Goal: Information Seeking & Learning: Learn about a topic

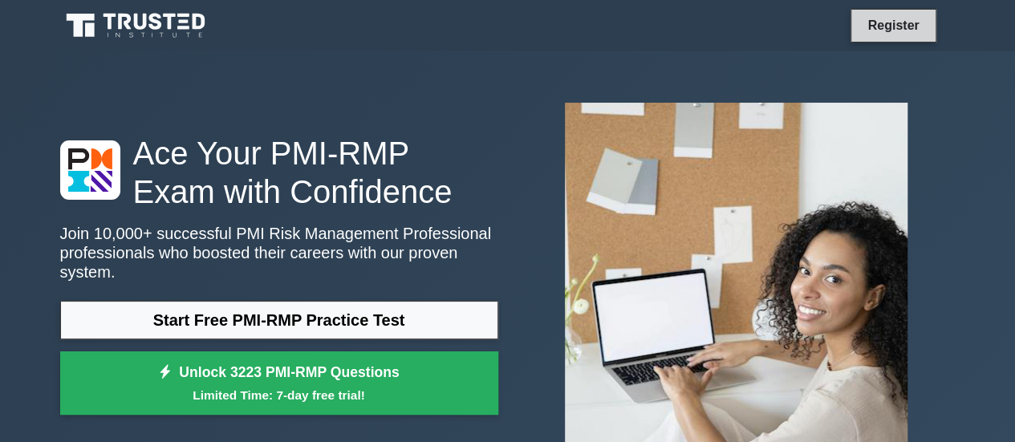
click at [902, 24] on link "Register" at bounding box center [892, 25] width 71 height 20
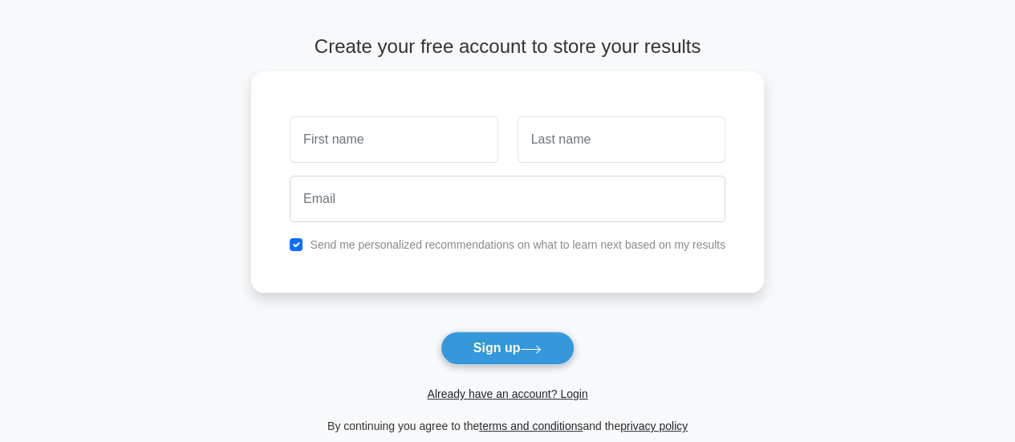
scroll to position [160, 0]
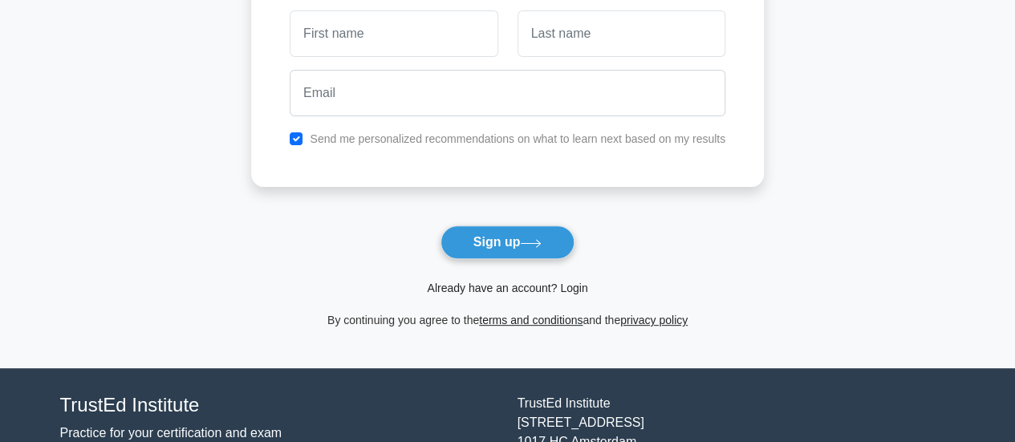
click at [534, 283] on link "Already have an account? Login" at bounding box center [507, 288] width 160 height 13
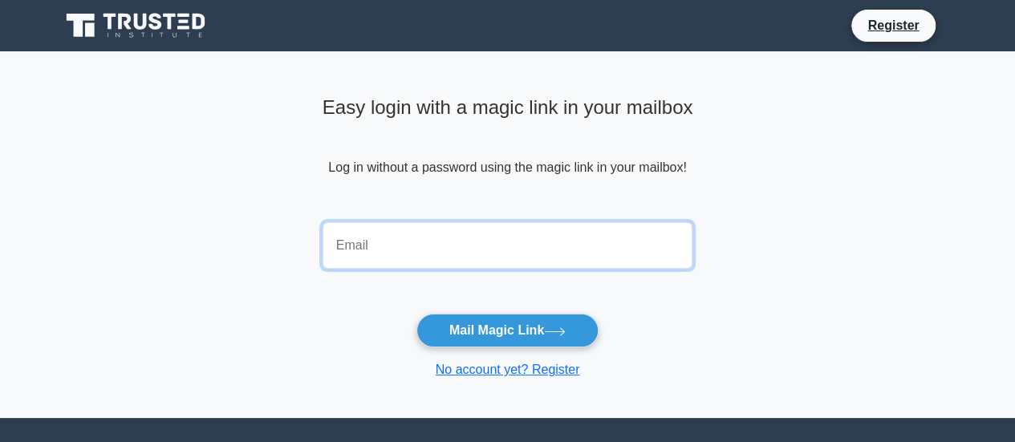
click at [359, 239] on input "email" at bounding box center [507, 245] width 371 height 47
type input "hemanthts4046@gmail.com"
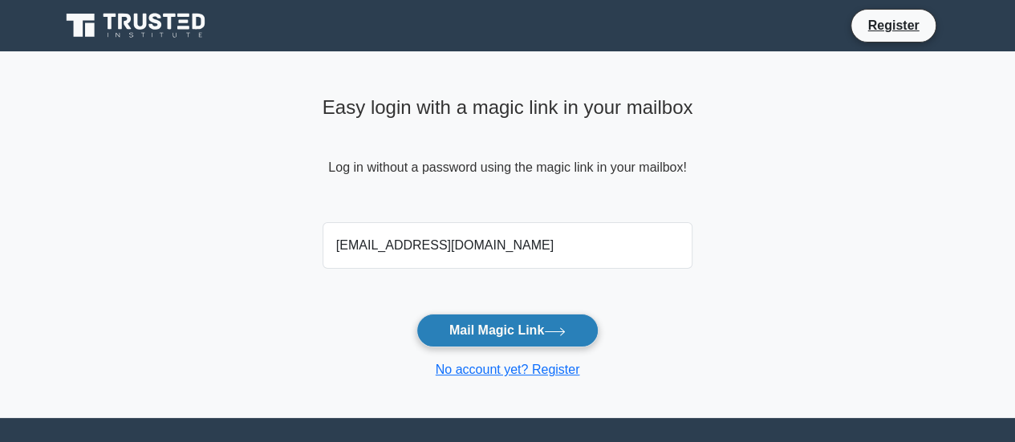
click at [484, 331] on button "Mail Magic Link" at bounding box center [507, 331] width 182 height 34
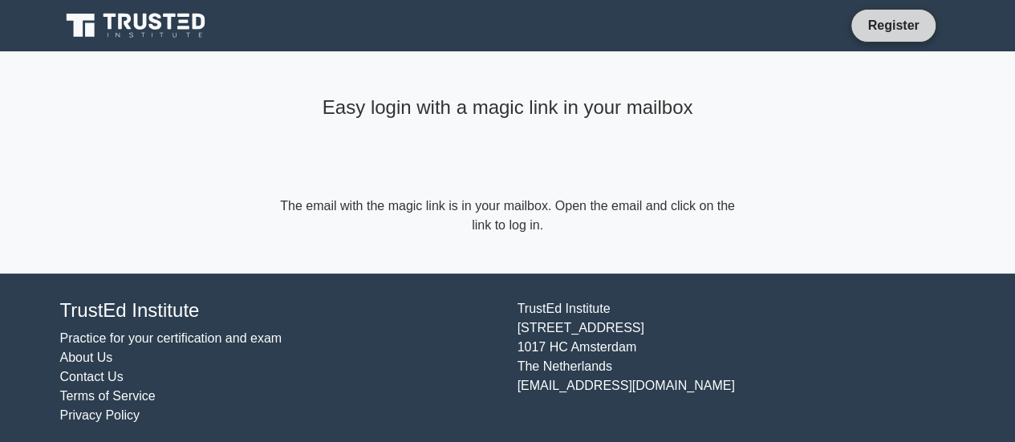
click at [895, 25] on link "Register" at bounding box center [892, 25] width 71 height 20
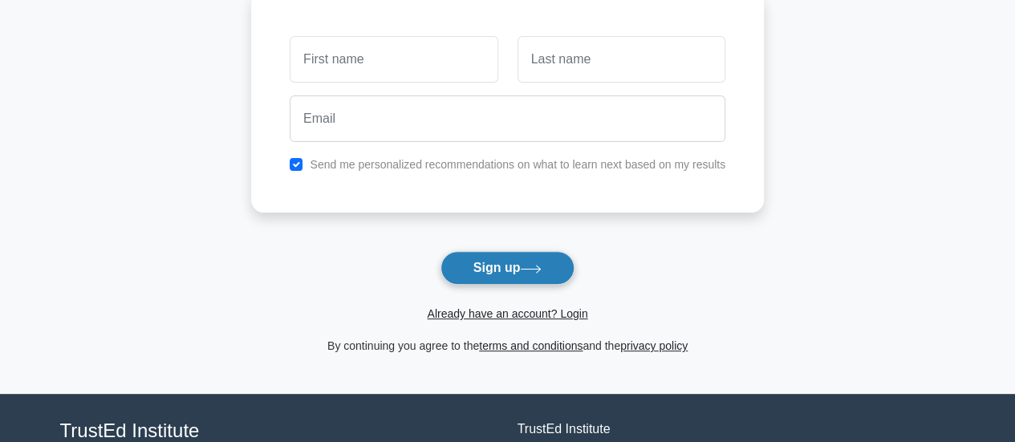
scroll to position [160, 0]
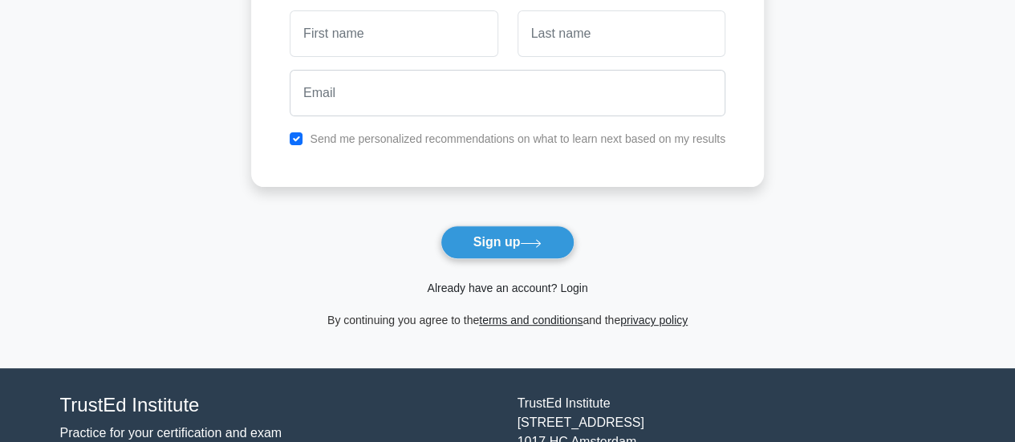
click at [571, 288] on link "Already have an account? Login" at bounding box center [507, 288] width 160 height 13
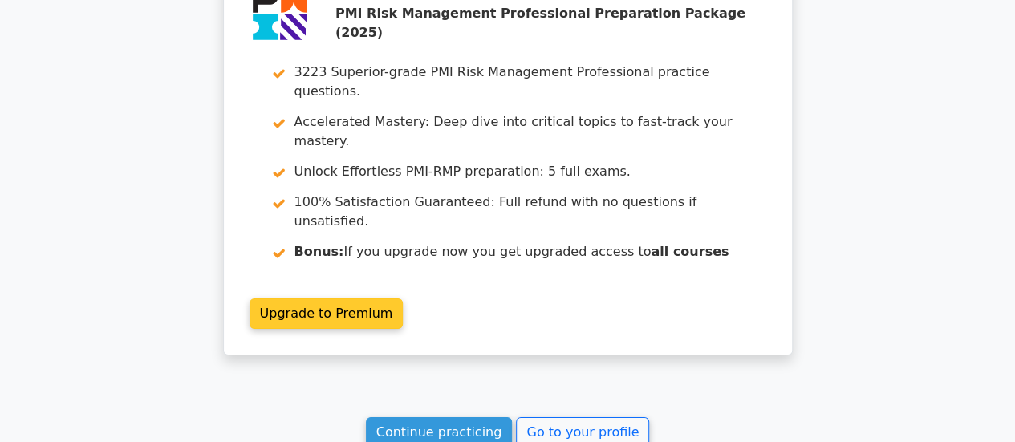
scroll to position [2890, 0]
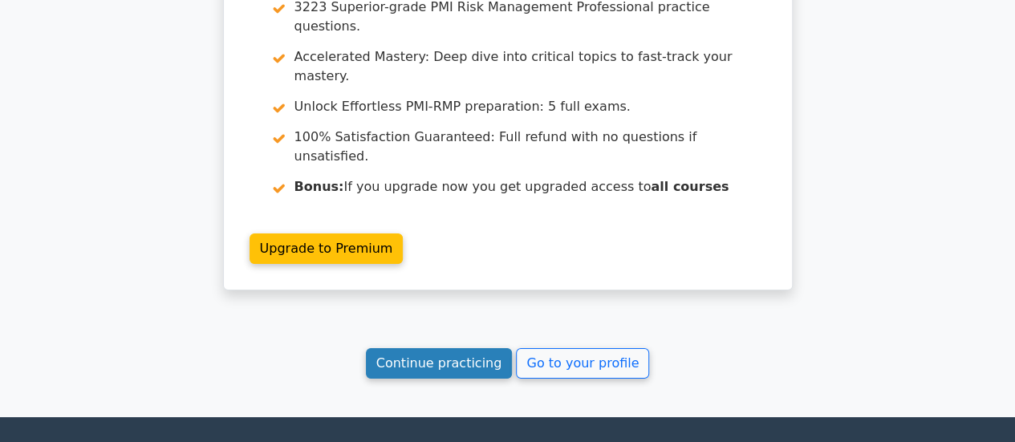
click at [484, 348] on link "Continue practicing" at bounding box center [439, 363] width 147 height 30
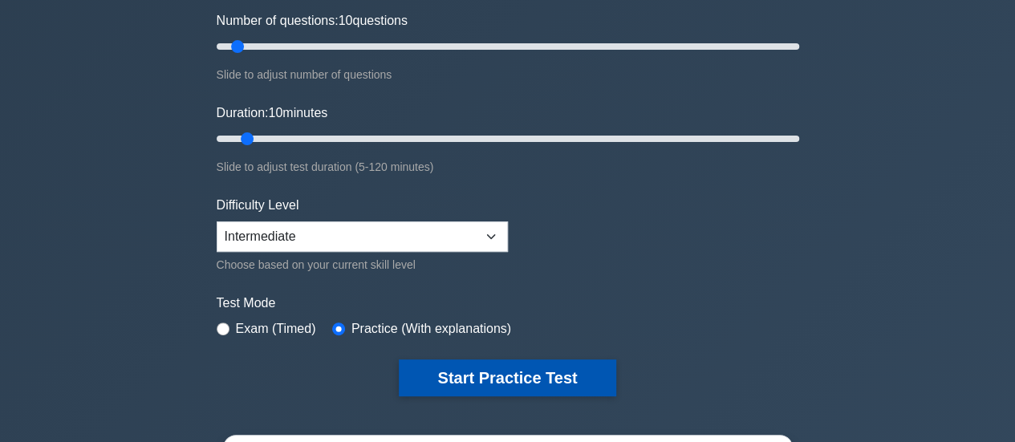
scroll to position [321, 0]
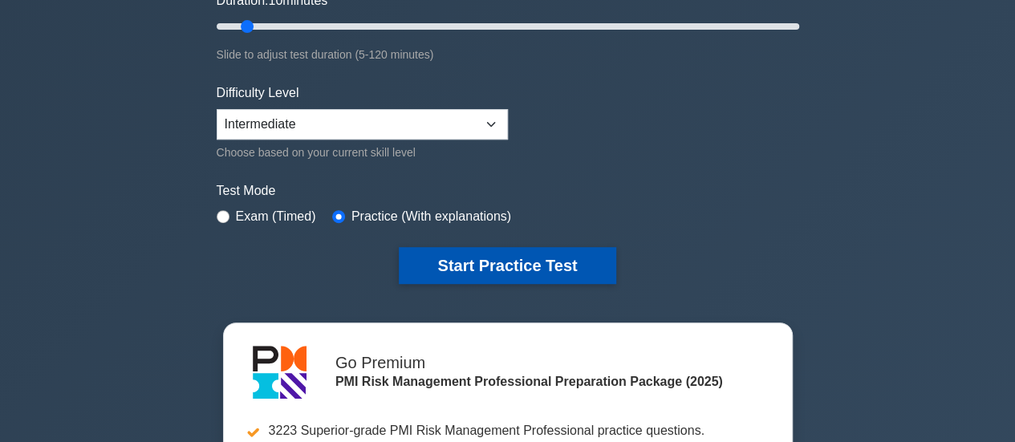
click at [496, 264] on button "Start Practice Test" at bounding box center [507, 265] width 217 height 37
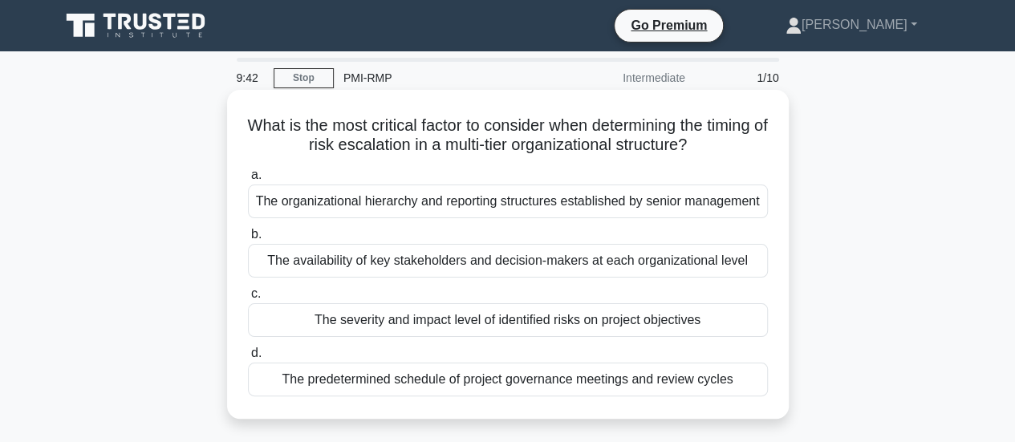
click at [475, 324] on div "The severity and impact level of identified risks on project objectives" at bounding box center [508, 320] width 520 height 34
click at [248, 299] on input "c. The severity and impact level of identified risks on project objectives" at bounding box center [248, 294] width 0 height 10
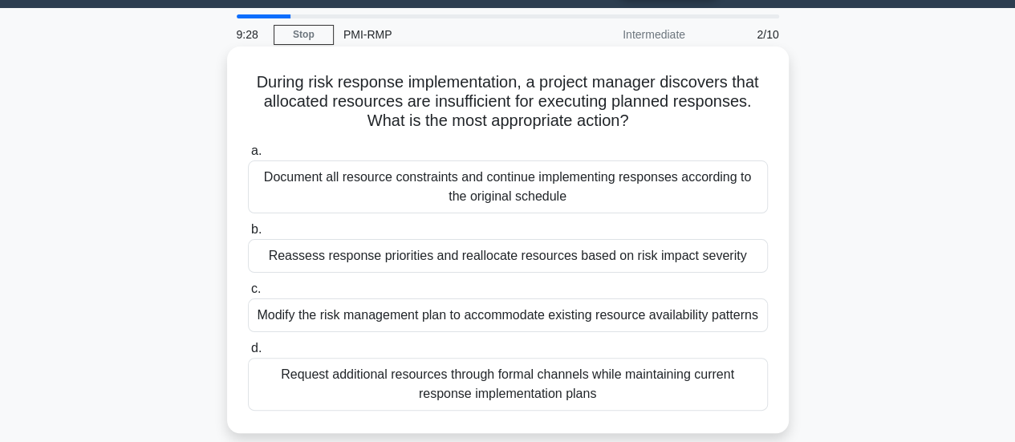
scroll to position [80, 0]
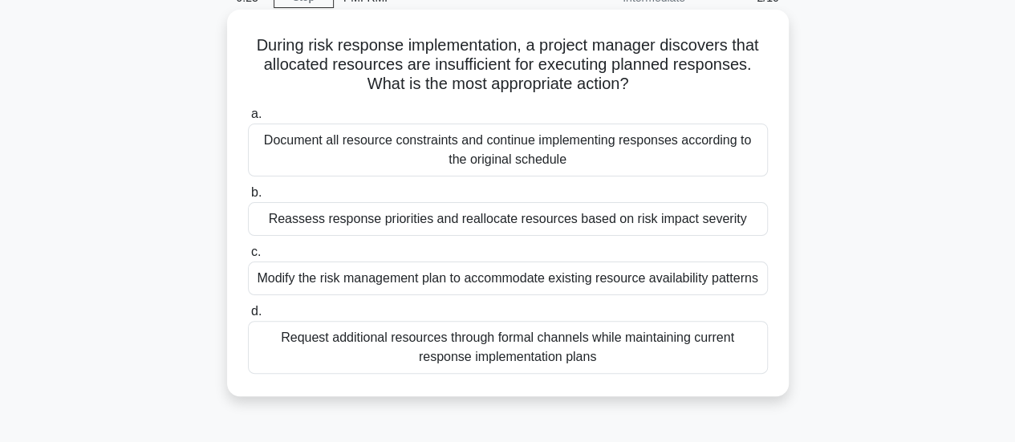
click at [355, 217] on div "Reassess response priorities and reallocate resources based on risk impact seve…" at bounding box center [508, 219] width 520 height 34
click at [248, 198] on input "b. Reassess response priorities and reallocate resources based on risk impact s…" at bounding box center [248, 193] width 0 height 10
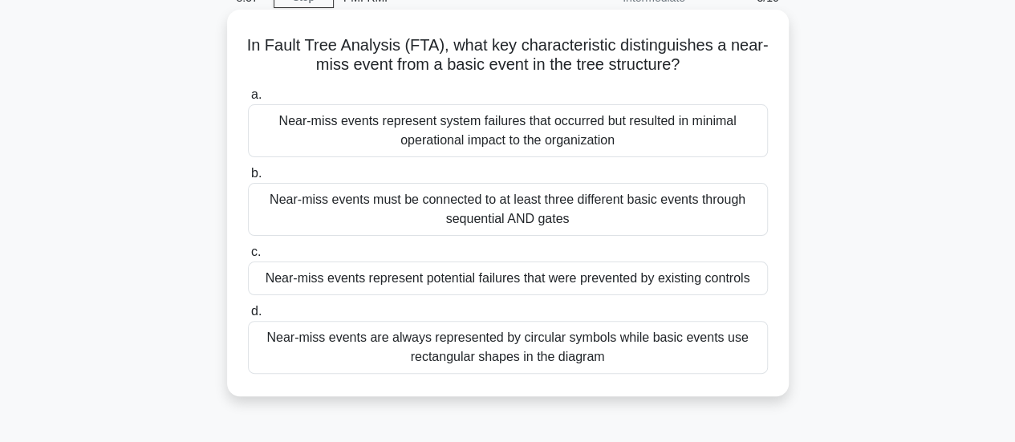
click at [486, 277] on div "Near-miss events represent potential failures that were prevented by existing c…" at bounding box center [508, 278] width 520 height 34
click at [248, 257] on input "c. Near-miss events represent potential failures that were prevented by existin…" at bounding box center [248, 252] width 0 height 10
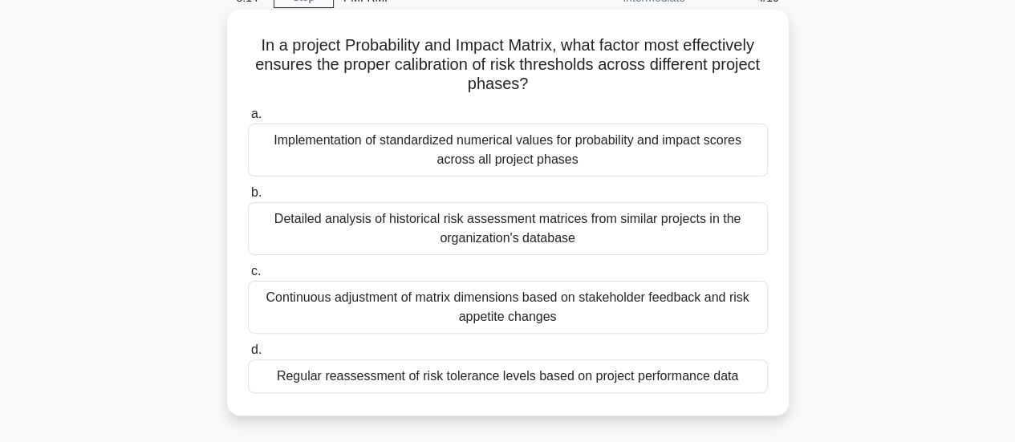
click at [395, 371] on div "Regular reassessment of risk tolerance levels based on project performance data" at bounding box center [508, 376] width 520 height 34
click at [248, 355] on input "d. Regular reassessment of risk tolerance levels based on project performance d…" at bounding box center [248, 350] width 0 height 10
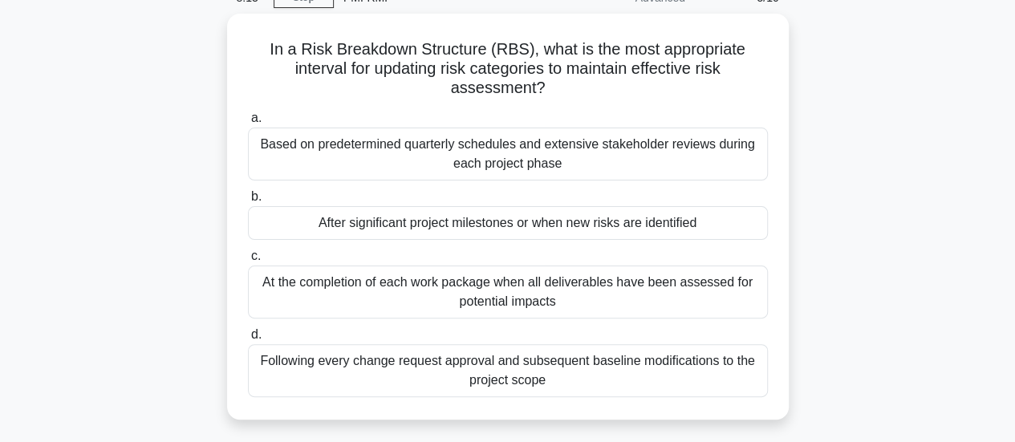
scroll to position [0, 0]
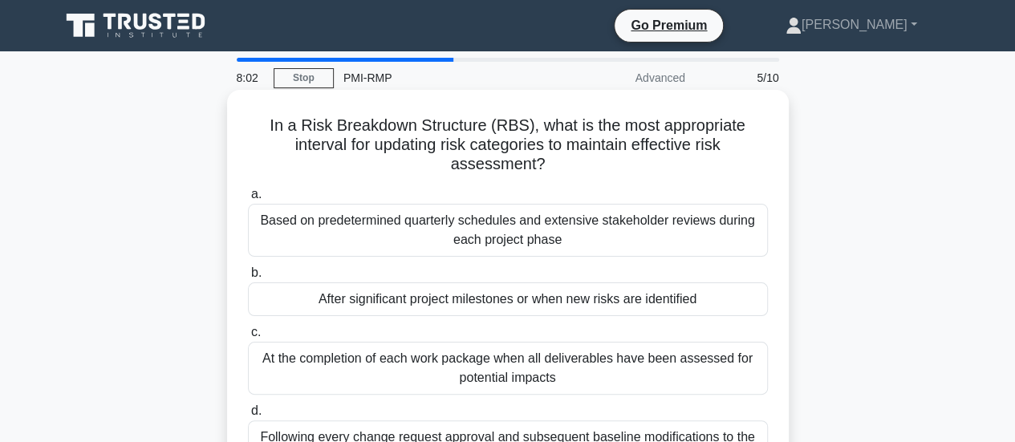
click at [541, 302] on div "After significant project milestones or when new risks are identified" at bounding box center [508, 299] width 520 height 34
click at [248, 278] on input "b. After significant project milestones or when new risks are identified" at bounding box center [248, 273] width 0 height 10
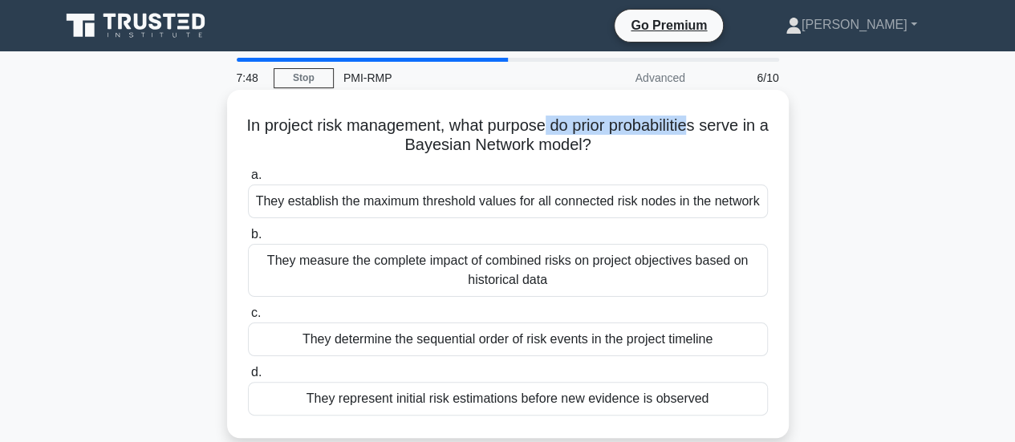
drag, startPoint x: 561, startPoint y: 126, endPoint x: 707, endPoint y: 129, distance: 146.8
click at [707, 129] on h5 "In project risk management, what purpose do prior probabilities serve in a Baye…" at bounding box center [507, 135] width 523 height 40
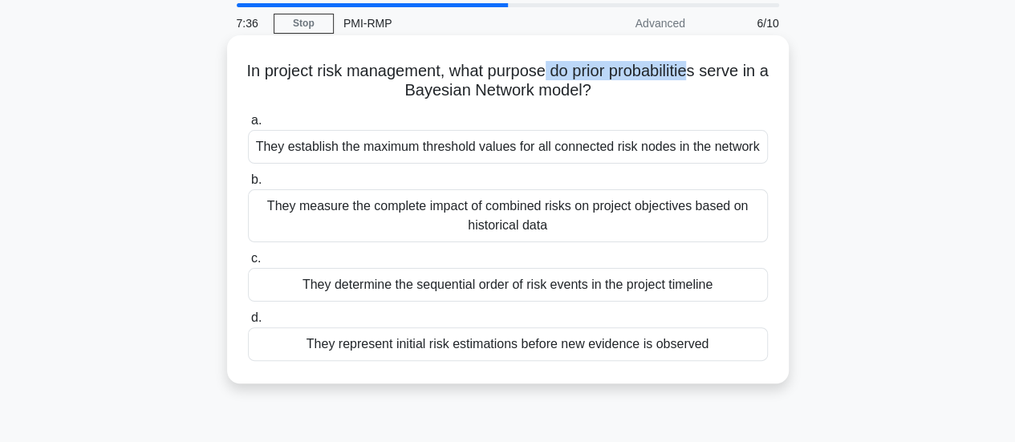
scroll to position [80, 0]
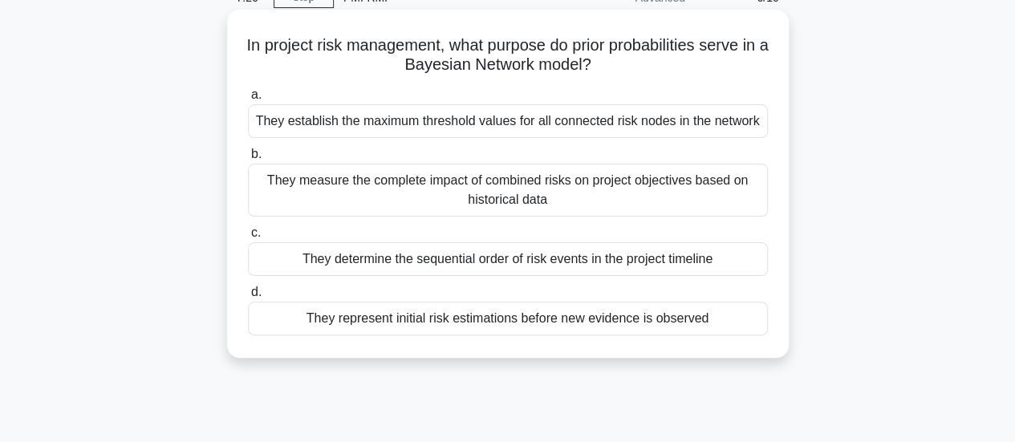
click at [526, 317] on div "They represent initial risk estimations before new evidence is observed" at bounding box center [508, 319] width 520 height 34
click at [248, 298] on input "d. They represent initial risk estimations before new evidence is observed" at bounding box center [248, 292] width 0 height 10
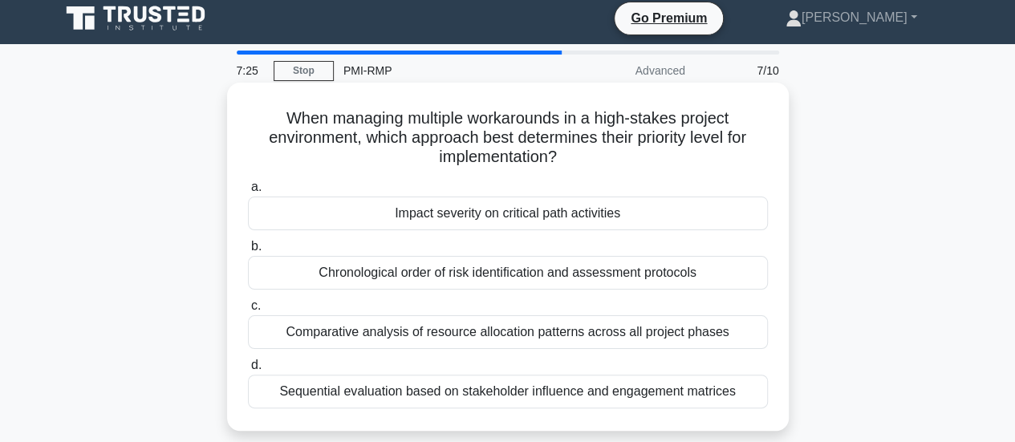
scroll to position [0, 0]
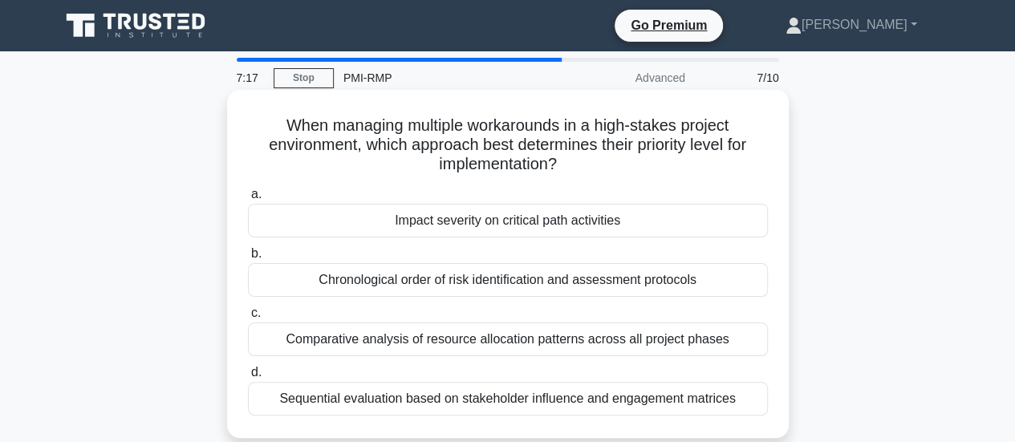
drag, startPoint x: 562, startPoint y: 164, endPoint x: 456, endPoint y: 160, distance: 106.7
click at [456, 160] on h5 "When managing multiple workarounds in a high-stakes project environment, which …" at bounding box center [507, 144] width 523 height 59
click at [523, 222] on div "Impact severity on critical path activities" at bounding box center [508, 221] width 520 height 34
click at [248, 200] on input "a. Impact severity on critical path activities" at bounding box center [248, 194] width 0 height 10
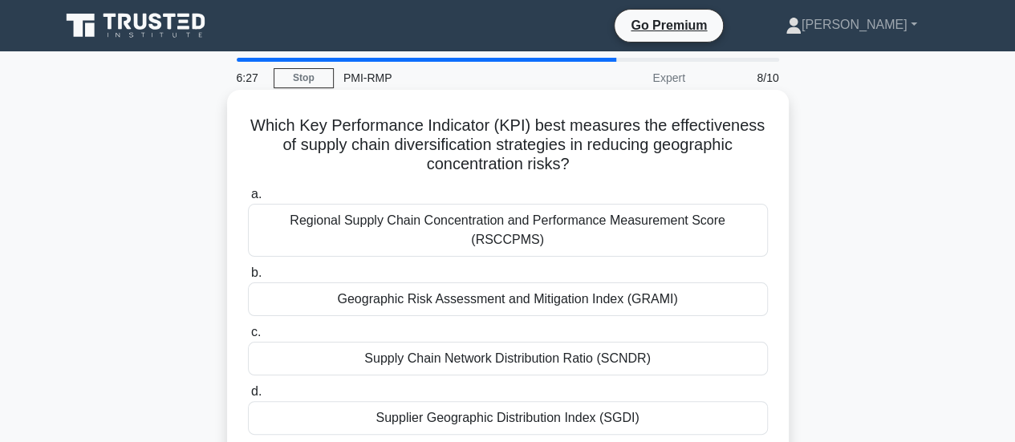
click at [476, 408] on div "Supplier Geographic Distribution Index (SGDI)" at bounding box center [508, 418] width 520 height 34
click at [248, 397] on input "d. Supplier Geographic Distribution Index (SGDI)" at bounding box center [248, 392] width 0 height 10
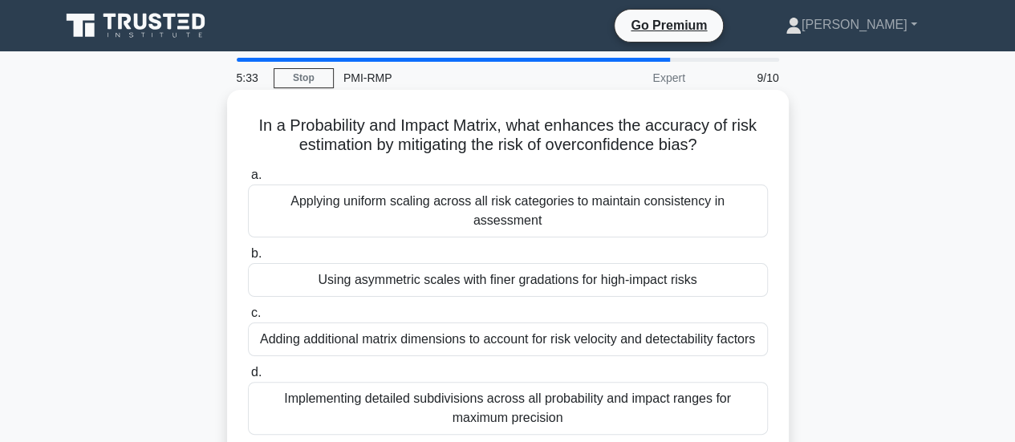
click at [484, 395] on div "Implementing detailed subdivisions across all probability and impact ranges for…" at bounding box center [508, 408] width 520 height 53
click at [248, 378] on input "d. Implementing detailed subdivisions across all probability and impact ranges …" at bounding box center [248, 372] width 0 height 10
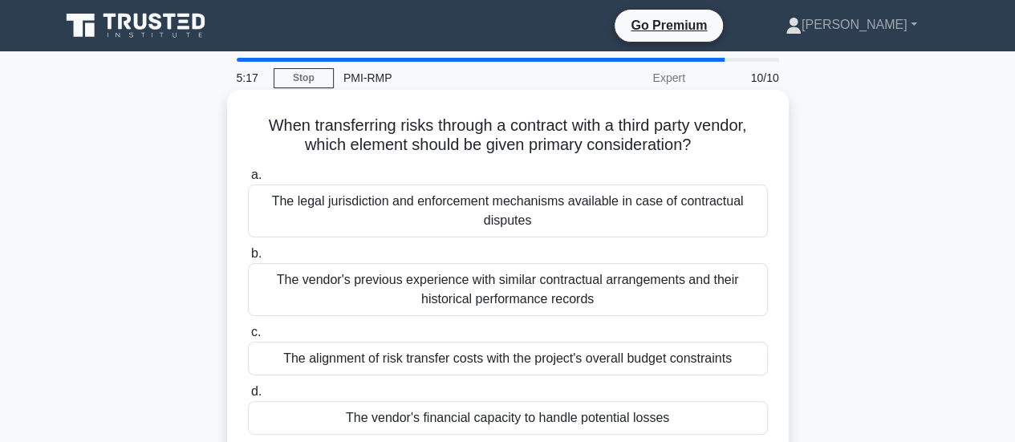
click at [395, 213] on div "The legal jurisdiction and enforcement mechanisms available in case of contract…" at bounding box center [508, 210] width 520 height 53
click at [248, 180] on input "a. The legal jurisdiction and enforcement mechanisms available in case of contr…" at bounding box center [248, 175] width 0 height 10
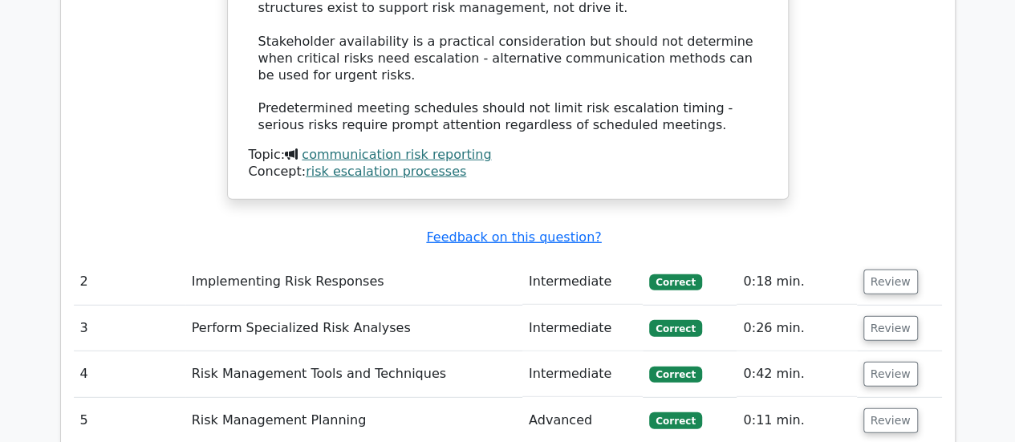
scroll to position [2246, 0]
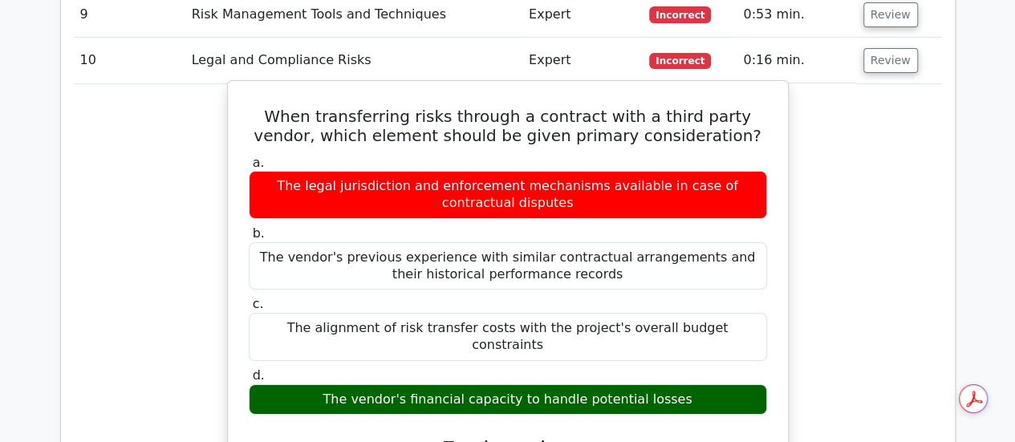
scroll to position [2647, 0]
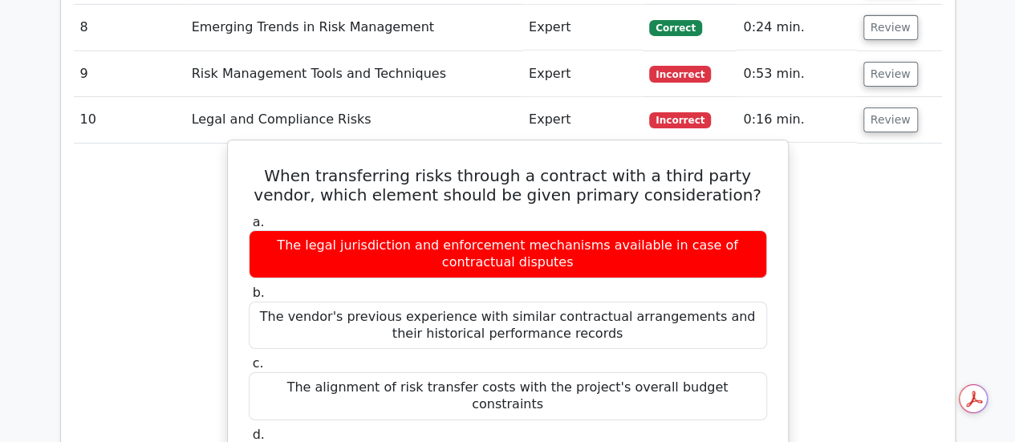
drag, startPoint x: 320, startPoint y: 299, endPoint x: 682, endPoint y: 298, distance: 361.7
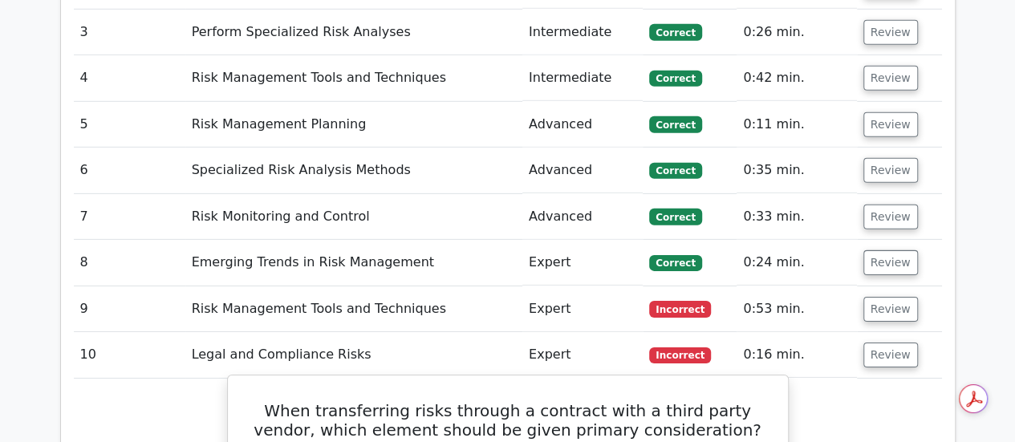
scroll to position [2406, 0]
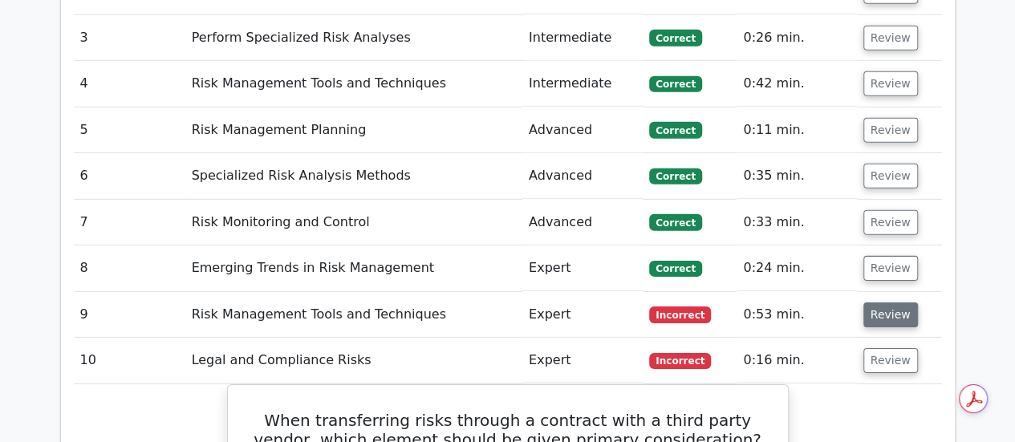
click at [870, 302] on button "Review" at bounding box center [890, 314] width 55 height 25
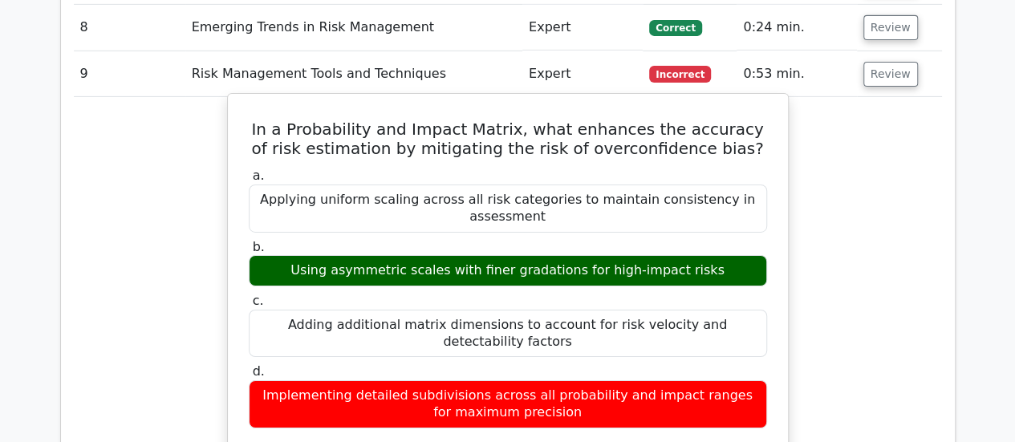
scroll to position [2567, 0]
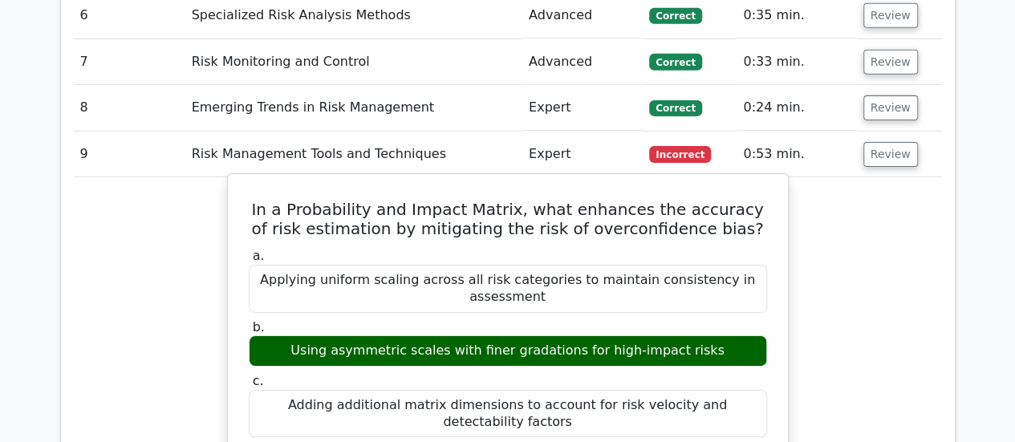
drag, startPoint x: 409, startPoint y: 192, endPoint x: 712, endPoint y: 184, distance: 303.3
click at [712, 335] on div "Using asymmetric scales with finer gradations for high-impact risks" at bounding box center [508, 350] width 518 height 31
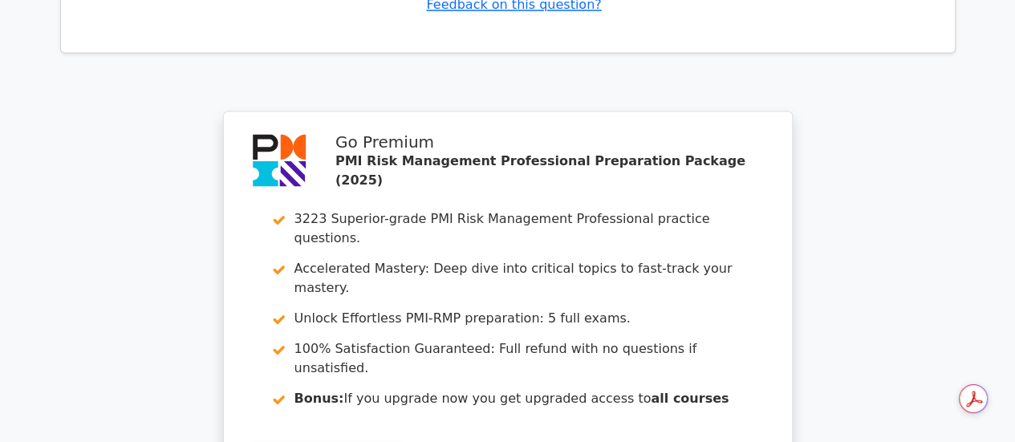
scroll to position [4559, 0]
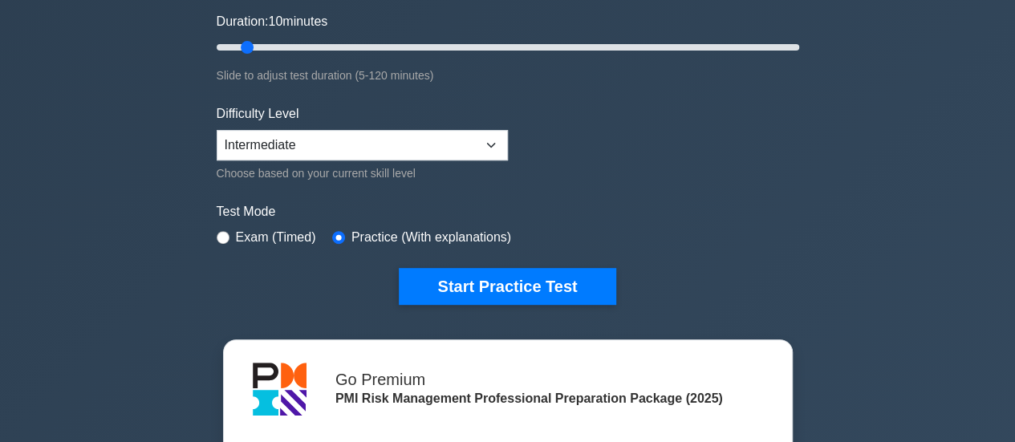
scroll to position [401, 0]
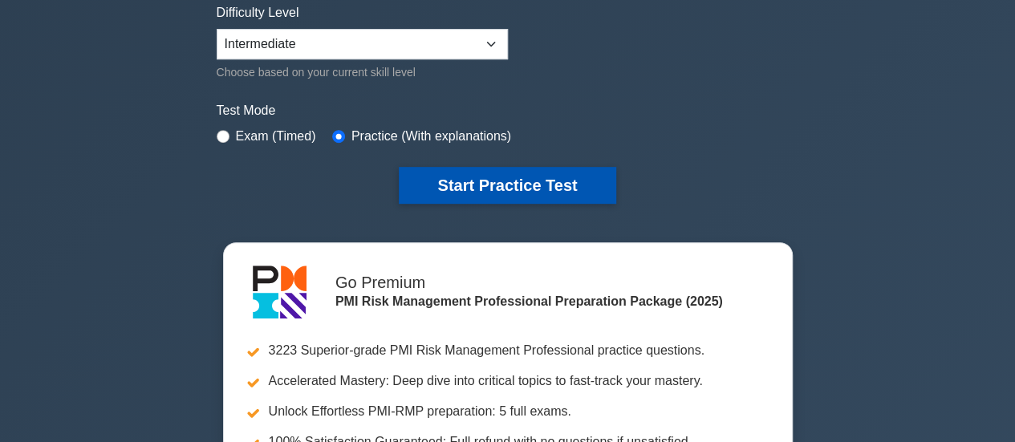
click at [436, 192] on button "Start Practice Test" at bounding box center [507, 185] width 217 height 37
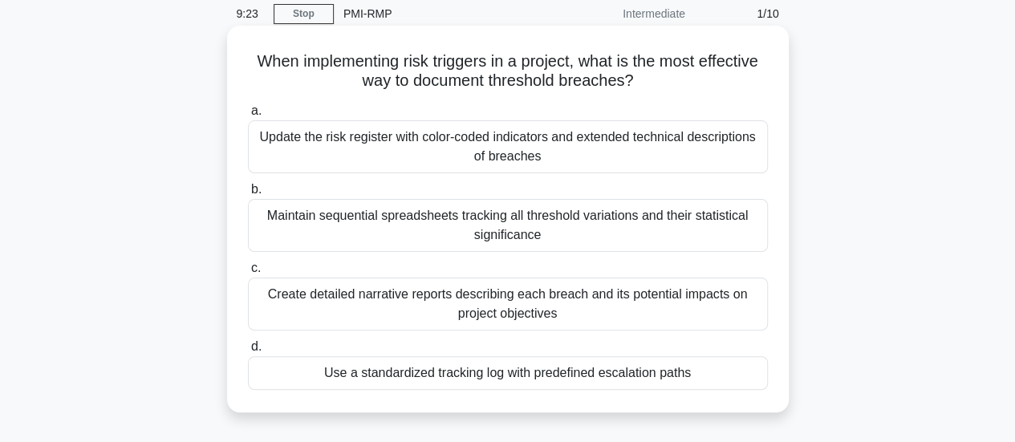
scroll to position [80, 0]
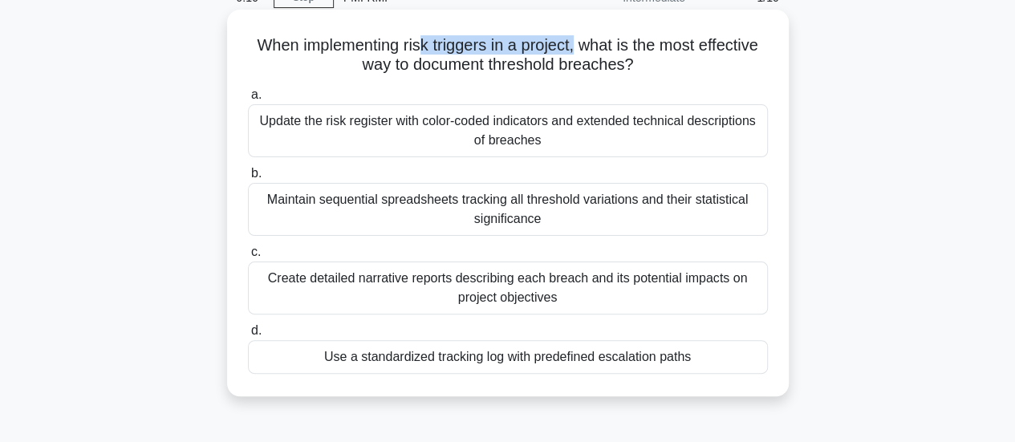
drag, startPoint x: 415, startPoint y: 49, endPoint x: 577, endPoint y: 52, distance: 162.0
click at [577, 52] on h5 "When implementing risk triggers in a project, what is the most effective way to…" at bounding box center [507, 55] width 523 height 40
click at [420, 128] on div "Update the risk register with color-coded indicators and extended technical des…" at bounding box center [508, 130] width 520 height 53
click at [248, 100] on input "a. Update the risk register with color-coded indicators and extended technical …" at bounding box center [248, 95] width 0 height 10
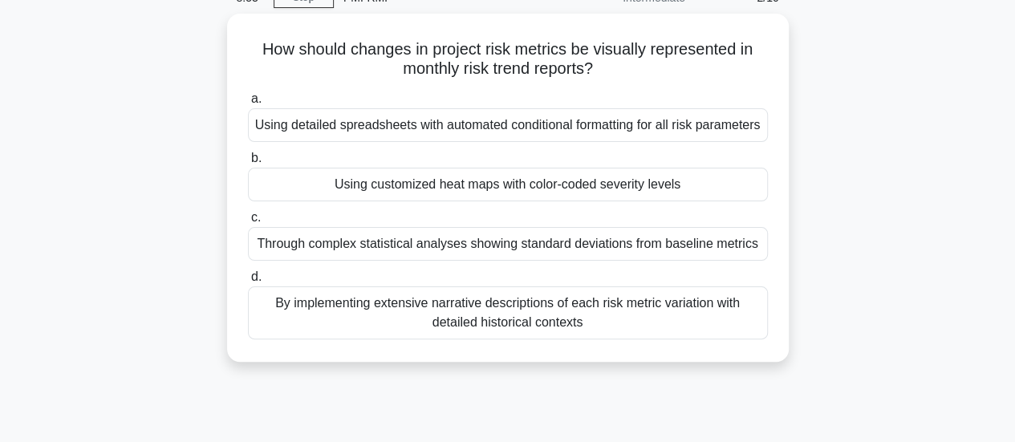
scroll to position [0, 0]
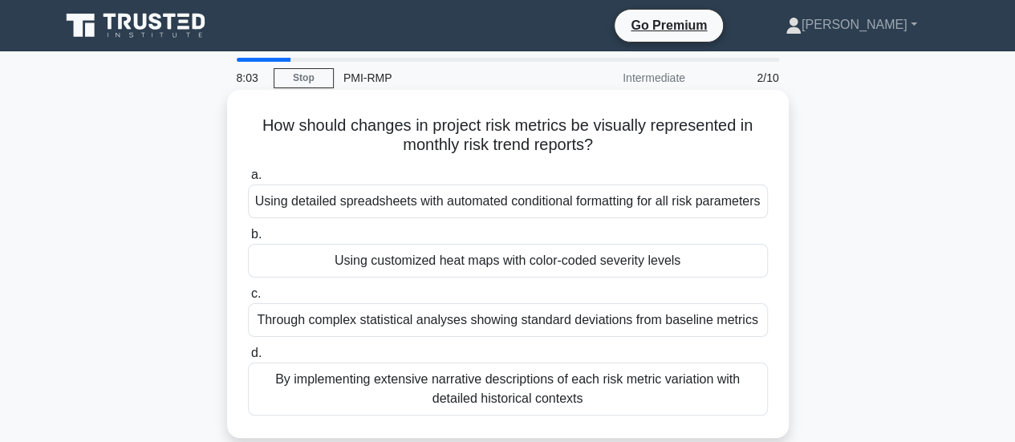
click at [415, 272] on div "Using customized heat maps with color-coded severity levels" at bounding box center [508, 261] width 520 height 34
click at [248, 240] on input "b. Using customized heat maps with color-coded severity levels" at bounding box center [248, 234] width 0 height 10
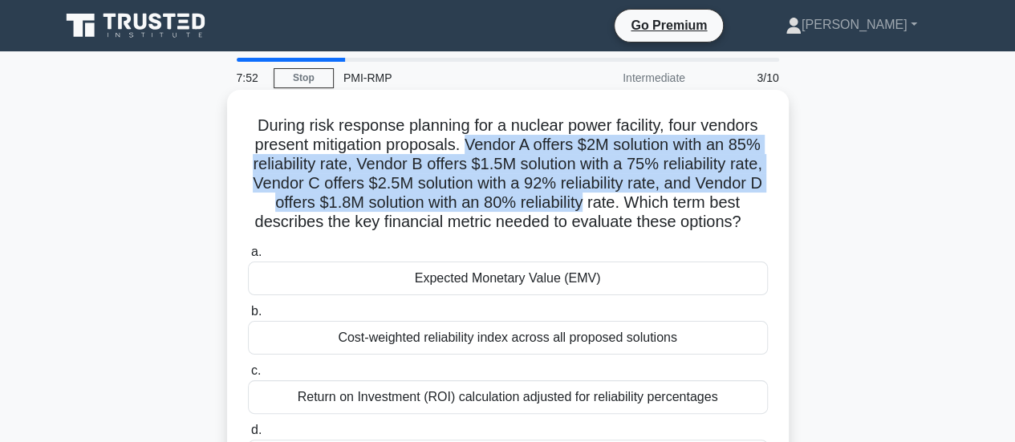
drag, startPoint x: 484, startPoint y: 144, endPoint x: 717, endPoint y: 206, distance: 240.7
click at [717, 206] on h5 "During risk response planning for a nuclear power facility, four vendors presen…" at bounding box center [507, 173] width 523 height 117
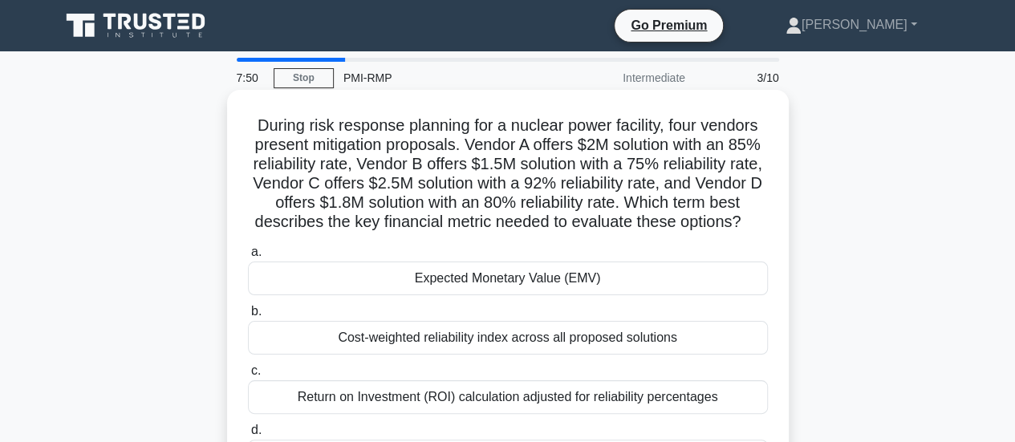
click at [491, 295] on div "Expected Monetary Value (EMV)" at bounding box center [508, 278] width 520 height 34
click at [248, 257] on input "a. Expected Monetary Value (EMV)" at bounding box center [248, 252] width 0 height 10
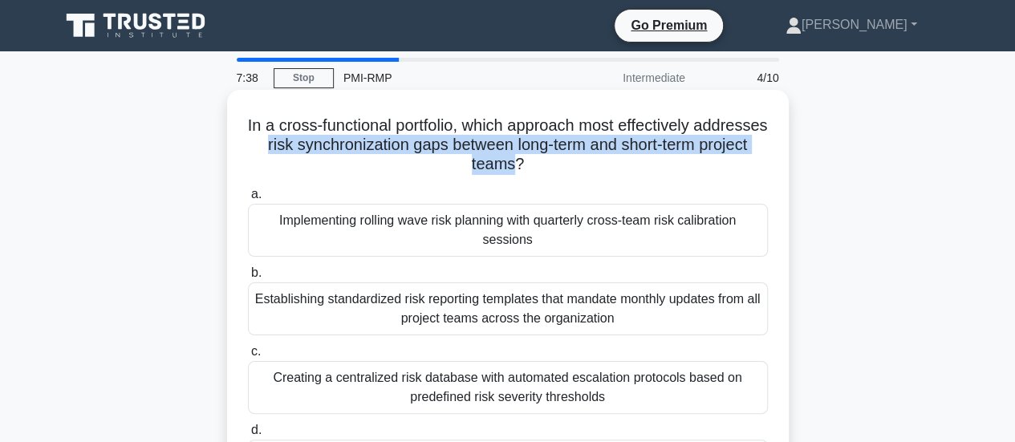
drag, startPoint x: 326, startPoint y: 145, endPoint x: 540, endPoint y: 167, distance: 215.2
click at [540, 167] on h5 "In a cross-functional portfolio, which approach most effectively addresses risk…" at bounding box center [507, 144] width 523 height 59
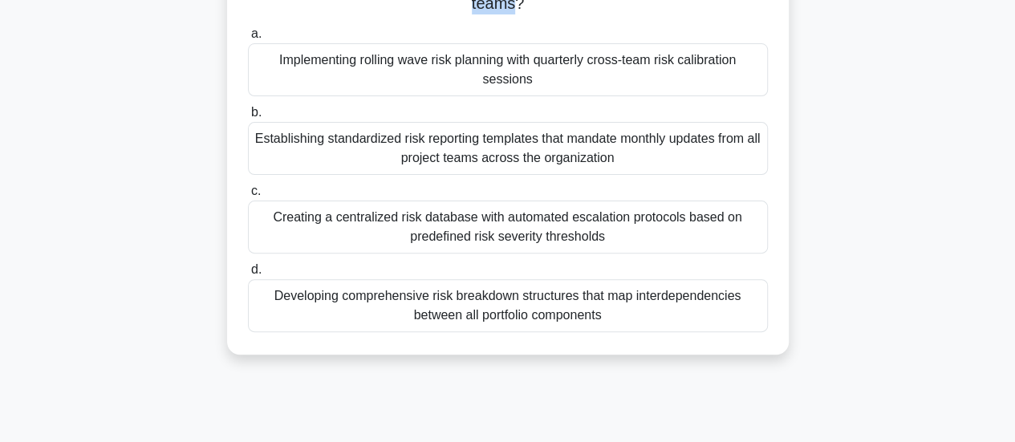
scroll to position [80, 0]
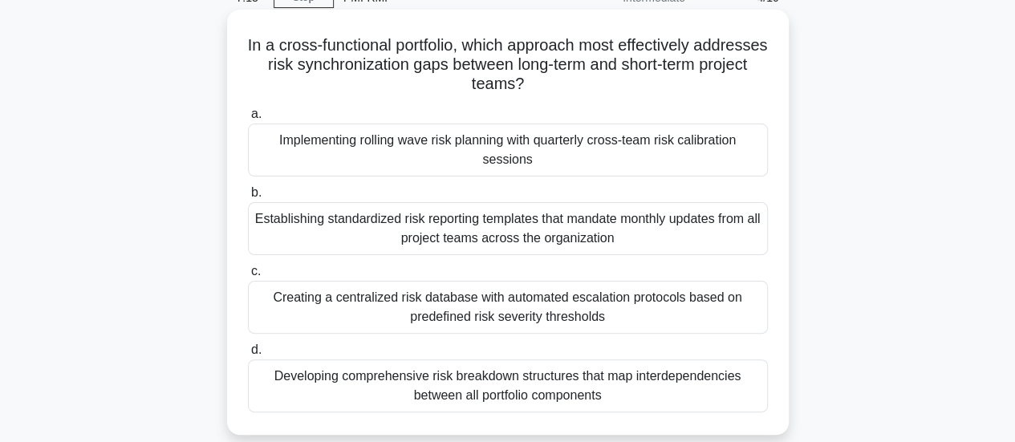
click at [461, 166] on div "Implementing rolling wave risk planning with quarterly cross-team risk calibrat…" at bounding box center [508, 150] width 520 height 53
click at [248, 120] on input "a. Implementing rolling wave risk planning with quarterly cross-team risk calib…" at bounding box center [248, 114] width 0 height 10
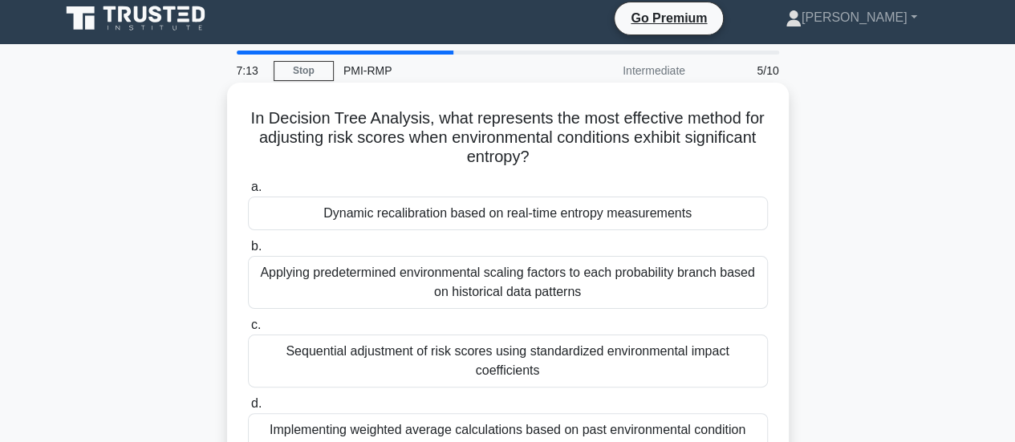
scroll to position [0, 0]
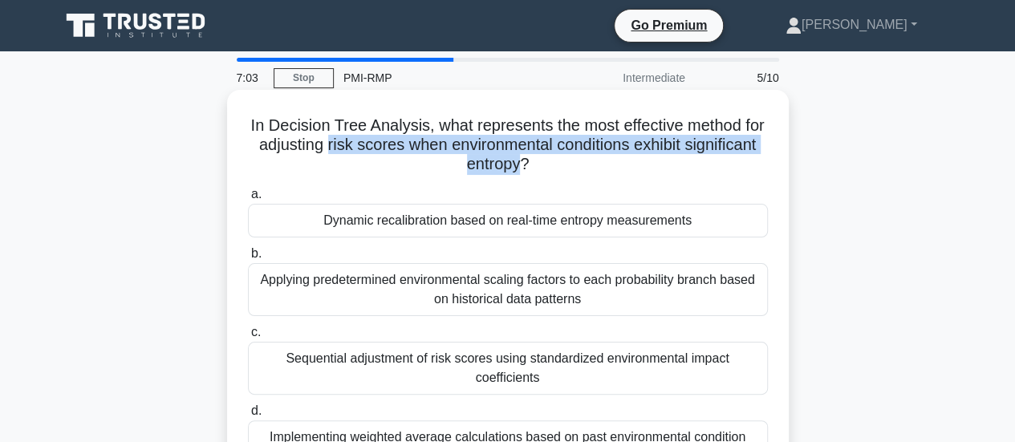
drag, startPoint x: 375, startPoint y: 148, endPoint x: 558, endPoint y: 166, distance: 184.5
click at [558, 166] on h5 "In Decision Tree Analysis, what represents the most effective method for adjust…" at bounding box center [507, 144] width 523 height 59
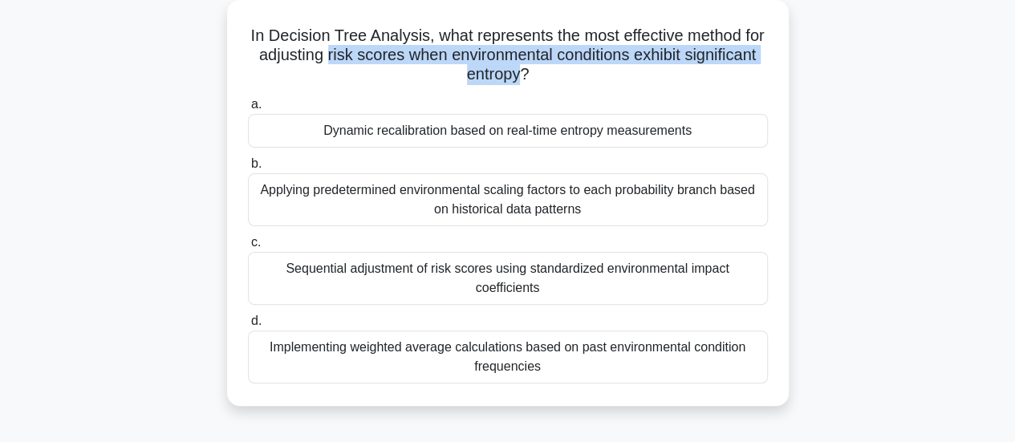
scroll to position [160, 0]
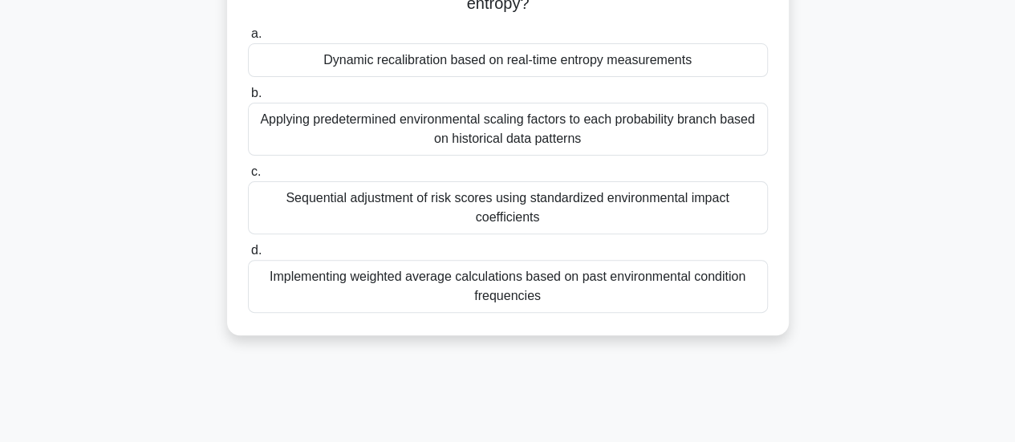
click at [391, 66] on div "Dynamic recalibration based on real-time entropy measurements" at bounding box center [508, 60] width 520 height 34
click at [248, 39] on input "a. Dynamic recalibration based on real-time entropy measurements" at bounding box center [248, 34] width 0 height 10
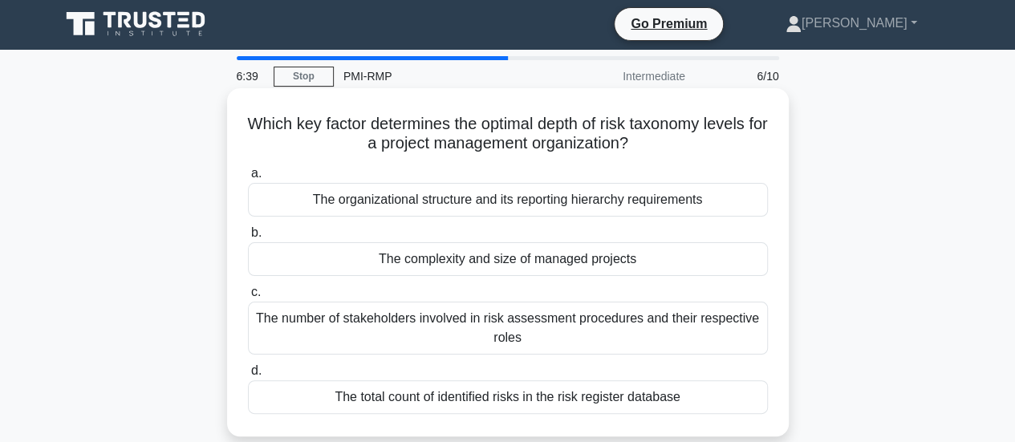
scroll to position [0, 0]
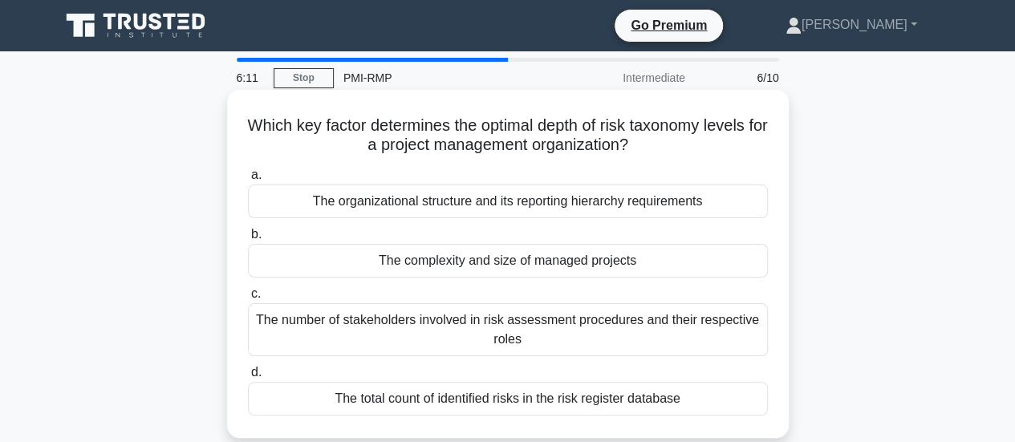
click at [521, 265] on div "The complexity and size of managed projects" at bounding box center [508, 261] width 520 height 34
click at [248, 240] on input "b. The complexity and size of managed projects" at bounding box center [248, 234] width 0 height 10
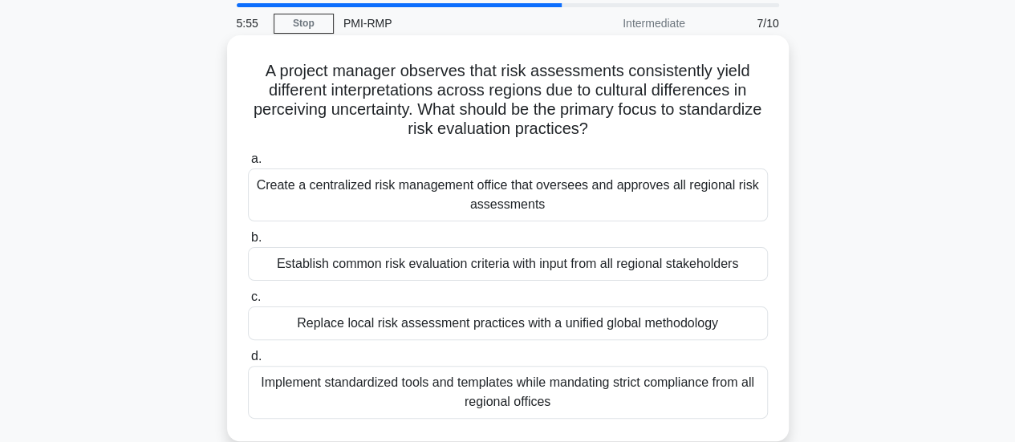
scroll to position [80, 0]
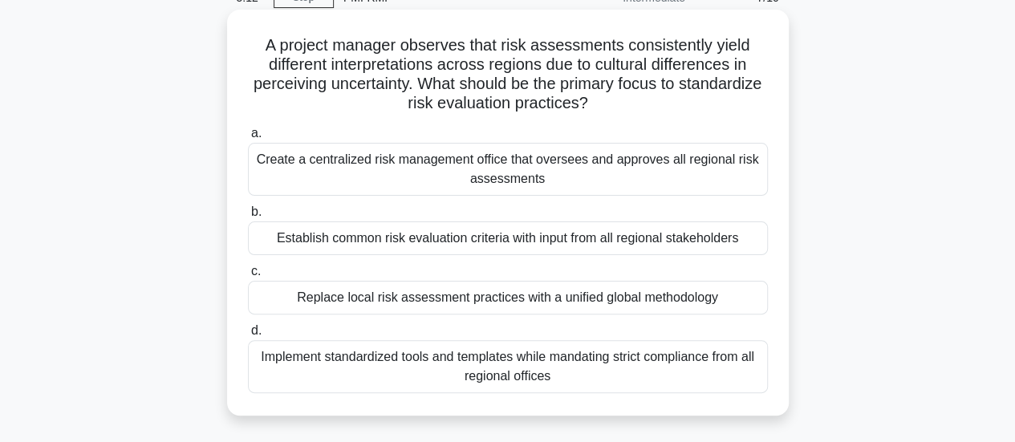
click at [569, 244] on div "Establish common risk evaluation criteria with input from all regional stakehol…" at bounding box center [508, 238] width 520 height 34
click at [248, 217] on input "b. Establish common risk evaluation criteria with input from all regional stake…" at bounding box center [248, 212] width 0 height 10
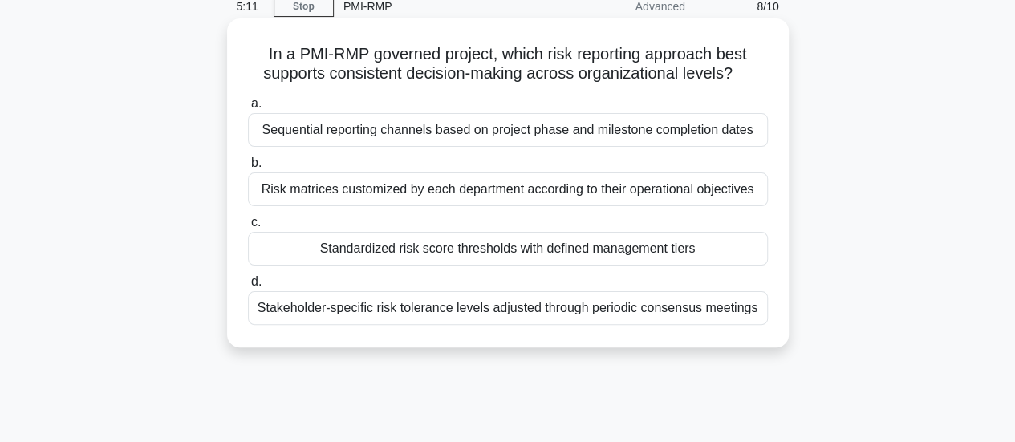
scroll to position [0, 0]
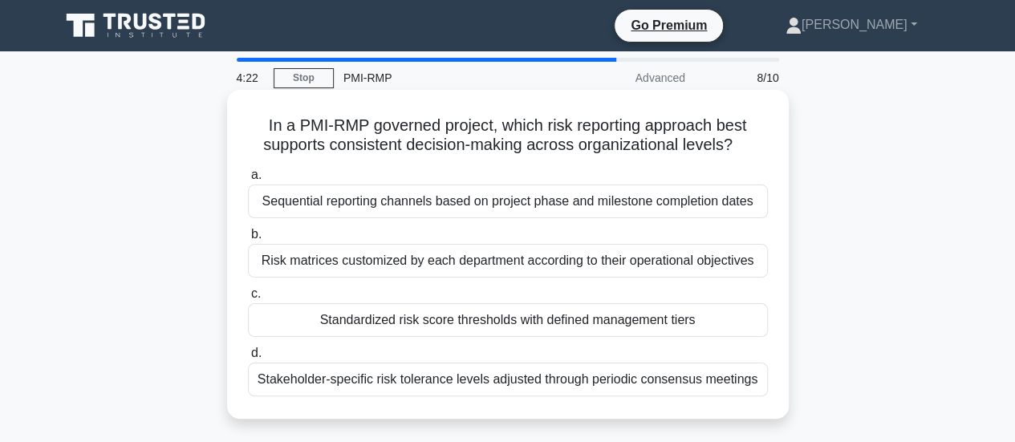
click at [425, 206] on div "Sequential reporting channels based on project phase and milestone completion d…" at bounding box center [508, 201] width 520 height 34
click at [248, 180] on input "a. Sequential reporting channels based on project phase and milestone completio…" at bounding box center [248, 175] width 0 height 10
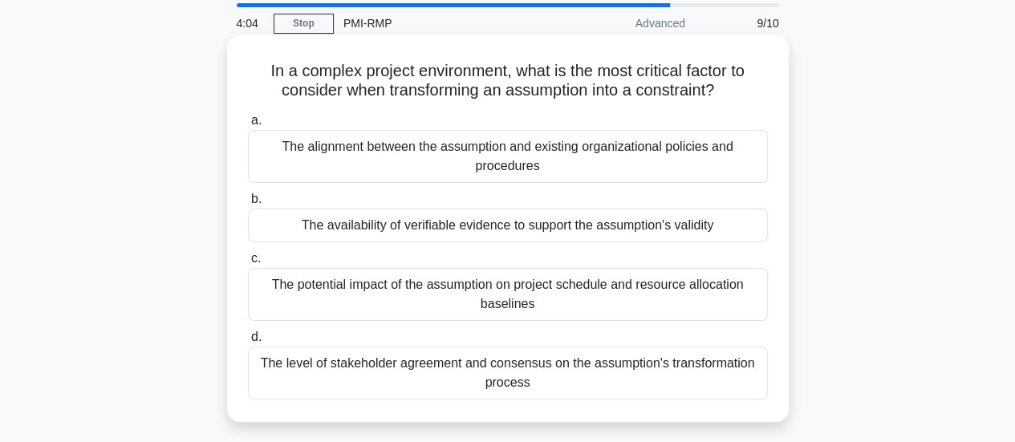
scroll to position [80, 0]
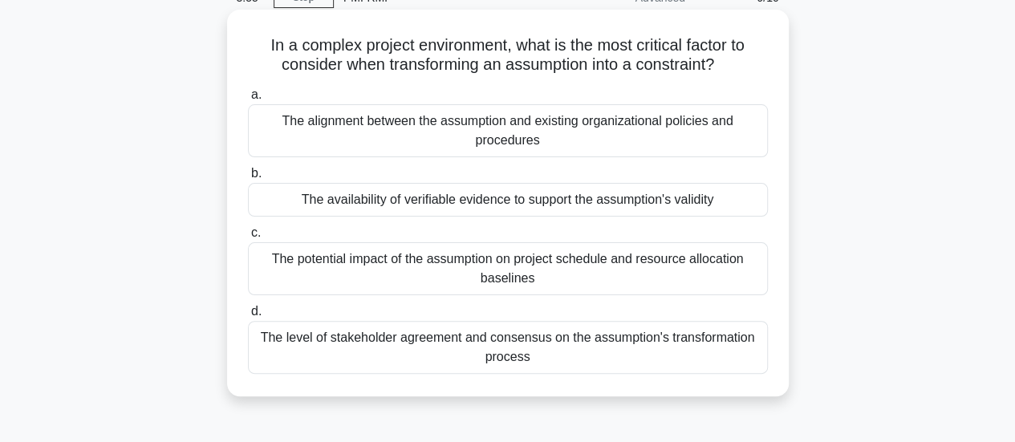
click at [488, 338] on div "The level of stakeholder agreement and consensus on the assumption's transforma…" at bounding box center [508, 347] width 520 height 53
click at [248, 317] on input "d. The level of stakeholder agreement and consensus on the assumption's transfo…" at bounding box center [248, 311] width 0 height 10
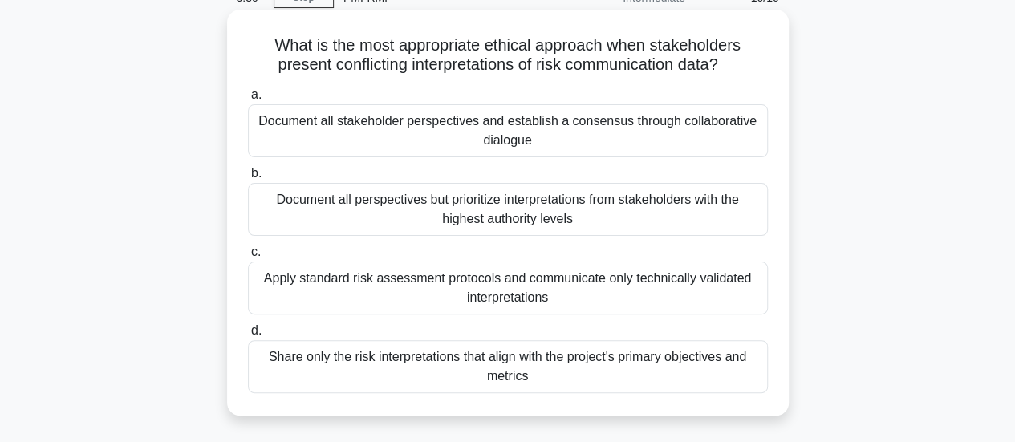
click at [573, 367] on div "Share only the risk interpretations that align with the project's primary objec…" at bounding box center [508, 366] width 520 height 53
click at [248, 336] on input "d. Share only the risk interpretations that align with the project's primary ob…" at bounding box center [248, 331] width 0 height 10
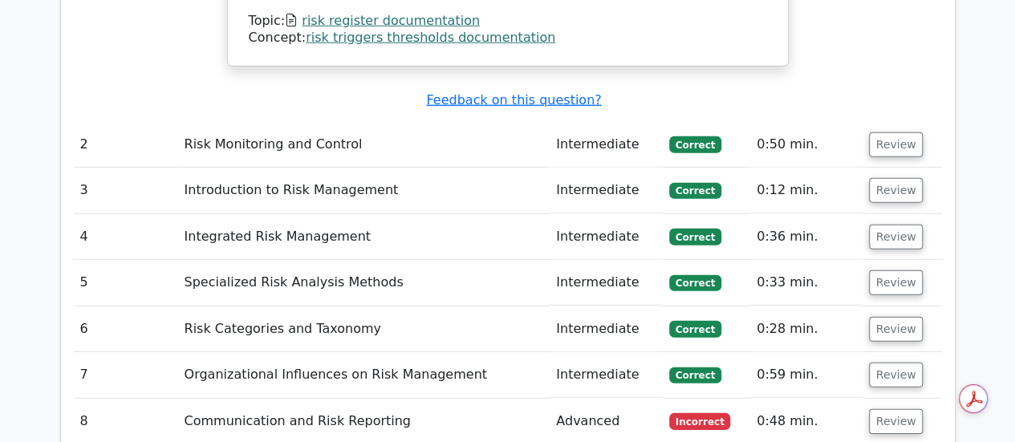
scroll to position [2326, 0]
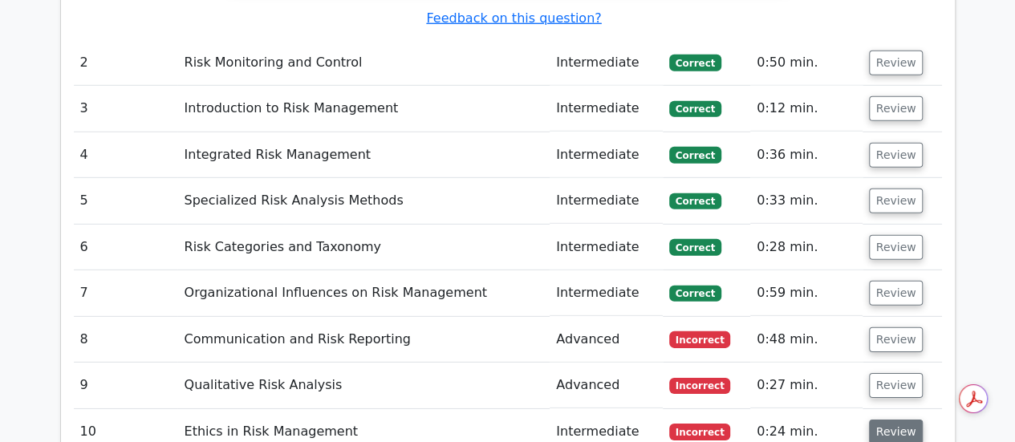
click at [890, 419] on button "Review" at bounding box center [896, 431] width 55 height 25
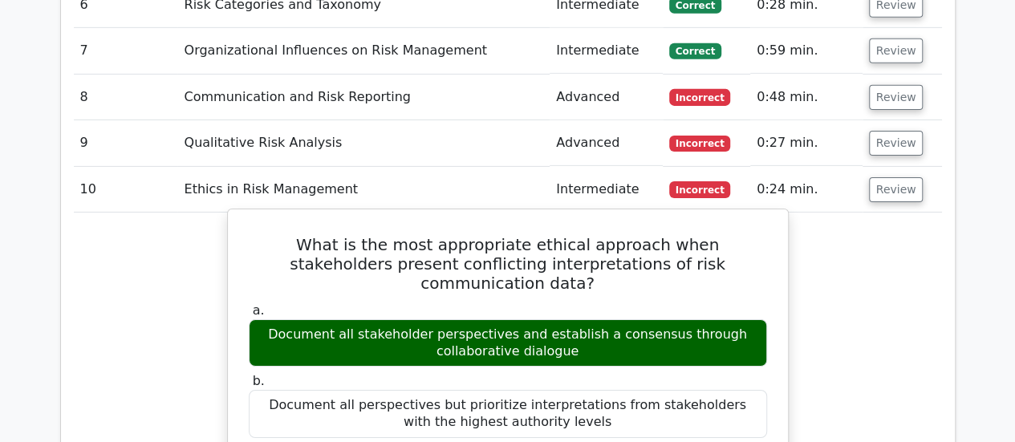
scroll to position [2567, 0]
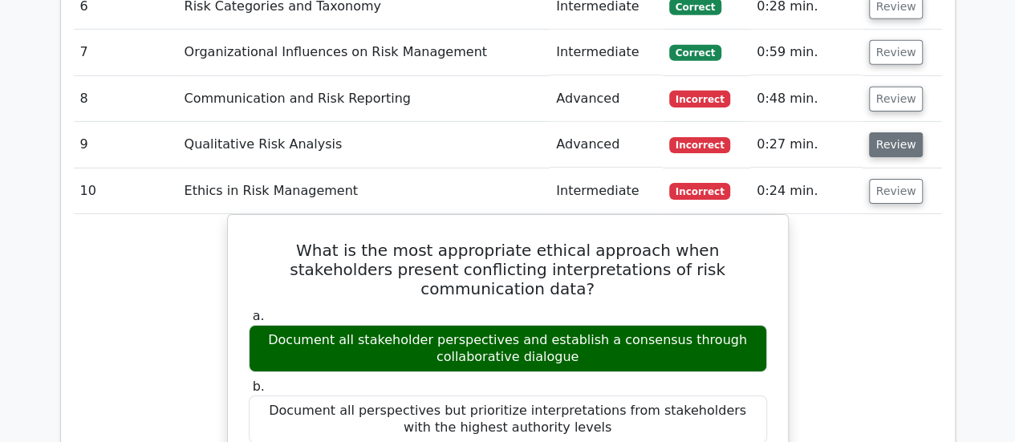
click at [893, 132] on button "Review" at bounding box center [896, 144] width 55 height 25
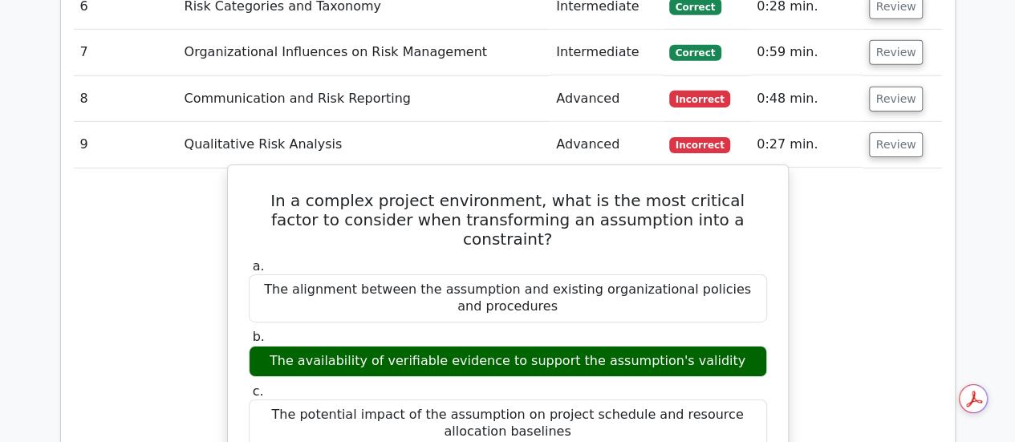
drag, startPoint x: 273, startPoint y: 384, endPoint x: 552, endPoint y: 404, distance: 279.8
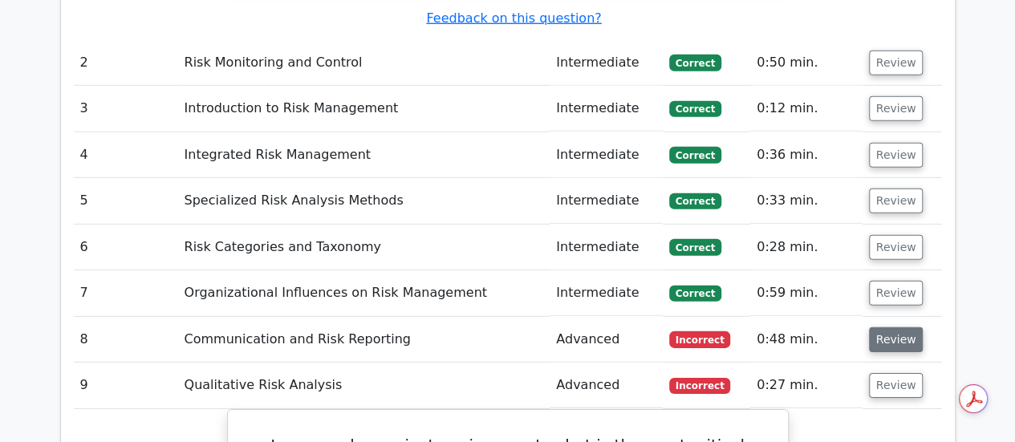
click at [880, 327] on button "Review" at bounding box center [896, 339] width 55 height 25
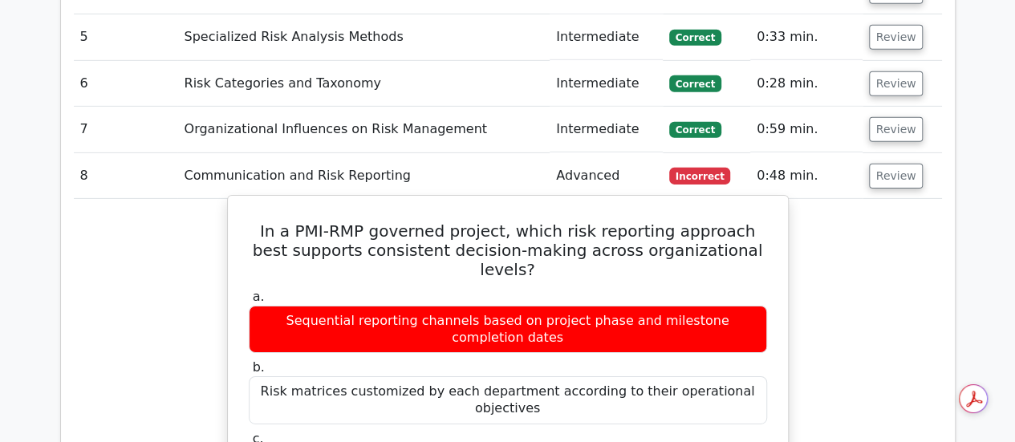
scroll to position [2406, 0]
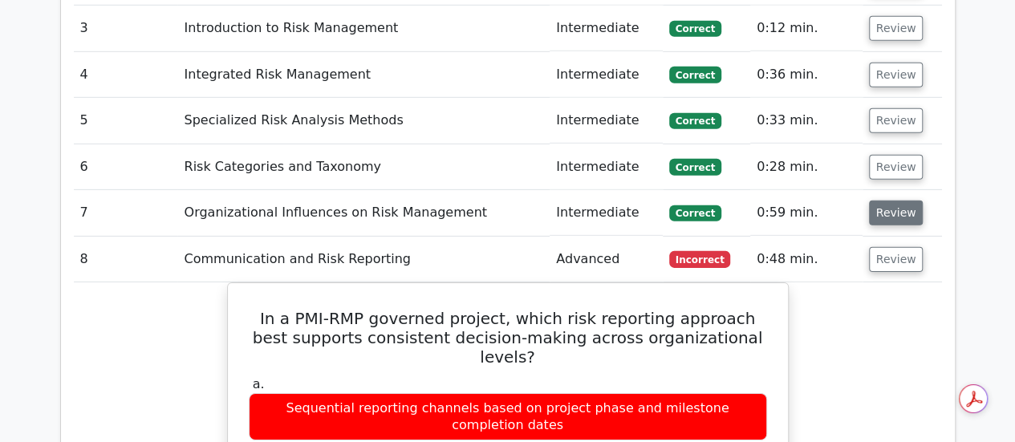
click at [891, 201] on button "Review" at bounding box center [896, 213] width 55 height 25
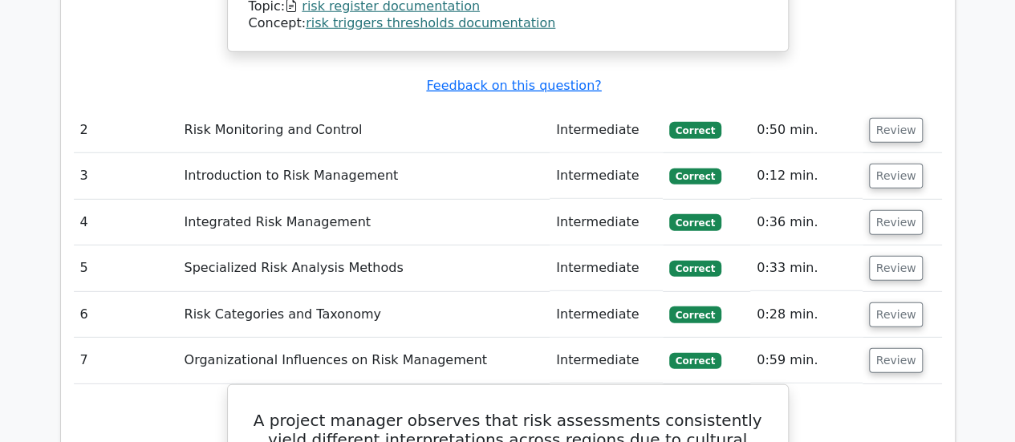
scroll to position [2246, 0]
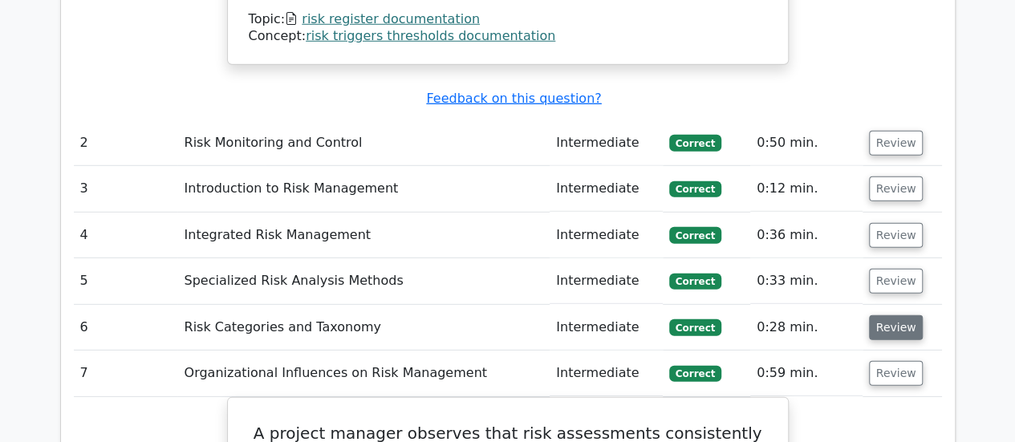
click at [873, 315] on button "Review" at bounding box center [896, 327] width 55 height 25
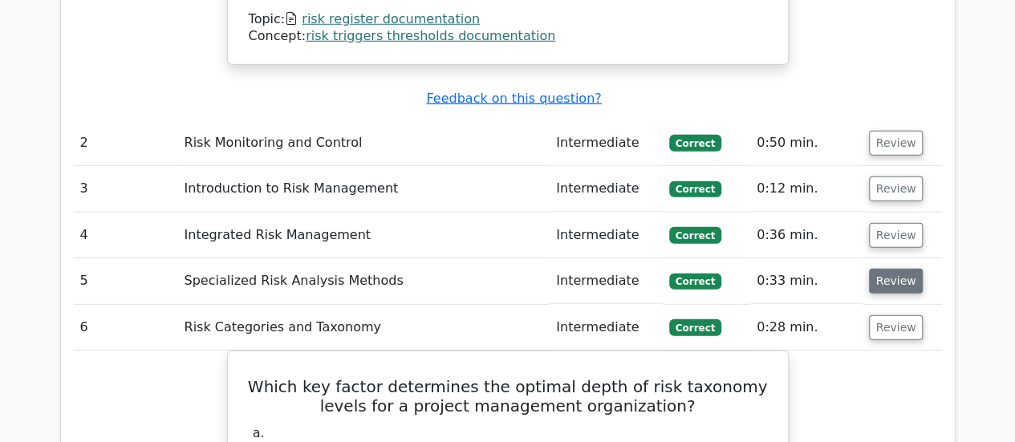
click at [892, 269] on button "Review" at bounding box center [896, 281] width 55 height 25
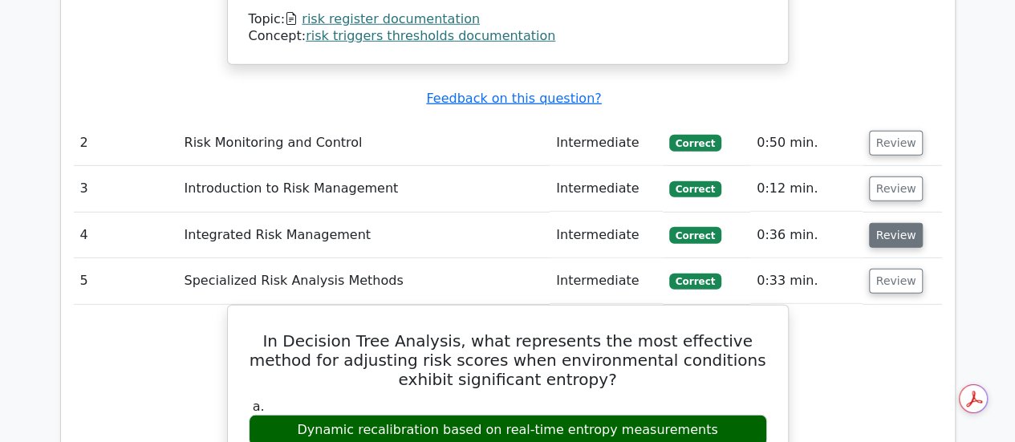
click at [881, 223] on button "Review" at bounding box center [896, 235] width 55 height 25
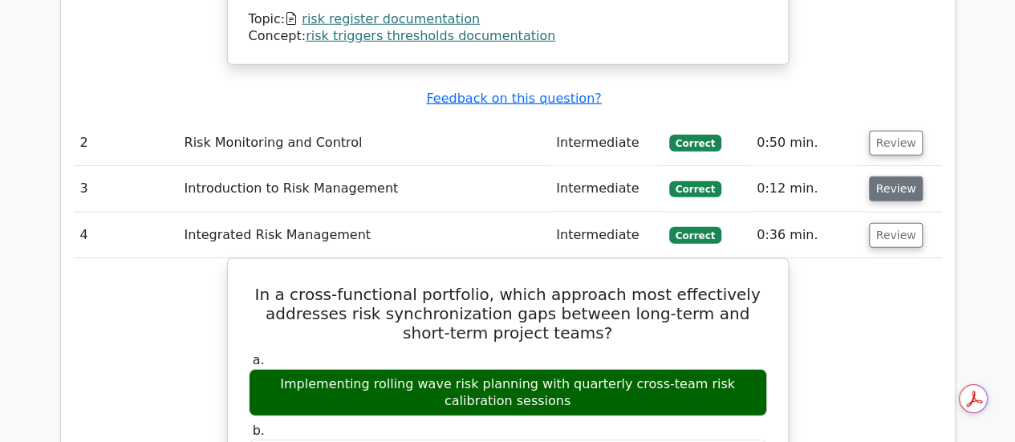
click at [886, 176] on button "Review" at bounding box center [896, 188] width 55 height 25
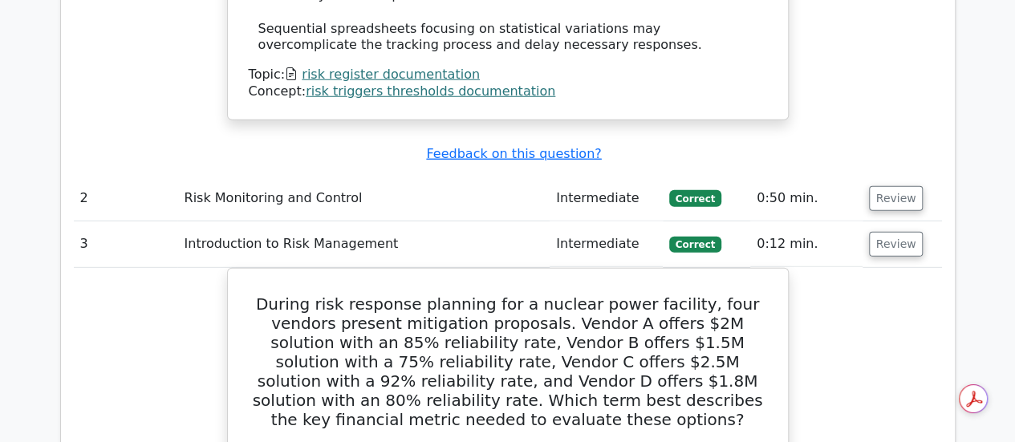
scroll to position [2166, 0]
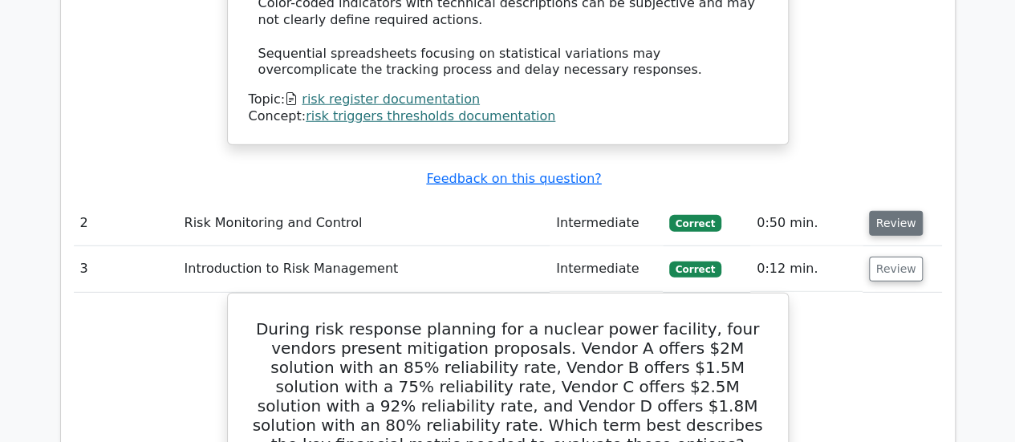
click at [885, 211] on button "Review" at bounding box center [896, 223] width 55 height 25
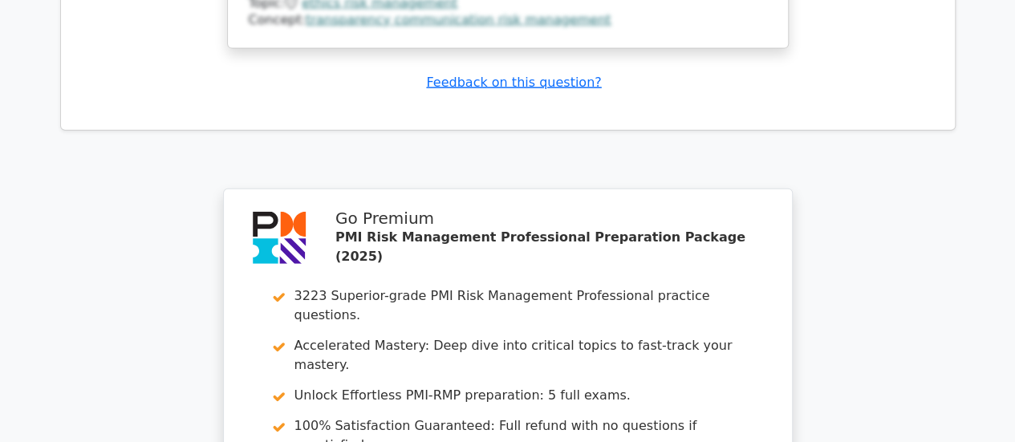
scroll to position [10975, 0]
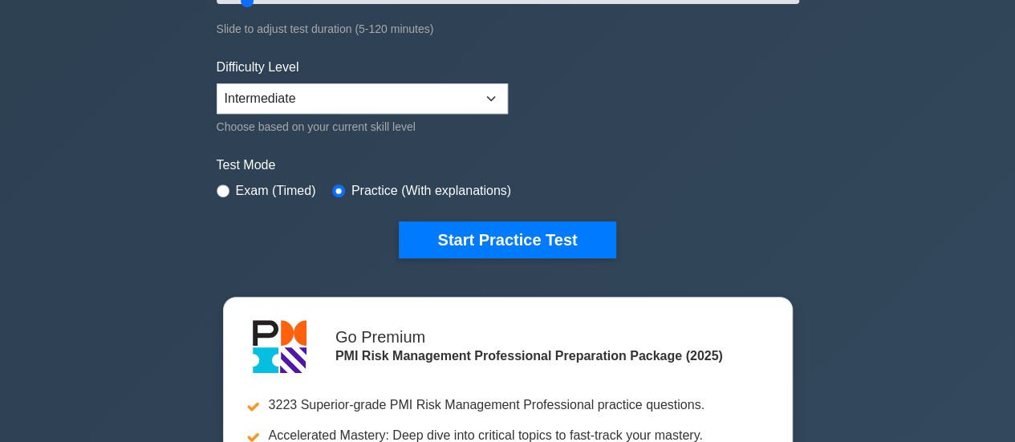
scroll to position [401, 0]
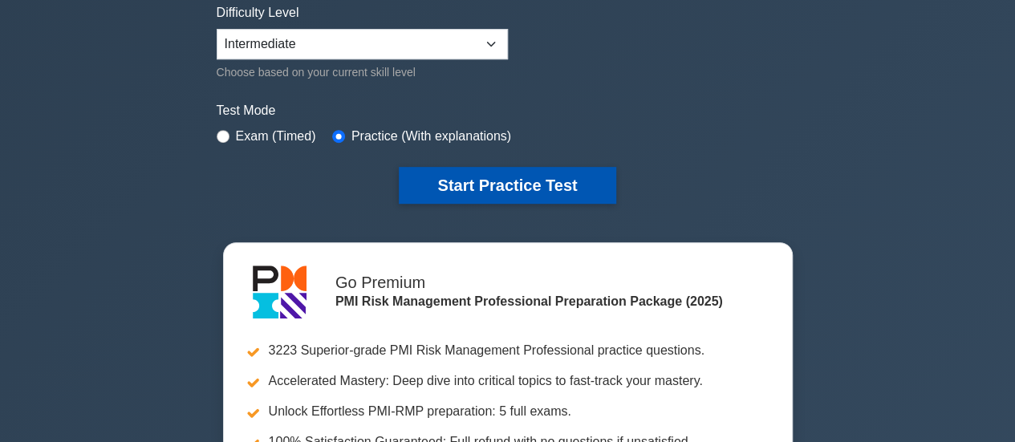
click at [485, 177] on button "Start Practice Test" at bounding box center [507, 185] width 217 height 37
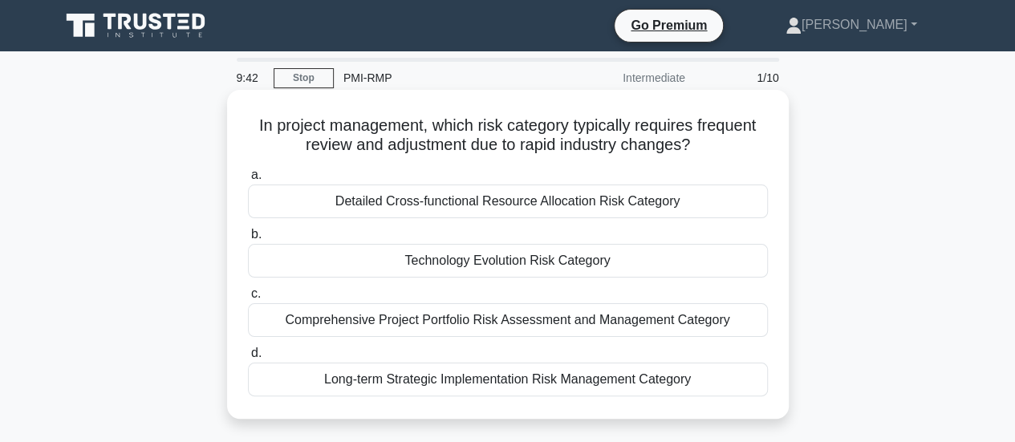
click at [480, 259] on div "Technology Evolution Risk Category" at bounding box center [508, 261] width 520 height 34
click at [248, 240] on input "b. Technology Evolution Risk Category" at bounding box center [248, 234] width 0 height 10
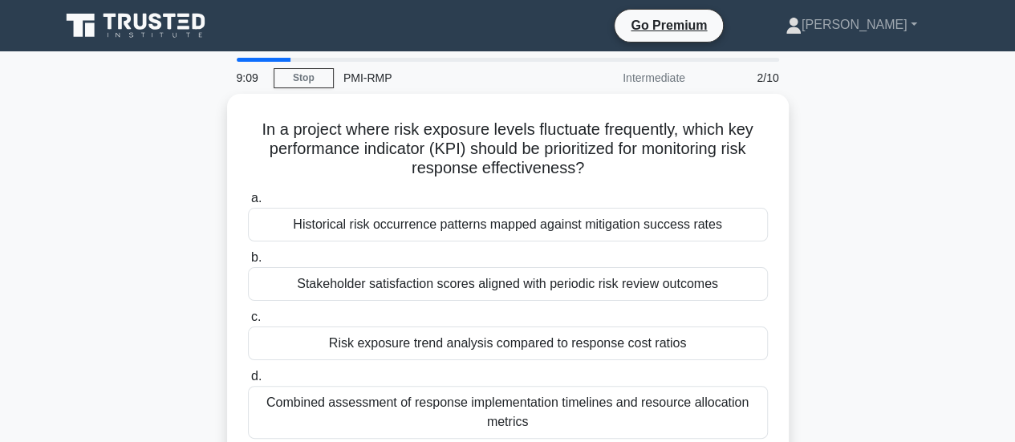
drag, startPoint x: 465, startPoint y: 338, endPoint x: 167, endPoint y: 238, distance: 314.8
click at [167, 238] on div "In a project where risk exposure levels fluctuate frequently, which key perform…" at bounding box center [508, 287] width 914 height 387
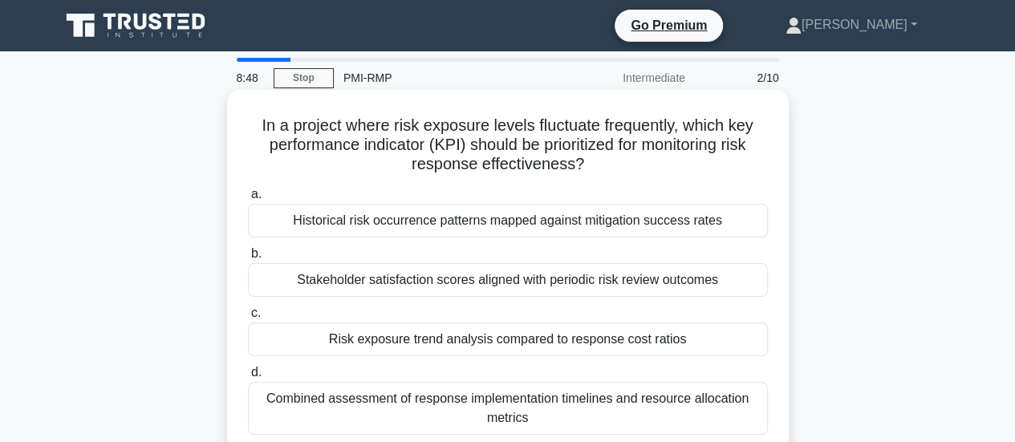
click at [463, 338] on div "Risk exposure trend analysis compared to response cost ratios" at bounding box center [508, 339] width 520 height 34
click at [248, 318] on input "c. Risk exposure trend analysis compared to response cost ratios" at bounding box center [248, 313] width 0 height 10
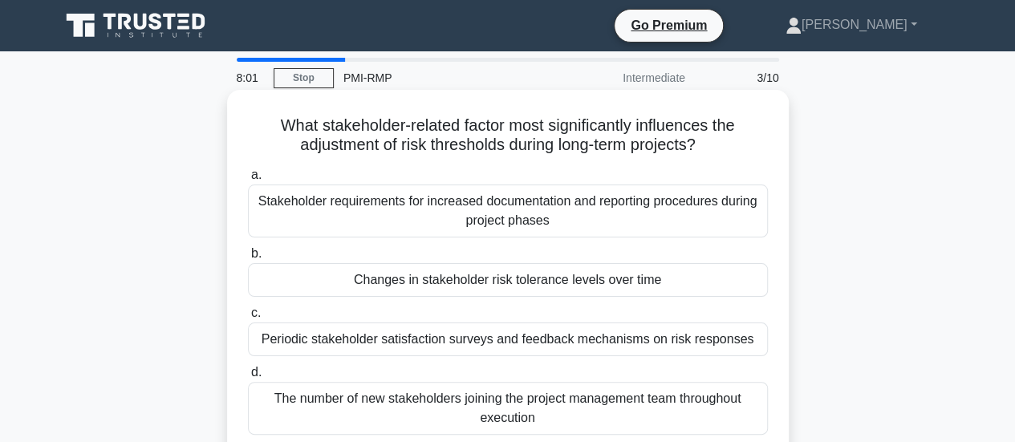
click at [432, 283] on div "Changes in stakeholder risk tolerance levels over time" at bounding box center [508, 280] width 520 height 34
click at [248, 259] on input "b. Changes in stakeholder risk tolerance levels over time" at bounding box center [248, 254] width 0 height 10
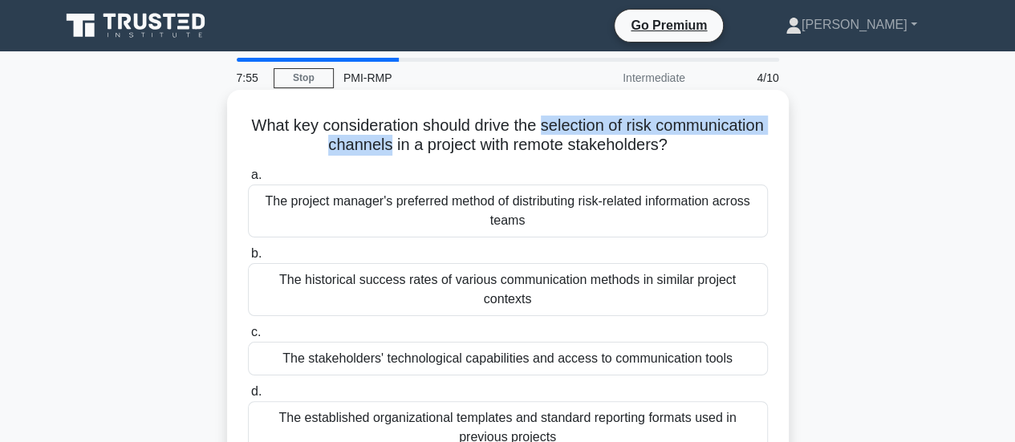
drag, startPoint x: 444, startPoint y: 143, endPoint x: 598, endPoint y: 123, distance: 155.3
click at [598, 123] on h5 "What key consideration should drive the selection of risk communication channel…" at bounding box center [507, 135] width 523 height 40
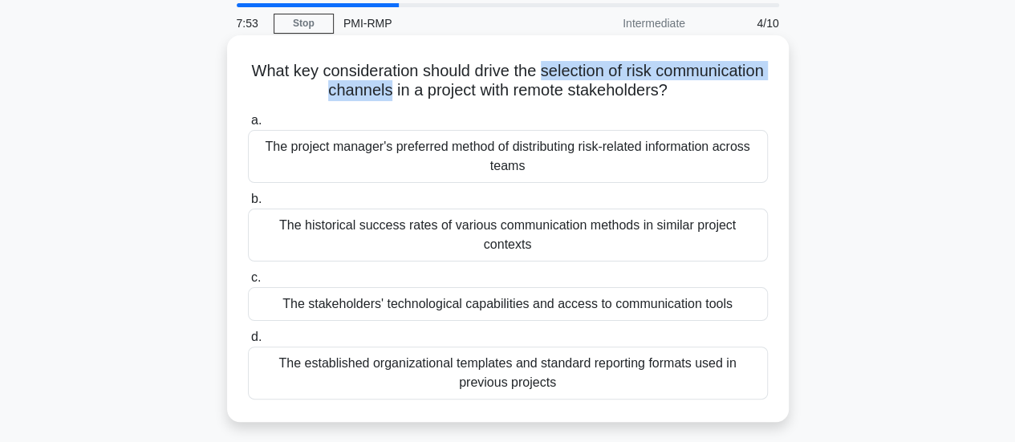
scroll to position [80, 0]
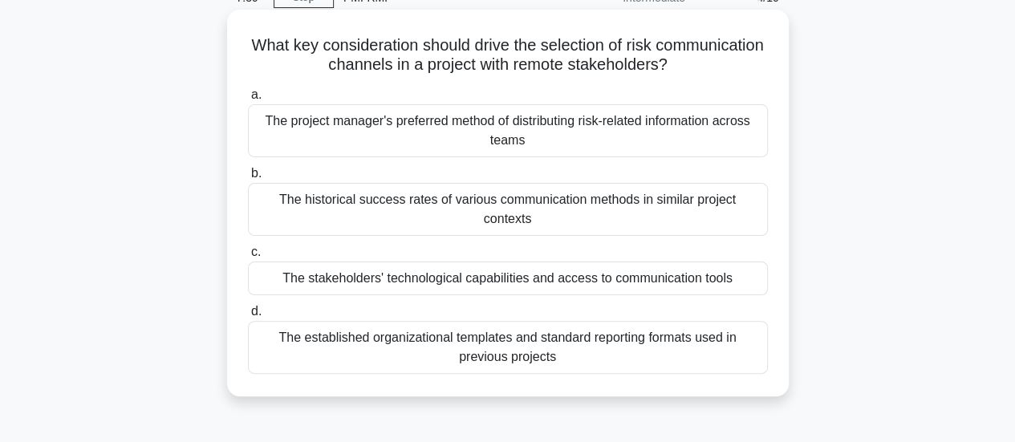
click at [500, 261] on div "The stakeholders' technological capabilities and access to communication tools" at bounding box center [508, 278] width 520 height 34
click at [248, 254] on input "c. The stakeholders' technological capabilities and access to communication too…" at bounding box center [248, 252] width 0 height 10
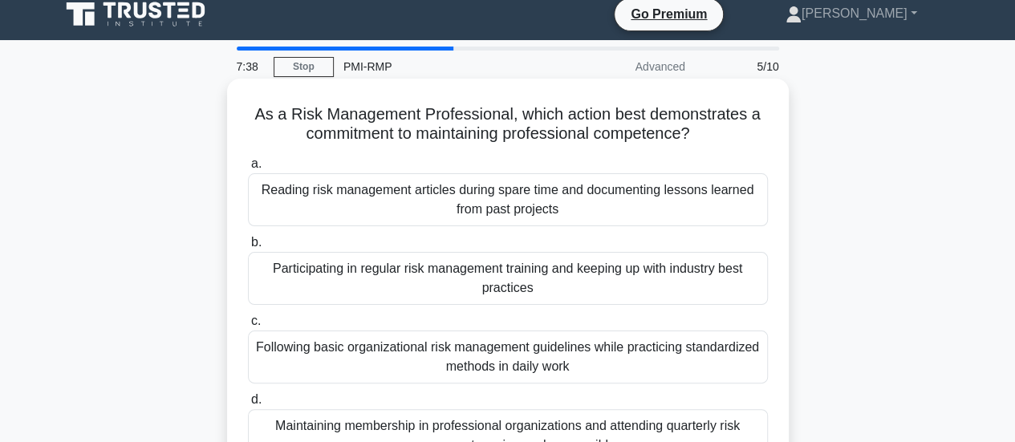
scroll to position [0, 0]
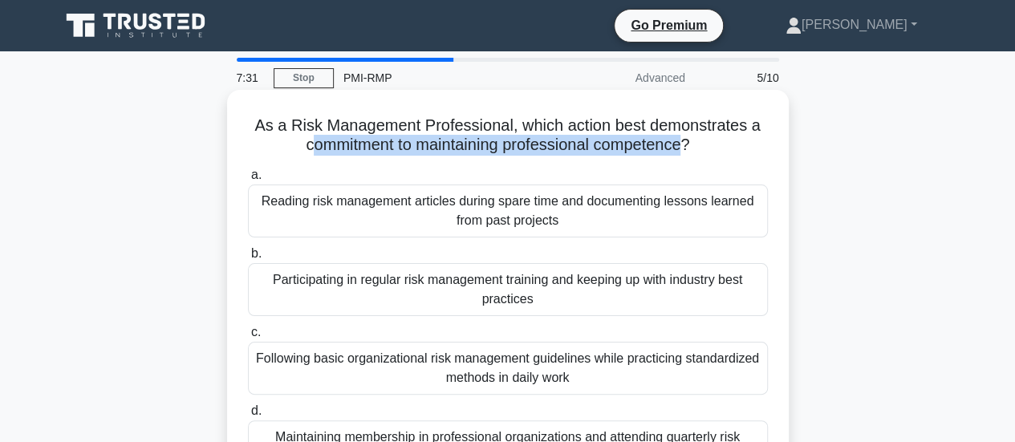
drag, startPoint x: 306, startPoint y: 149, endPoint x: 687, endPoint y: 152, distance: 380.2
click at [687, 152] on h5 "As a Risk Management Professional, which action best demonstrates a commitment …" at bounding box center [507, 135] width 523 height 40
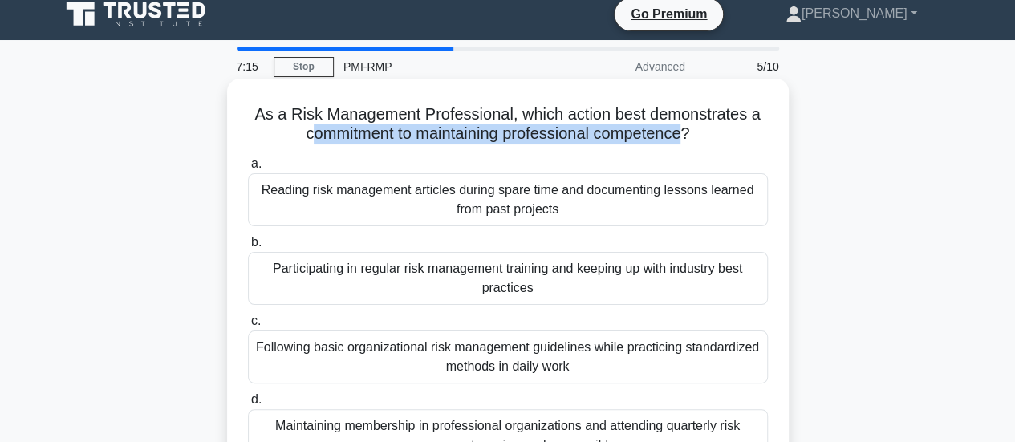
scroll to position [80, 0]
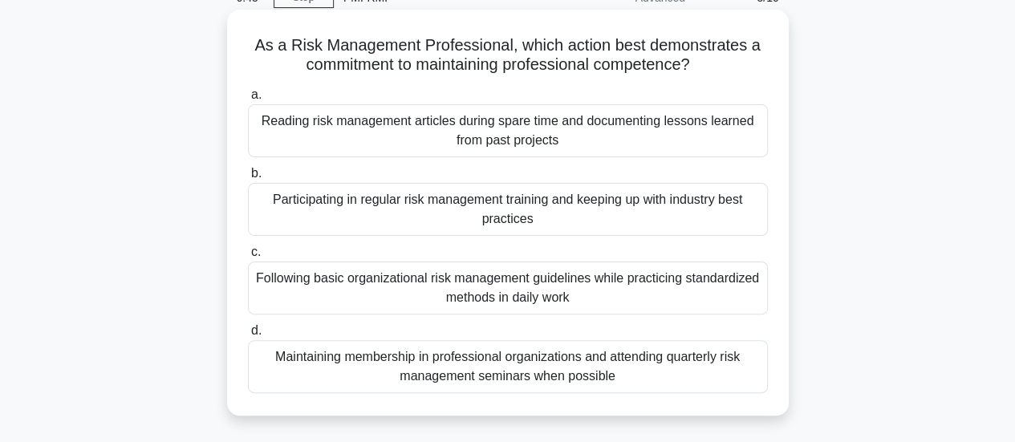
click at [523, 291] on div "Following basic organizational risk management guidelines while practicing stan…" at bounding box center [508, 287] width 520 height 53
click at [248, 257] on input "c. Following basic organizational risk management guidelines while practicing s…" at bounding box center [248, 252] width 0 height 10
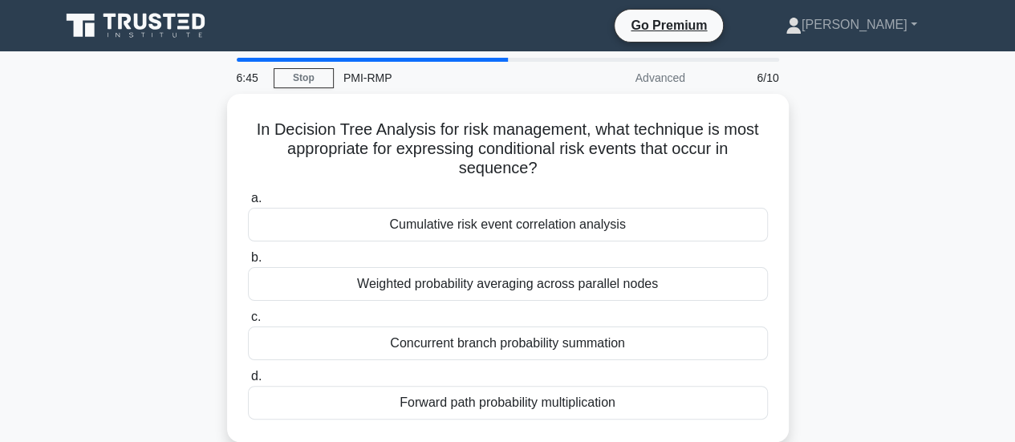
scroll to position [0, 0]
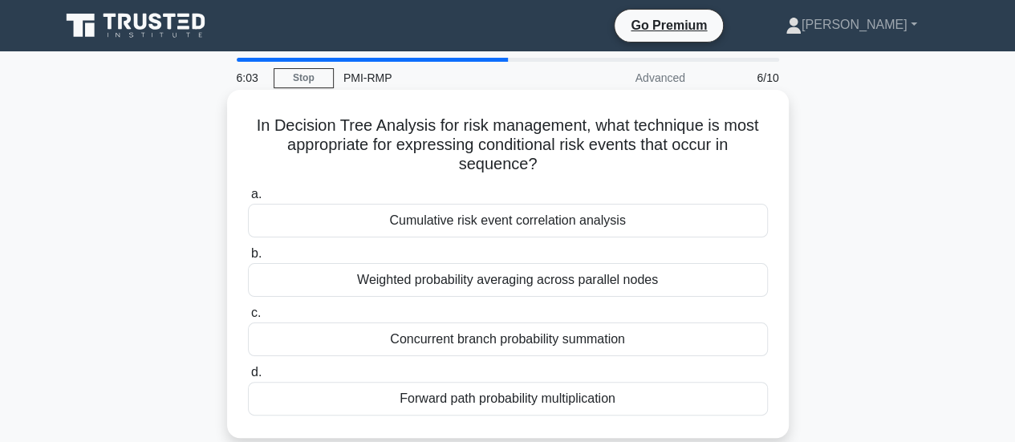
click at [508, 283] on div "Weighted probability averaging across parallel nodes" at bounding box center [508, 280] width 520 height 34
click at [248, 259] on input "b. Weighted probability averaging across parallel nodes" at bounding box center [248, 254] width 0 height 10
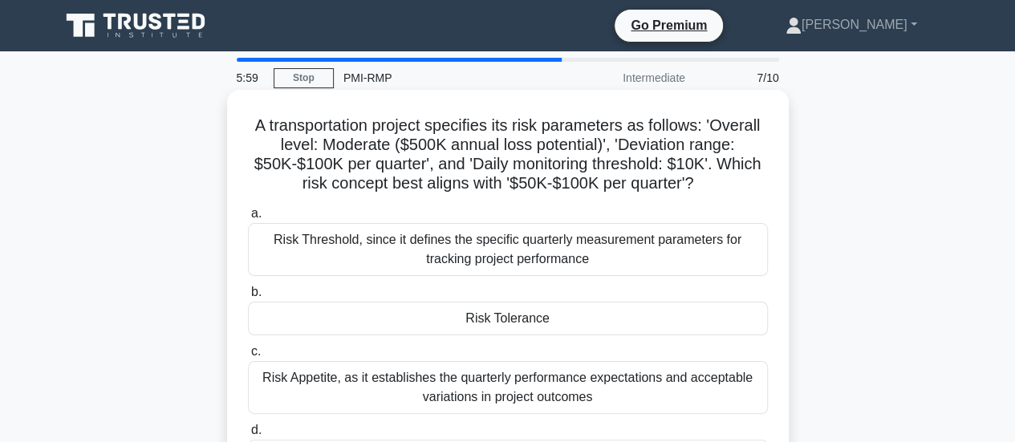
scroll to position [80, 0]
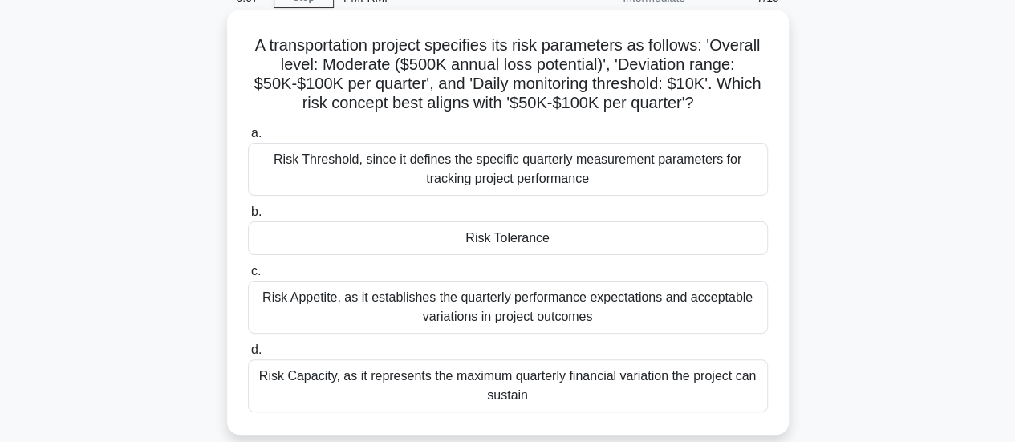
click at [526, 245] on div "Risk Tolerance" at bounding box center [508, 238] width 520 height 34
click at [248, 217] on input "b. Risk Tolerance" at bounding box center [248, 212] width 0 height 10
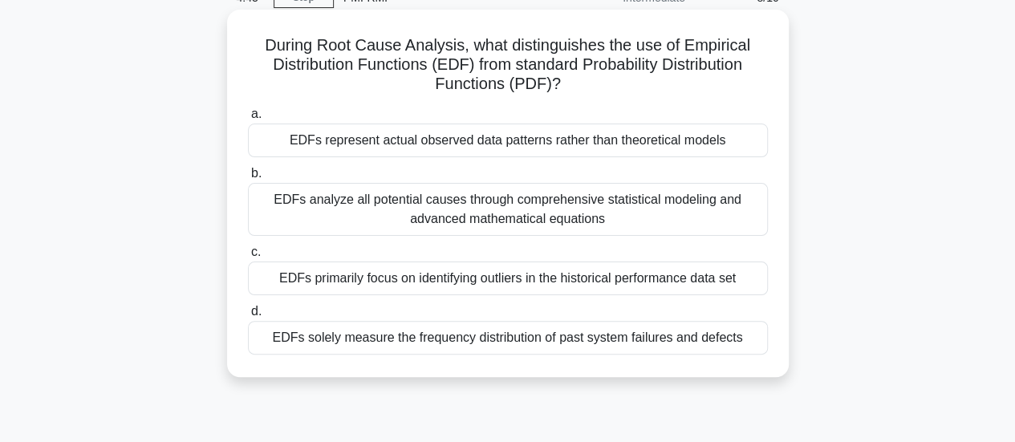
click at [551, 142] on div "EDFs represent actual observed data patterns rather than theoretical models" at bounding box center [508, 141] width 520 height 34
click at [248, 120] on input "a. EDFs represent actual observed data patterns rather than theoretical models" at bounding box center [248, 114] width 0 height 10
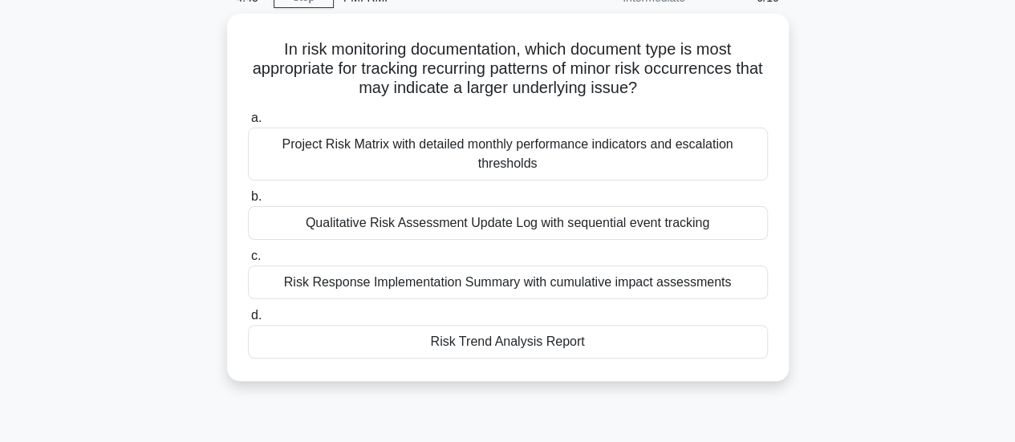
scroll to position [0, 0]
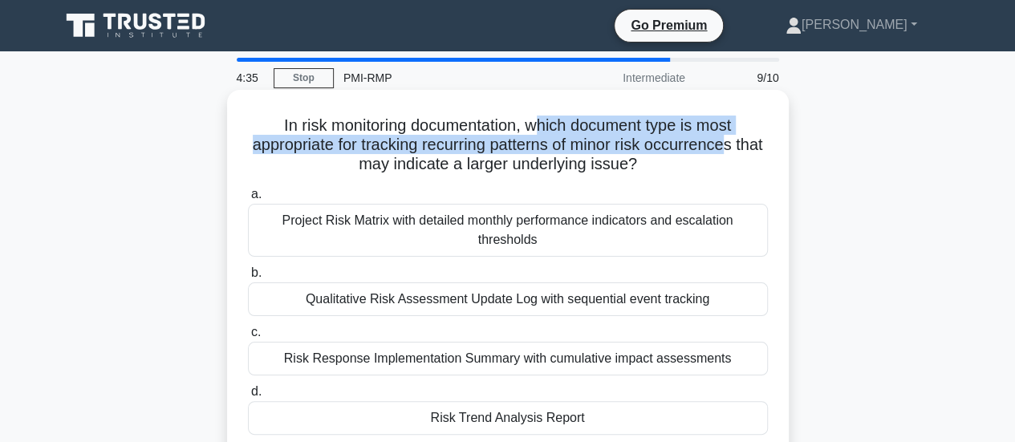
drag, startPoint x: 541, startPoint y: 125, endPoint x: 746, endPoint y: 146, distance: 206.4
click at [746, 146] on h5 "In risk monitoring documentation, which document type is most appropriate for t…" at bounding box center [507, 144] width 523 height 59
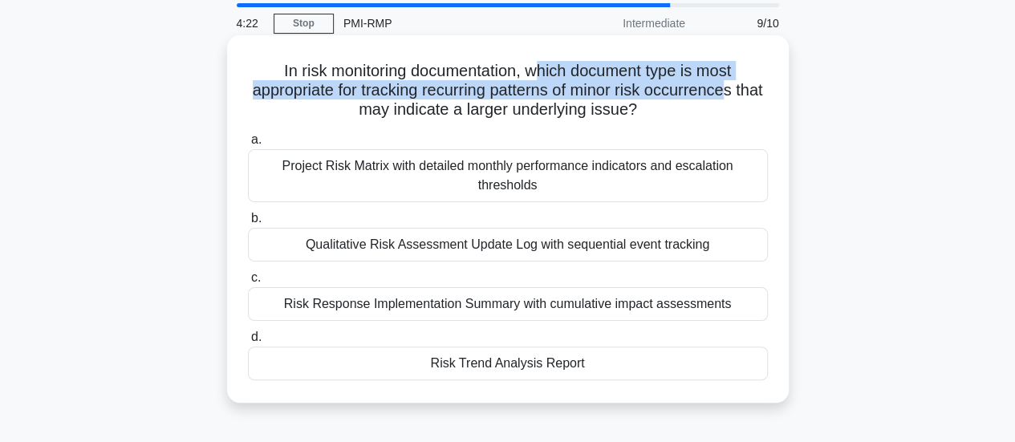
scroll to position [80, 0]
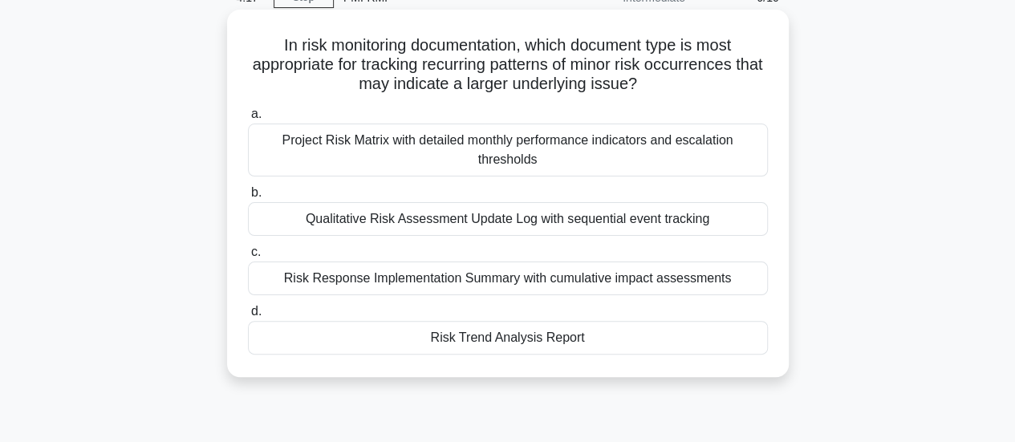
click at [491, 342] on div "Risk Trend Analysis Report" at bounding box center [508, 338] width 520 height 34
click at [248, 317] on input "d. Risk Trend Analysis Report" at bounding box center [248, 311] width 0 height 10
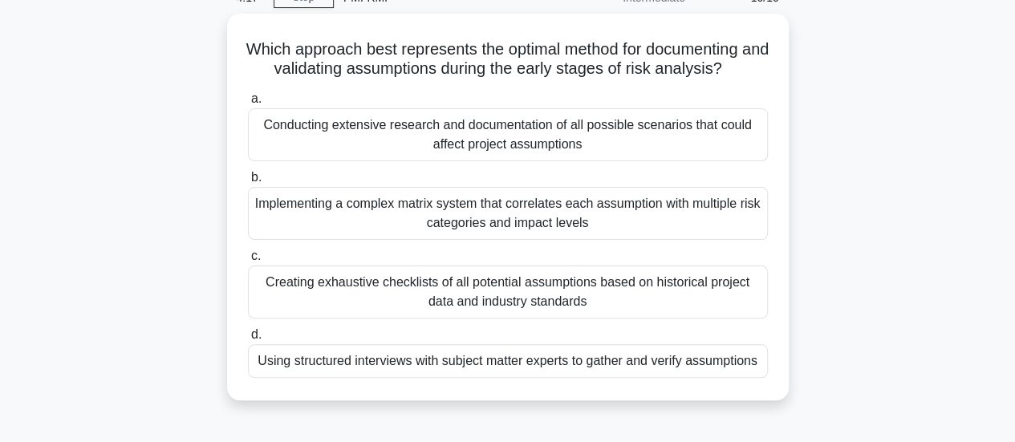
scroll to position [0, 0]
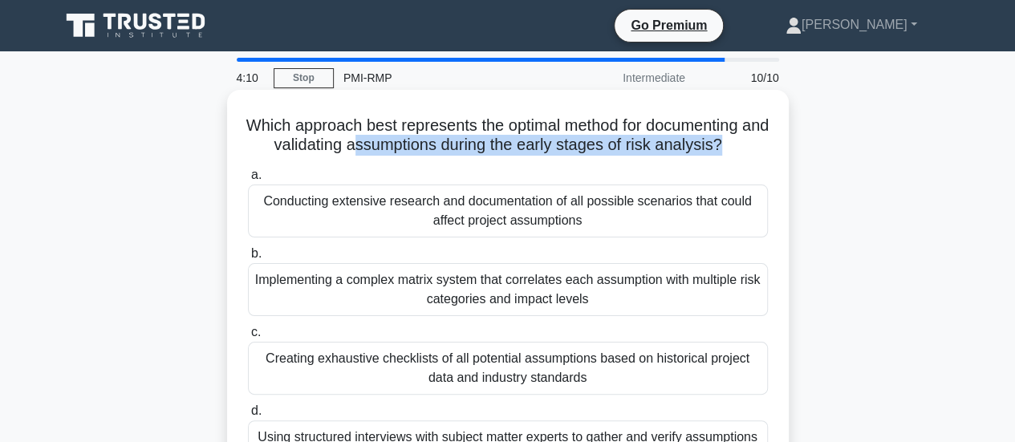
drag, startPoint x: 368, startPoint y: 147, endPoint x: 739, endPoint y: 156, distance: 370.7
click at [739, 156] on h5 "Which approach best represents the optimal method for documenting and validatin…" at bounding box center [507, 135] width 523 height 40
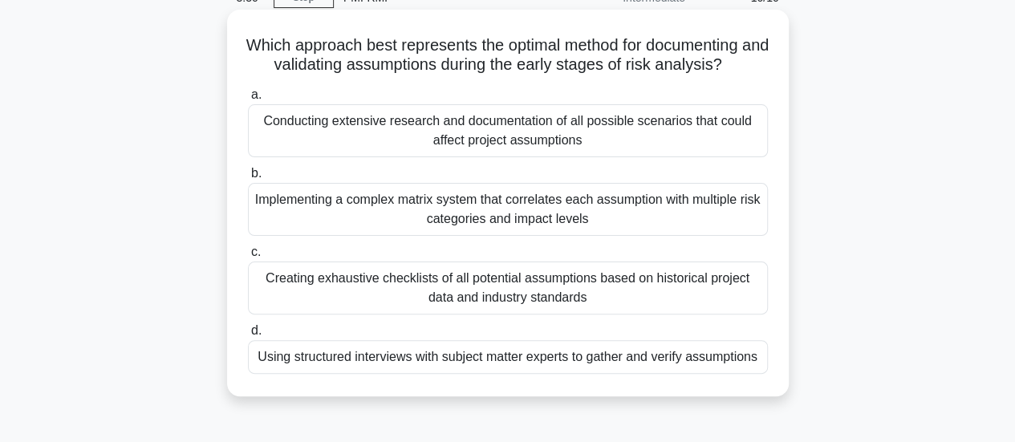
click at [517, 355] on div "Using structured interviews with subject matter experts to gather and verify as…" at bounding box center [508, 357] width 520 height 34
click at [248, 336] on input "d. Using structured interviews with subject matter experts to gather and verify…" at bounding box center [248, 331] width 0 height 10
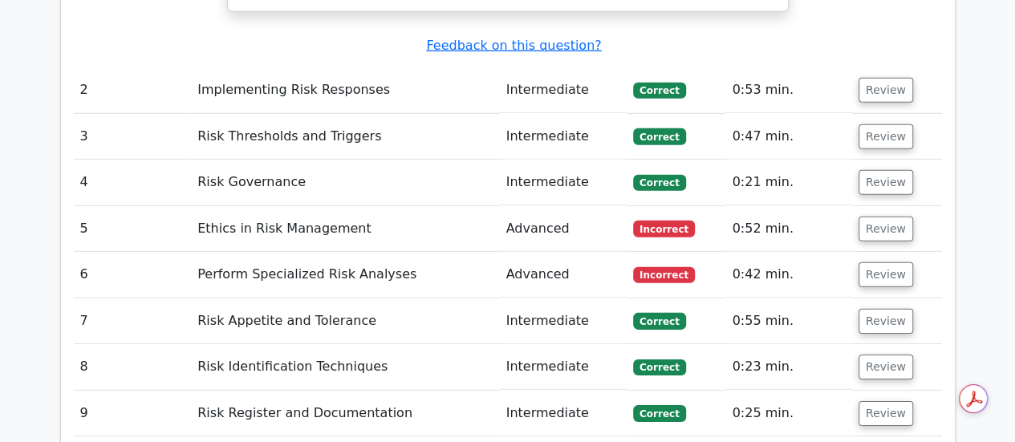
scroll to position [2326, 0]
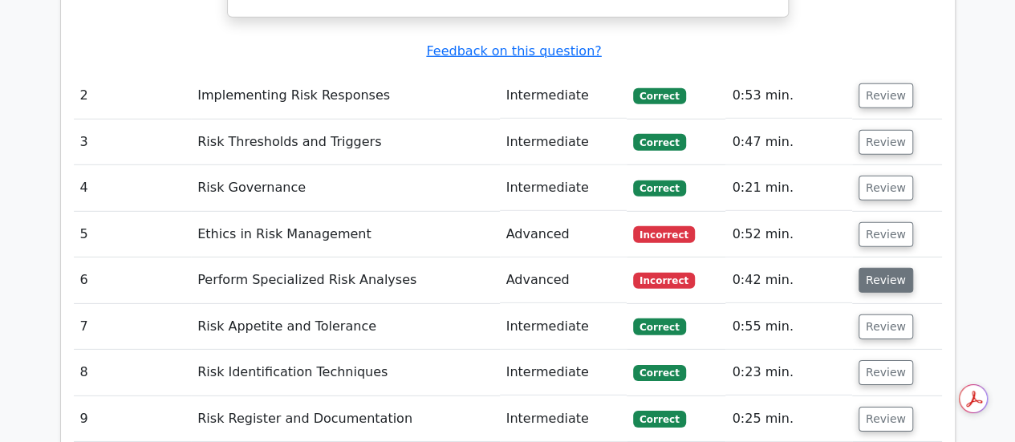
click at [878, 268] on button "Review" at bounding box center [885, 280] width 55 height 25
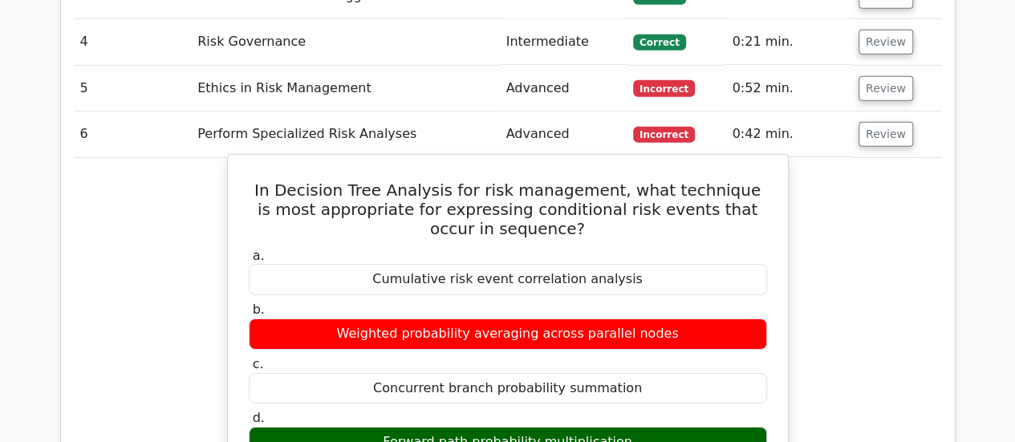
scroll to position [2486, 0]
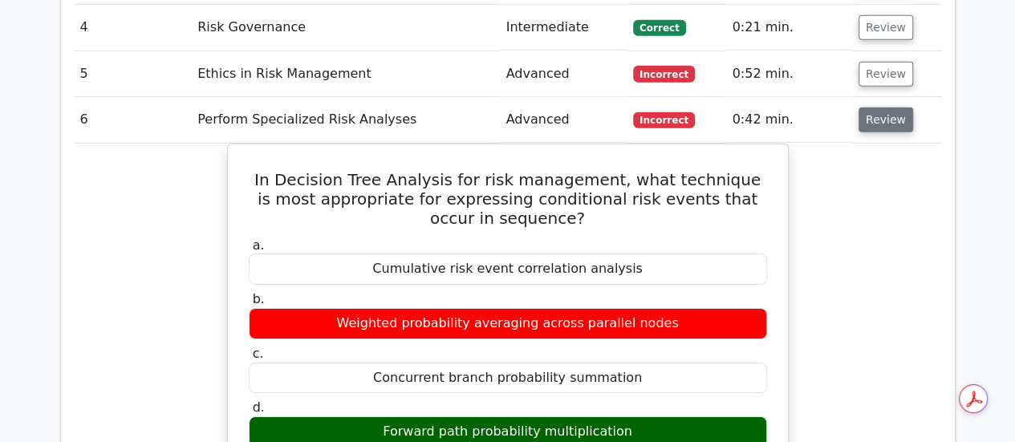
click at [871, 107] on button "Review" at bounding box center [885, 119] width 55 height 25
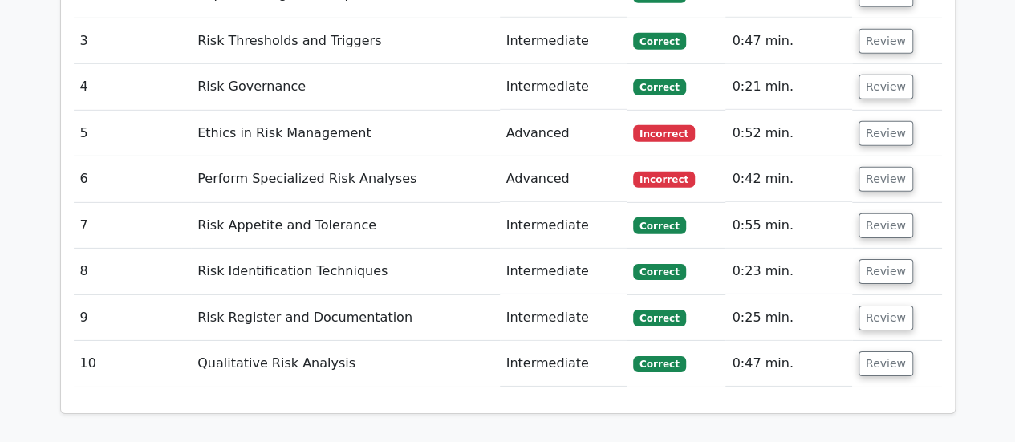
scroll to position [2406, 0]
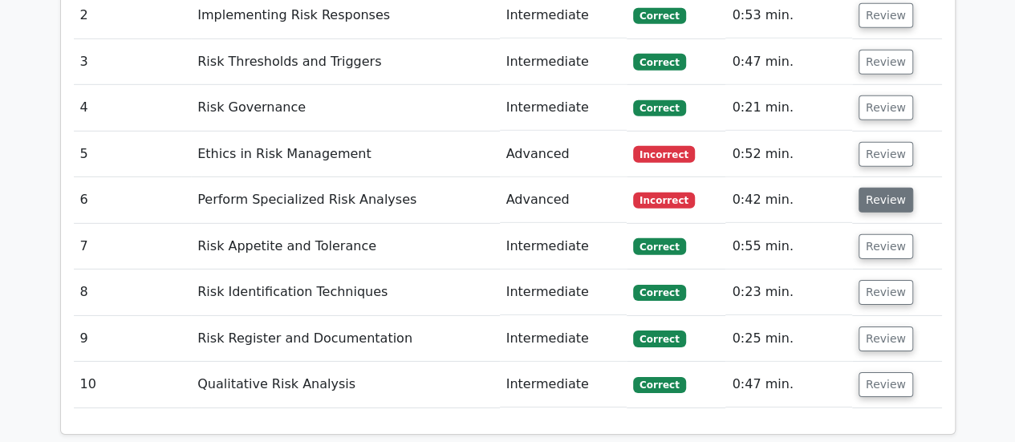
click at [863, 188] on button "Review" at bounding box center [885, 200] width 55 height 25
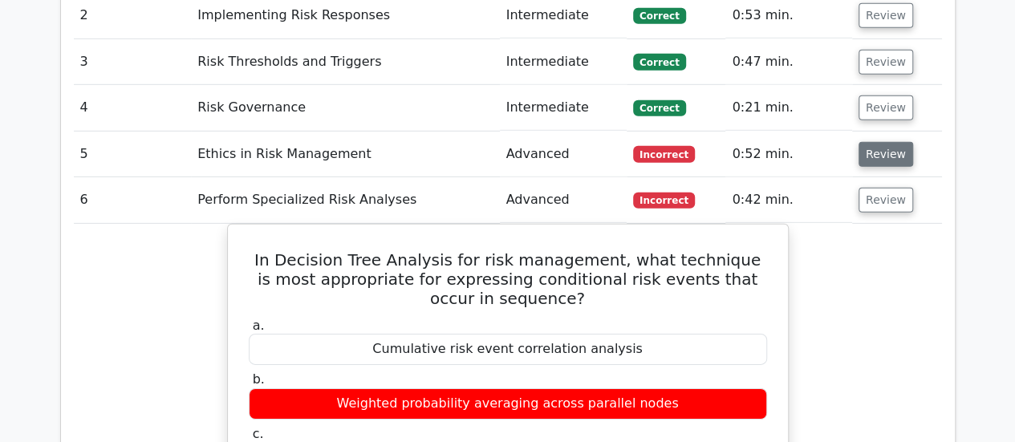
click at [875, 142] on button "Review" at bounding box center [885, 154] width 55 height 25
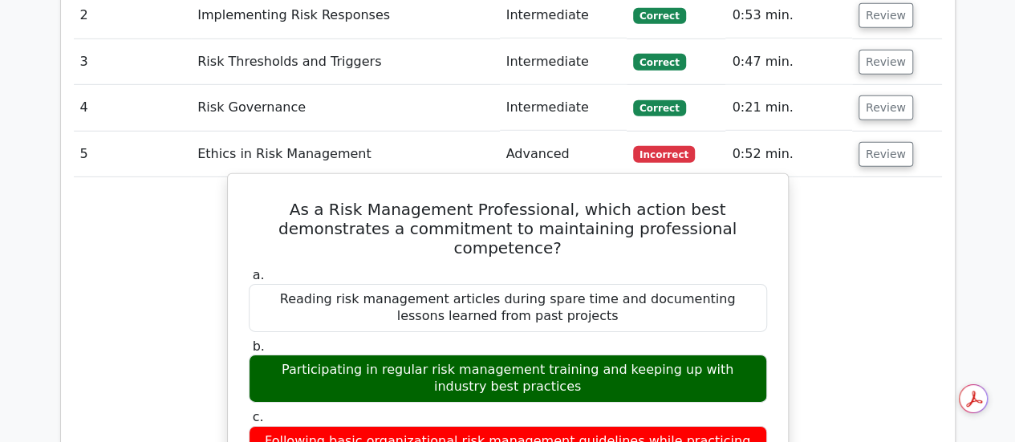
scroll to position [2567, 0]
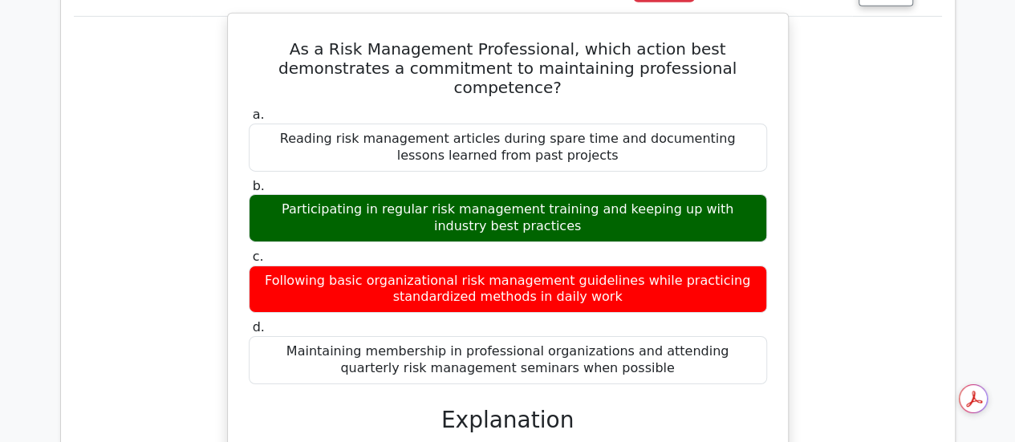
drag, startPoint x: 289, startPoint y: 363, endPoint x: 748, endPoint y: 387, distance: 459.4
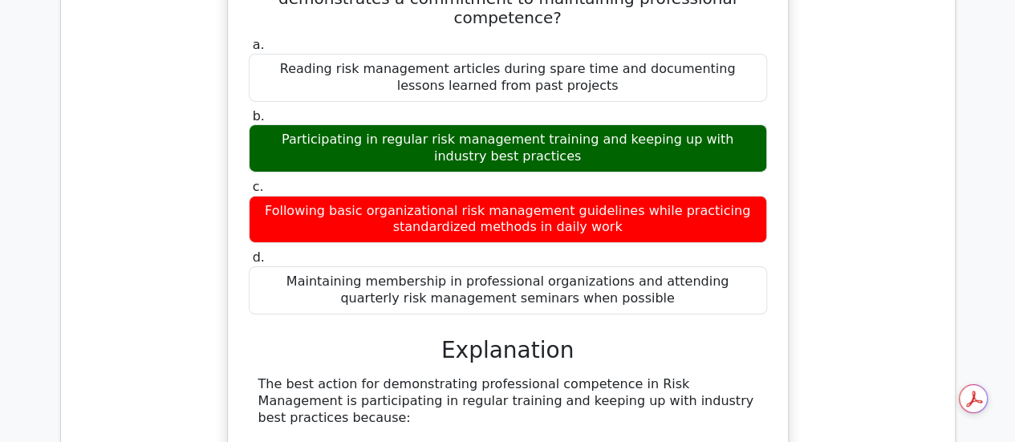
scroll to position [2727, 0]
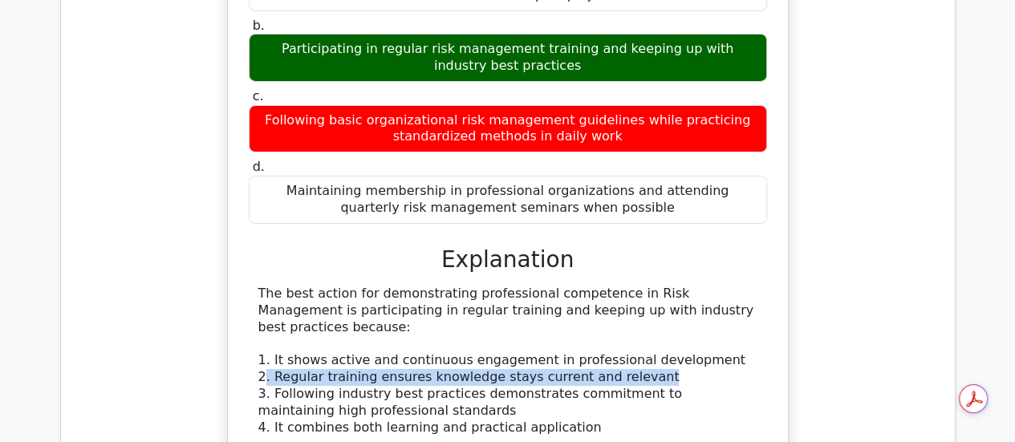
drag, startPoint x: 265, startPoint y: 271, endPoint x: 637, endPoint y: 277, distance: 372.2
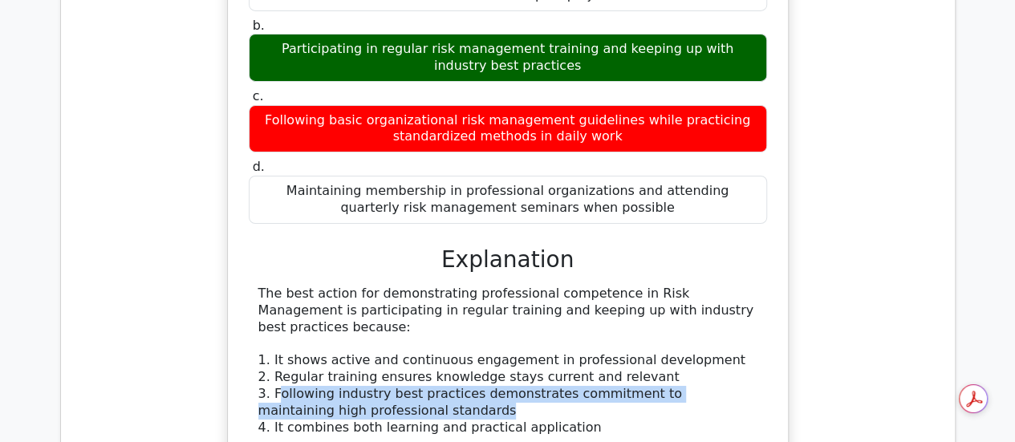
drag, startPoint x: 276, startPoint y: 290, endPoint x: 397, endPoint y: 306, distance: 122.3
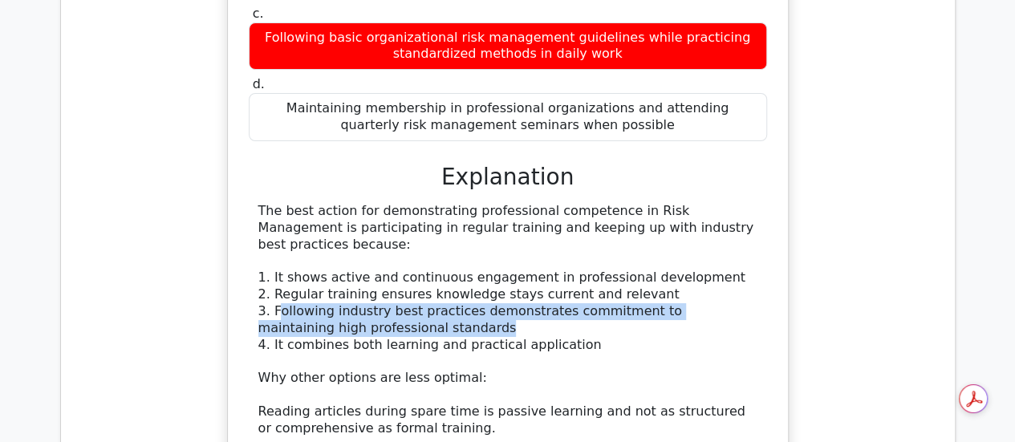
scroll to position [2887, 0]
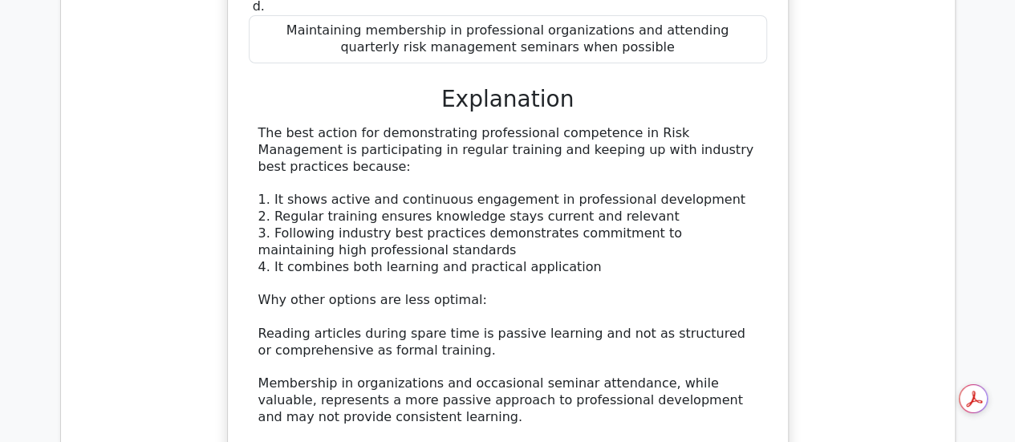
drag, startPoint x: 395, startPoint y: 375, endPoint x: 270, endPoint y: 349, distance: 126.9
click at [270, 349] on div "The best action for demonstrating professional competence in Risk Management is…" at bounding box center [507, 308] width 499 height 367
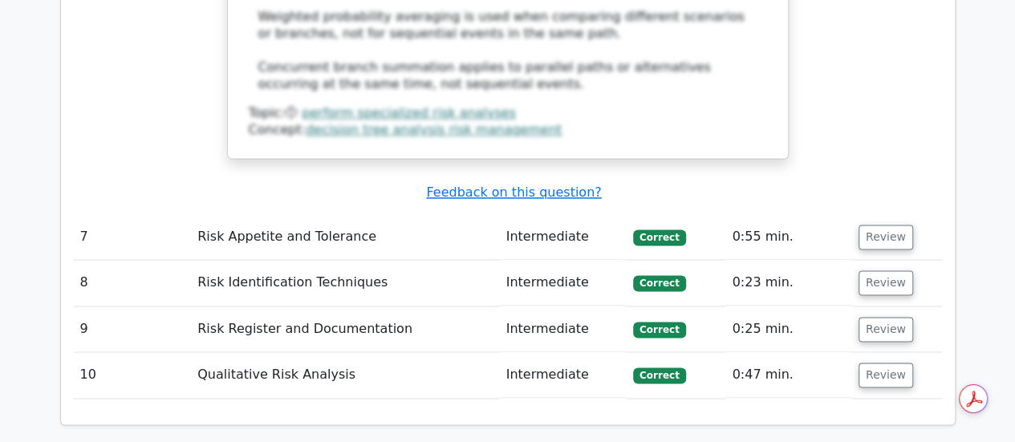
scroll to position [4090, 0]
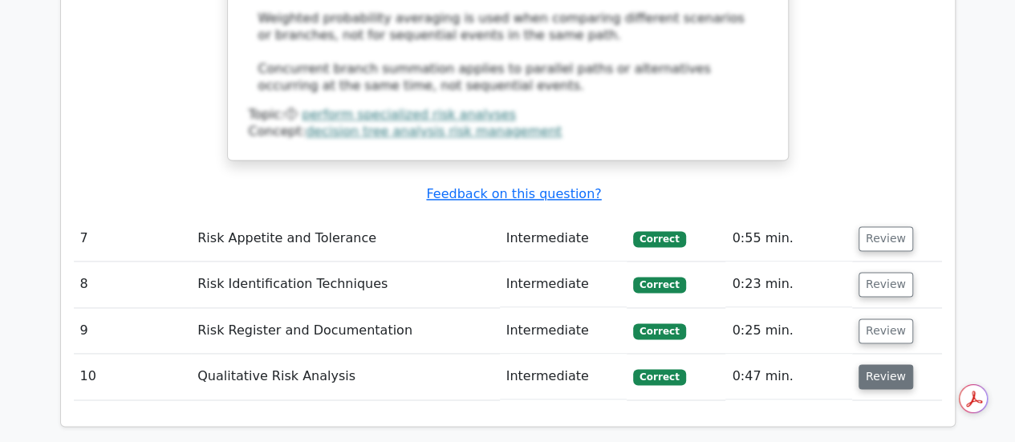
click at [892, 364] on button "Review" at bounding box center [885, 376] width 55 height 25
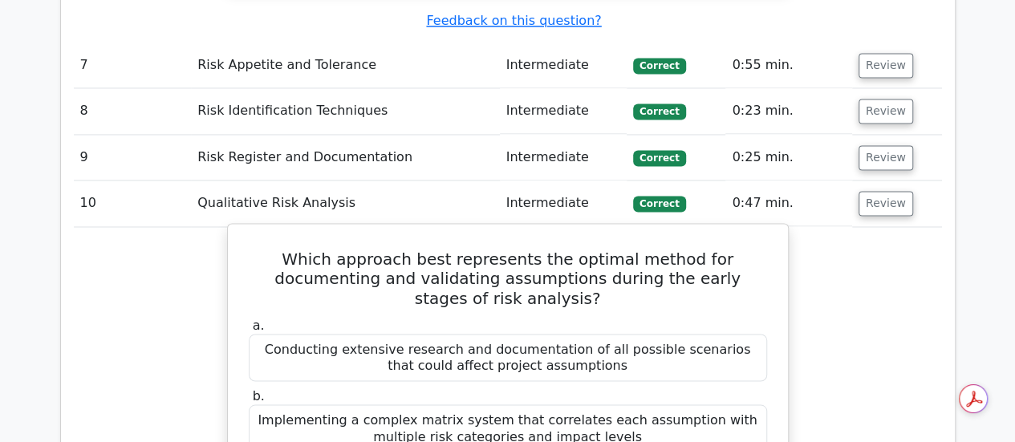
scroll to position [4171, 0]
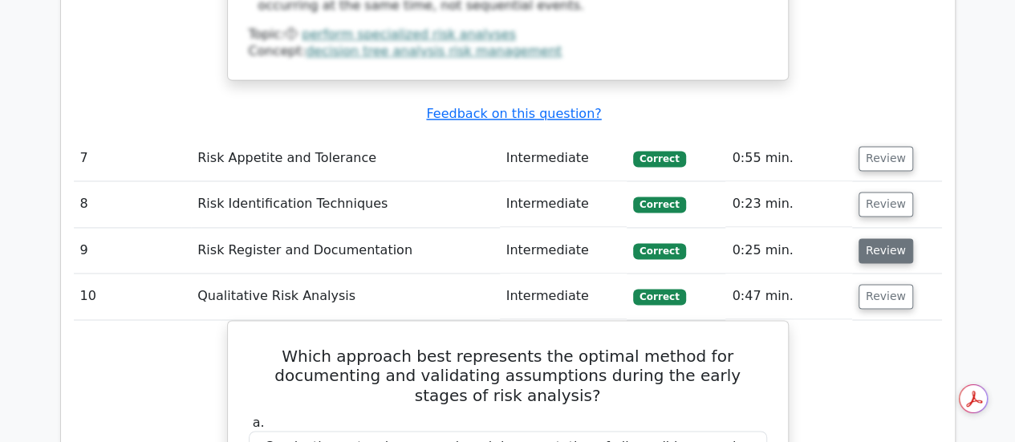
click at [871, 238] on button "Review" at bounding box center [885, 250] width 55 height 25
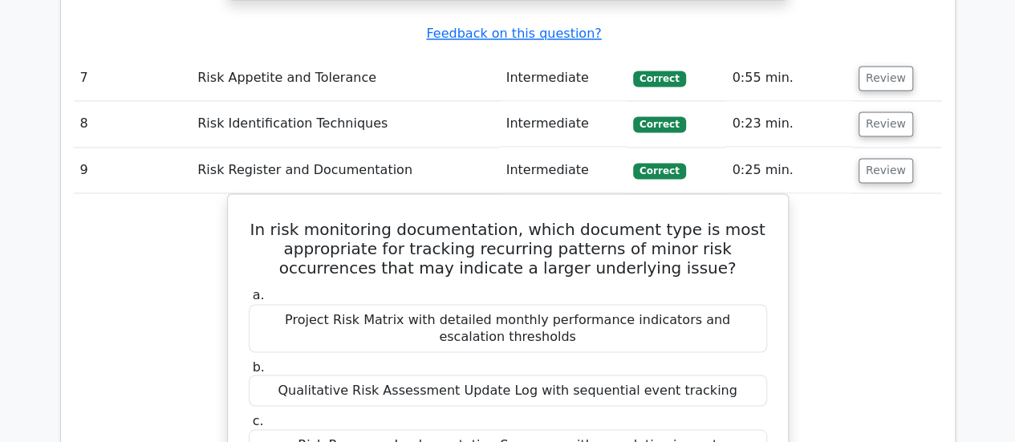
scroll to position [4090, 0]
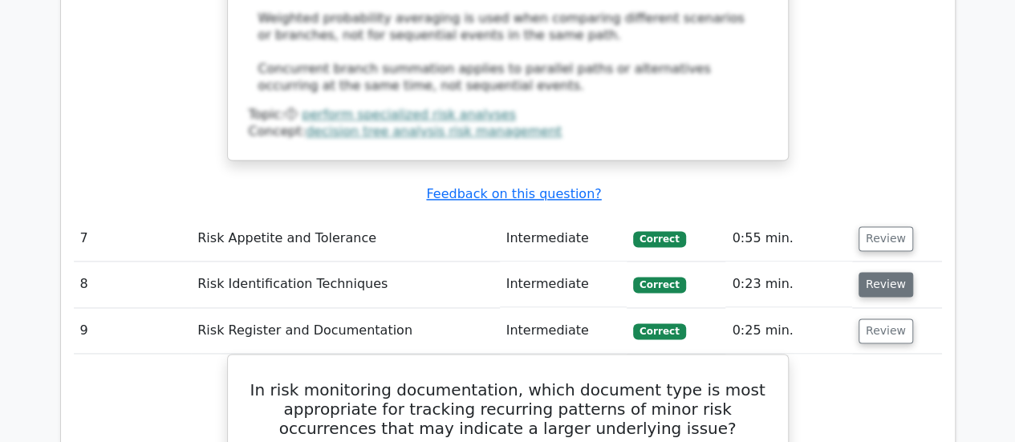
click at [885, 272] on button "Review" at bounding box center [885, 284] width 55 height 25
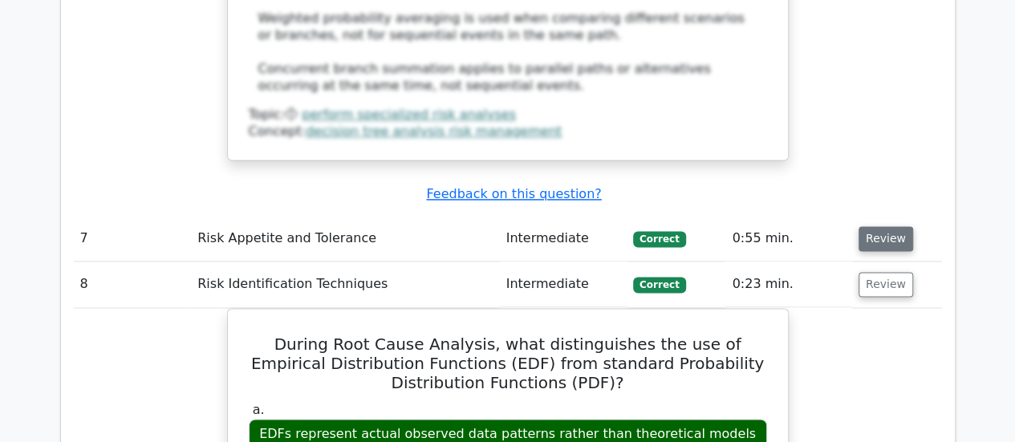
click at [892, 226] on button "Review" at bounding box center [885, 238] width 55 height 25
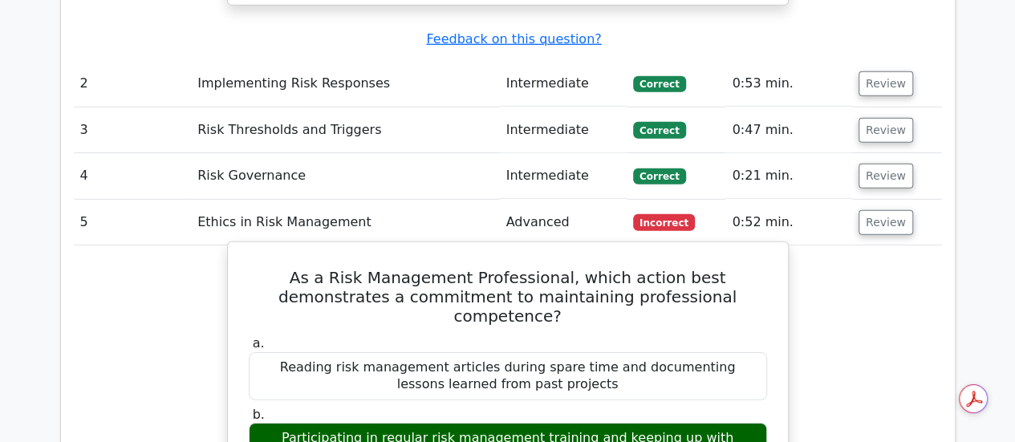
scroll to position [2166, 0]
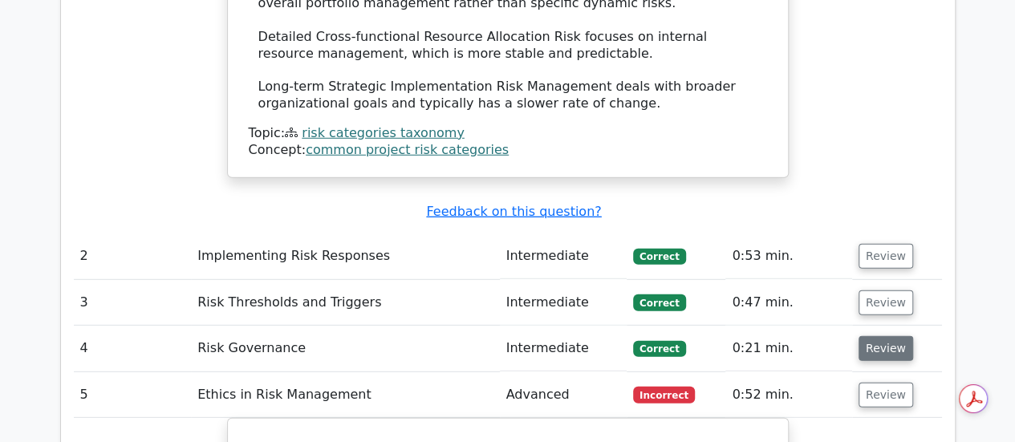
click at [865, 336] on button "Review" at bounding box center [885, 348] width 55 height 25
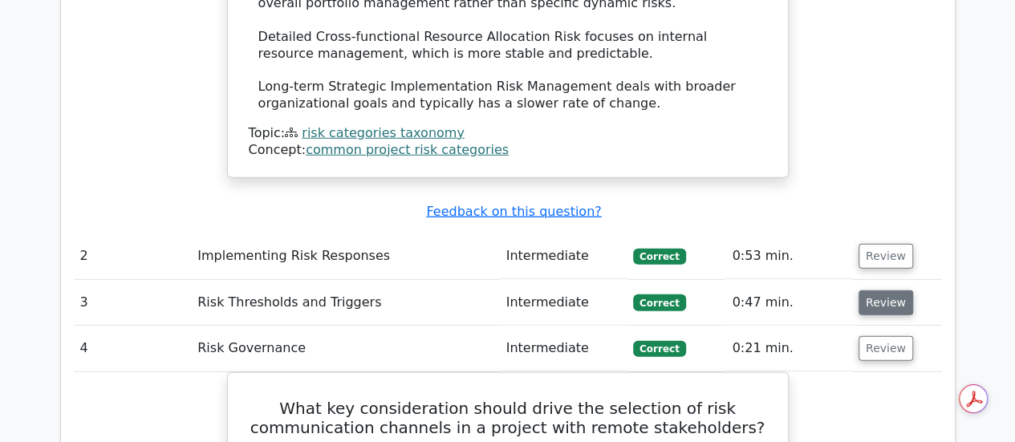
click at [881, 290] on button "Review" at bounding box center [885, 302] width 55 height 25
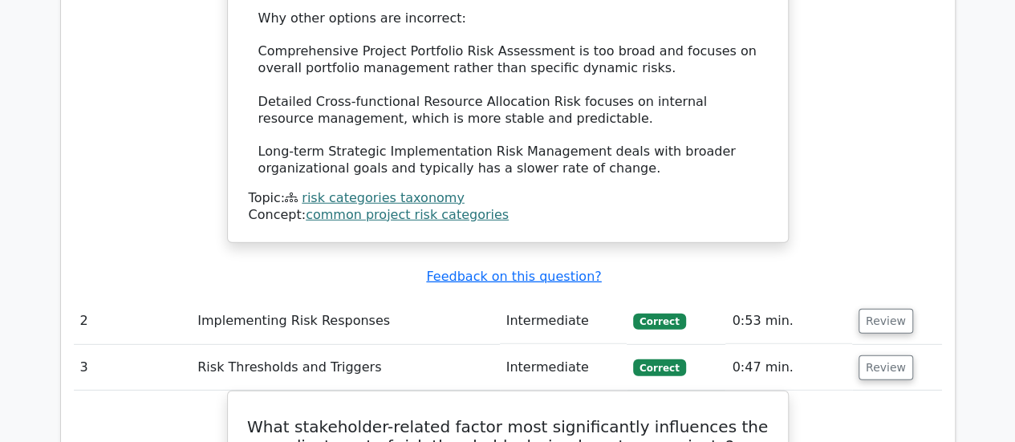
scroll to position [2085, 0]
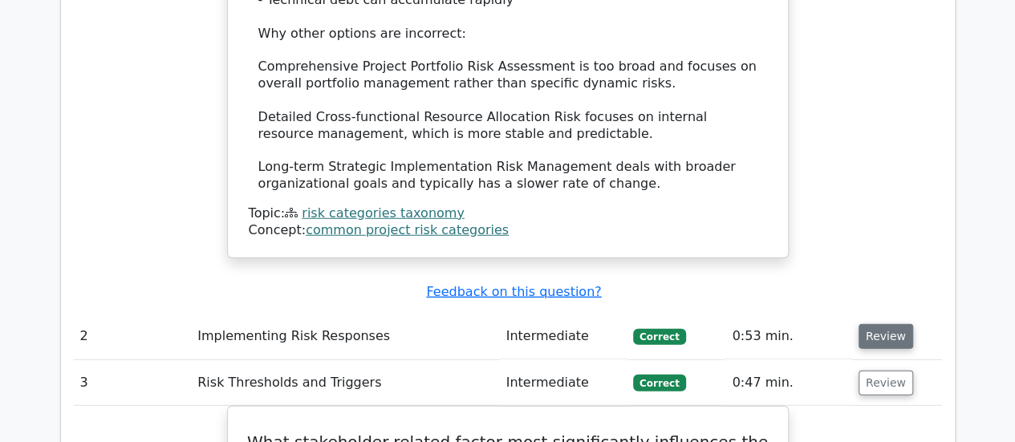
click at [880, 324] on button "Review" at bounding box center [885, 336] width 55 height 25
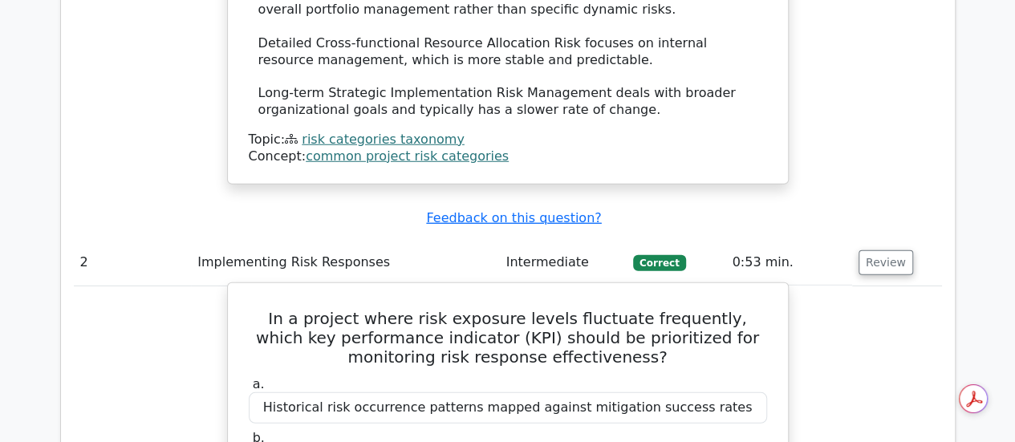
scroll to position [2246, 0]
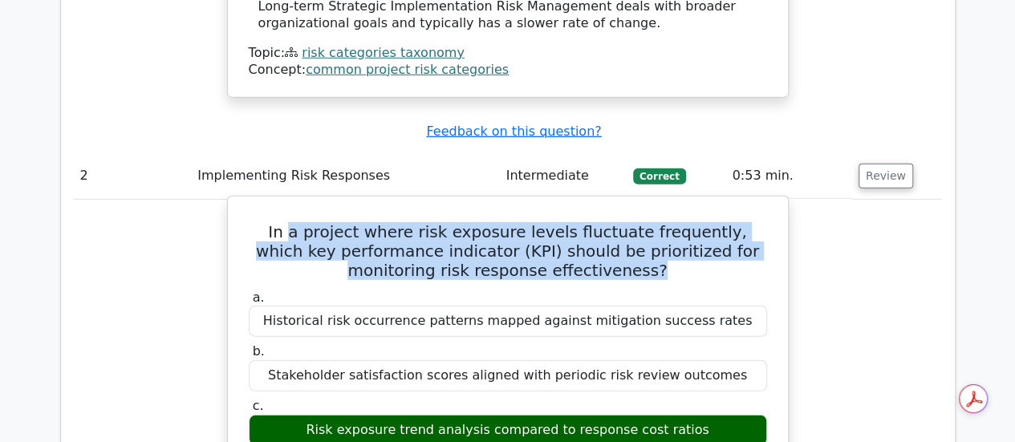
drag, startPoint x: 598, startPoint y: 210, endPoint x: 272, endPoint y: 176, distance: 328.3
click at [272, 222] on h5 "In a project where risk exposure levels fluctuate frequently, which key perform…" at bounding box center [507, 251] width 521 height 58
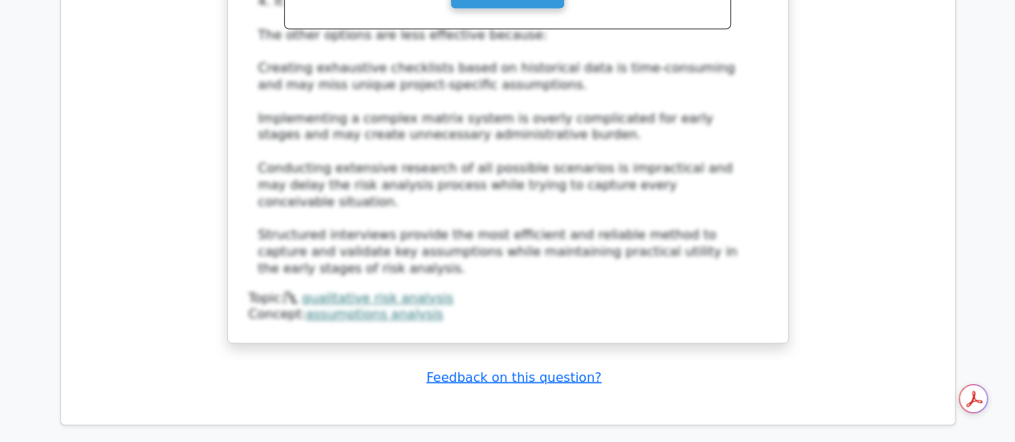
scroll to position [10550, 0]
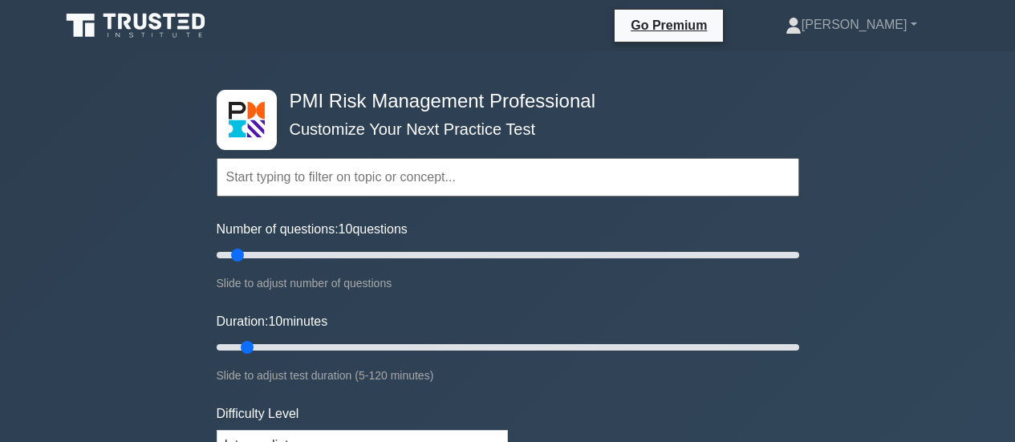
scroll to position [401, 0]
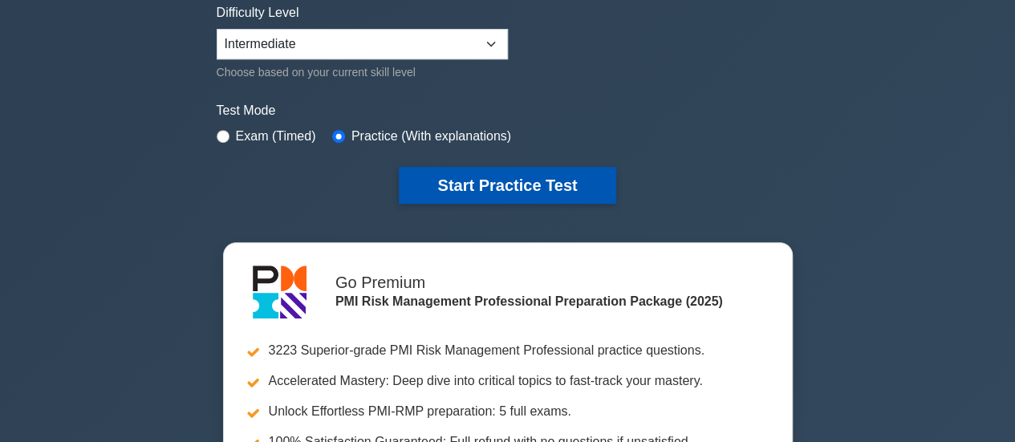
click at [514, 179] on button "Start Practice Test" at bounding box center [507, 185] width 217 height 37
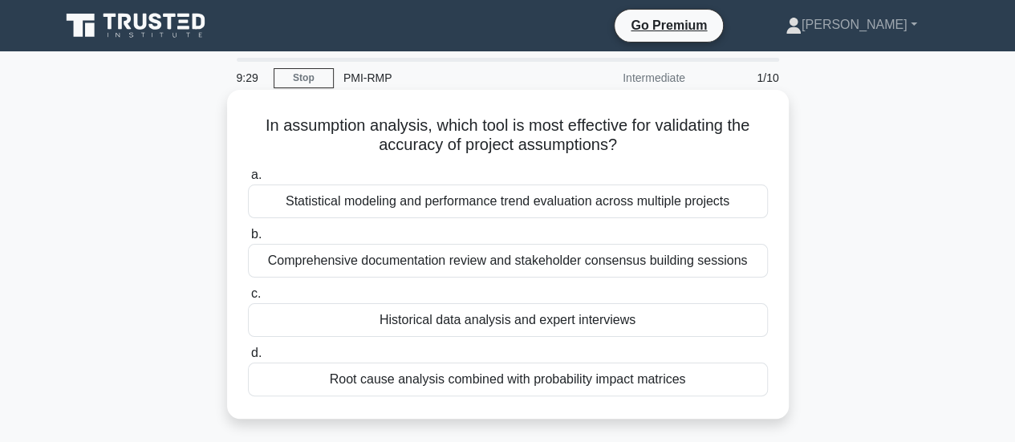
click at [520, 317] on div "Historical data analysis and expert interviews" at bounding box center [508, 320] width 520 height 34
click at [248, 299] on input "c. Historical data analysis and expert interviews" at bounding box center [248, 294] width 0 height 10
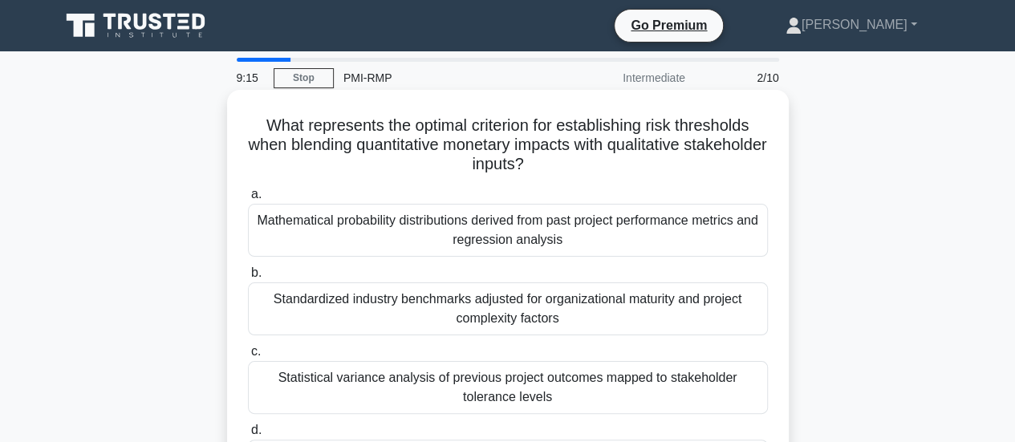
drag, startPoint x: 651, startPoint y: 126, endPoint x: 576, endPoint y: 168, distance: 86.2
click at [576, 168] on h5 "What represents the optimal criterion for establishing risk thresholds when ble…" at bounding box center [507, 144] width 523 height 59
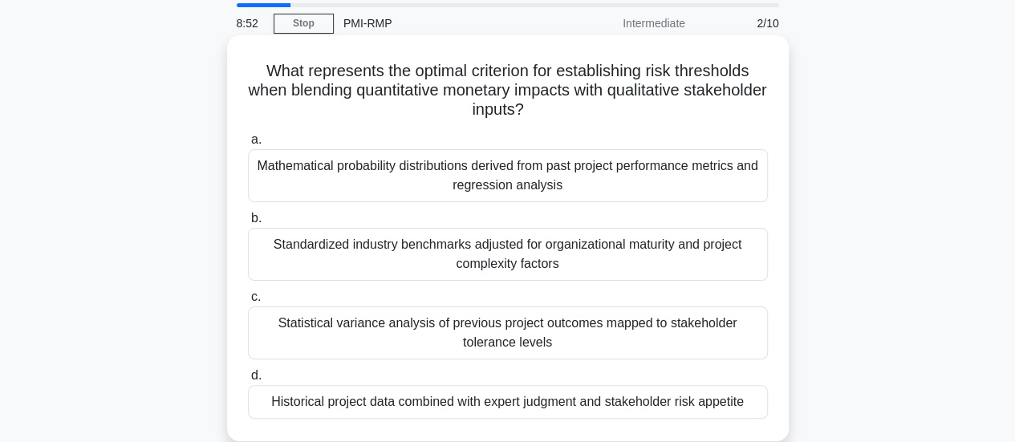
scroll to position [80, 0]
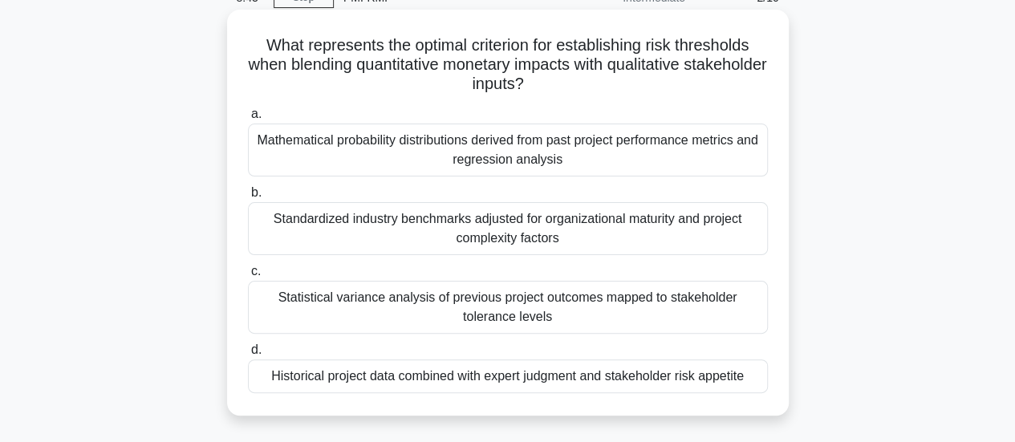
click at [382, 376] on div "Historical project data combined with expert judgment and stakeholder risk appe…" at bounding box center [508, 376] width 520 height 34
click at [248, 355] on input "d. Historical project data combined with expert judgment and stakeholder risk a…" at bounding box center [248, 350] width 0 height 10
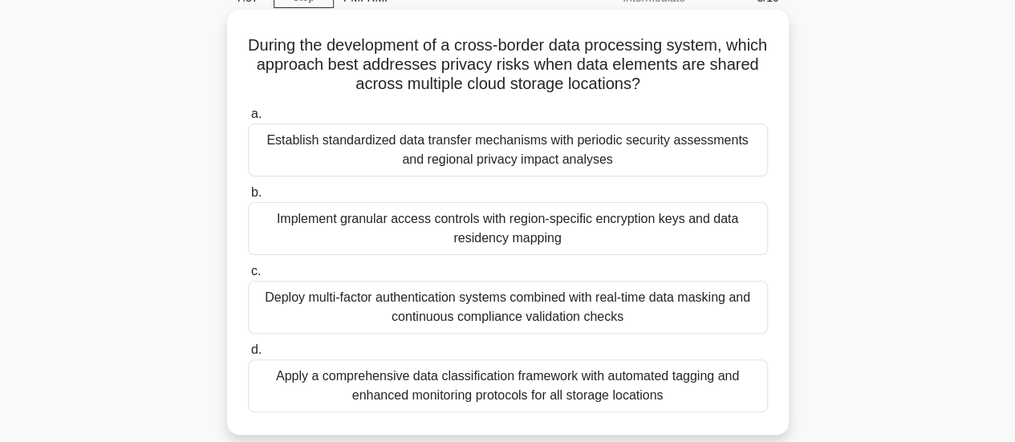
click at [482, 387] on div "Apply a comprehensive data classification framework with automated tagging and …" at bounding box center [508, 385] width 520 height 53
click at [248, 355] on input "d. Apply a comprehensive data classification framework with automated tagging a…" at bounding box center [248, 350] width 0 height 10
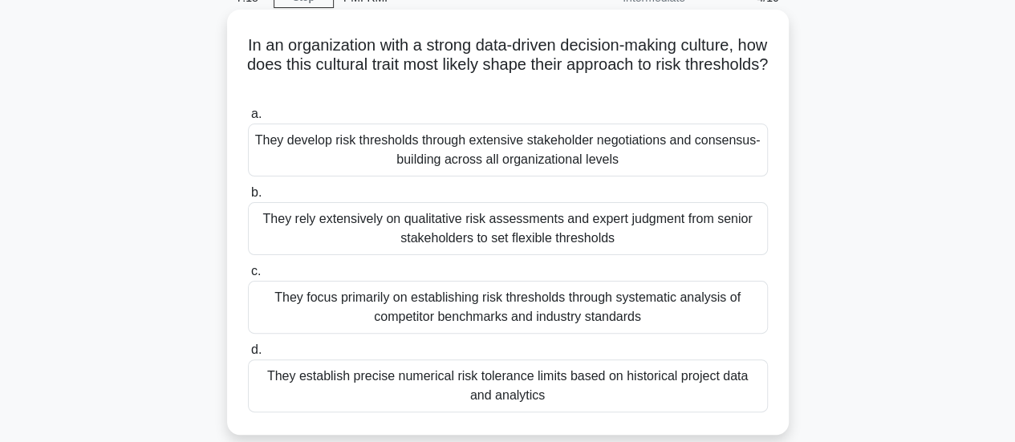
click at [545, 386] on div "They establish precise numerical risk tolerance limits based on historical proj…" at bounding box center [508, 385] width 520 height 53
click at [248, 355] on input "d. They establish precise numerical risk tolerance limits based on historical p…" at bounding box center [248, 350] width 0 height 10
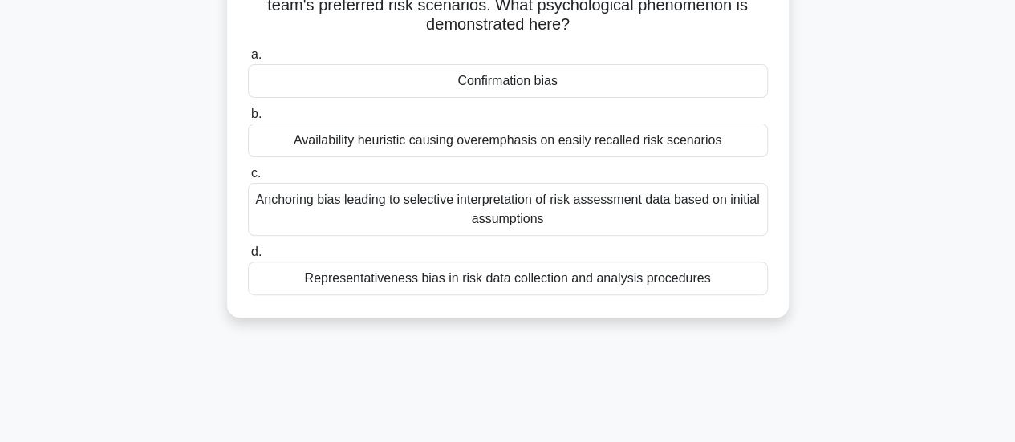
scroll to position [160, 0]
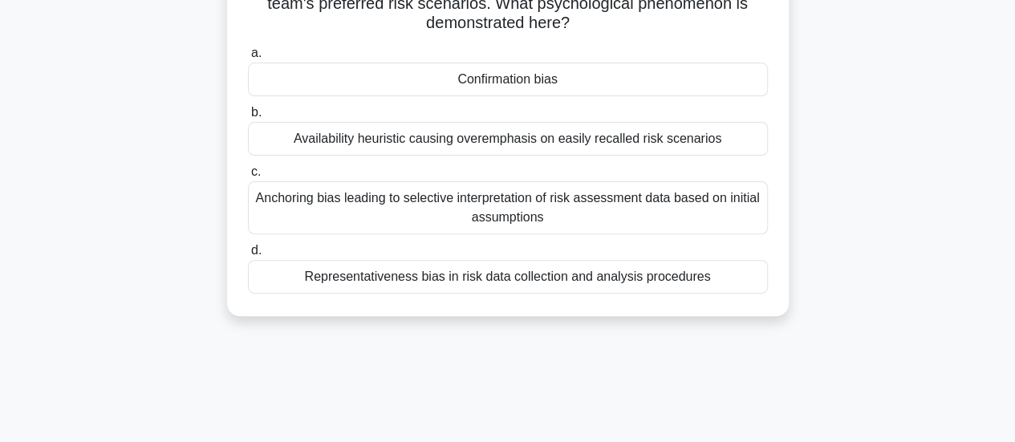
click at [509, 83] on div "Confirmation bias" at bounding box center [508, 80] width 520 height 34
click at [248, 59] on input "a. Confirmation bias" at bounding box center [248, 53] width 0 height 10
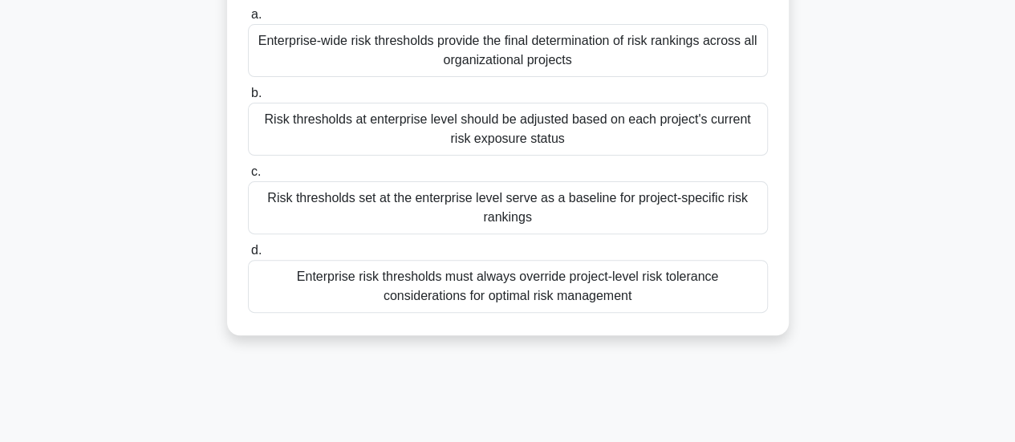
scroll to position [80, 0]
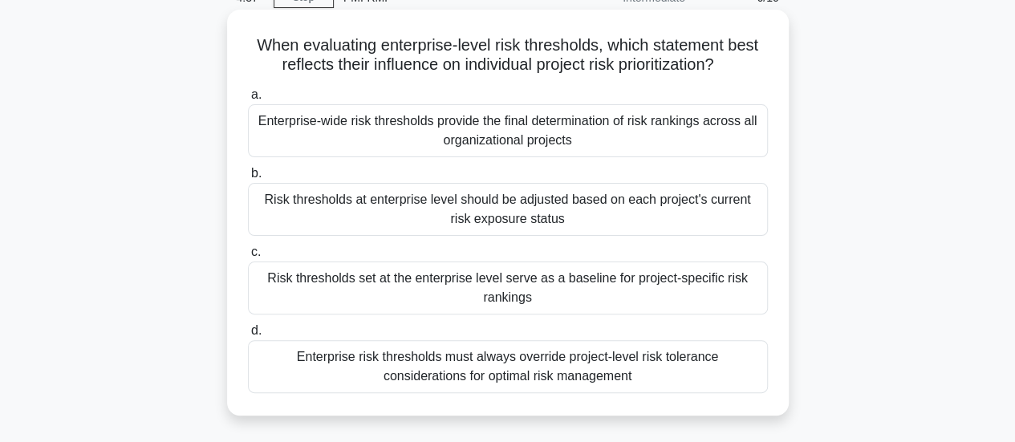
click at [530, 136] on div "Enterprise-wide risk thresholds provide the final determination of risk ranking…" at bounding box center [508, 130] width 520 height 53
click at [248, 100] on input "a. Enterprise-wide risk thresholds provide the final determination of risk rank…" at bounding box center [248, 95] width 0 height 10
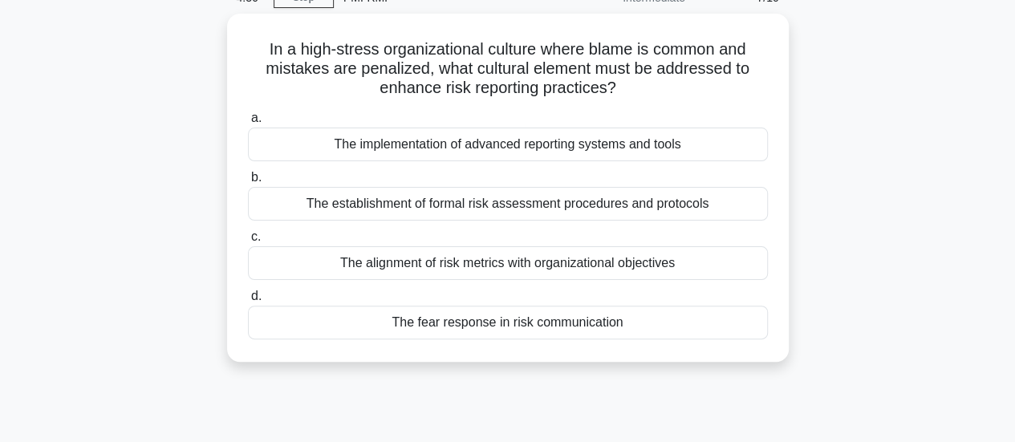
scroll to position [0, 0]
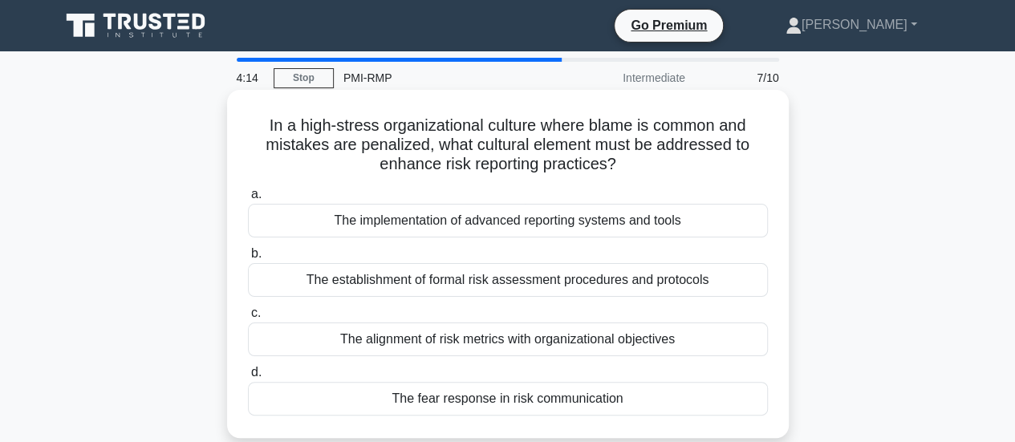
click at [484, 402] on div "The fear response in risk communication" at bounding box center [508, 399] width 520 height 34
click at [248, 378] on input "d. The fear response in risk communication" at bounding box center [248, 372] width 0 height 10
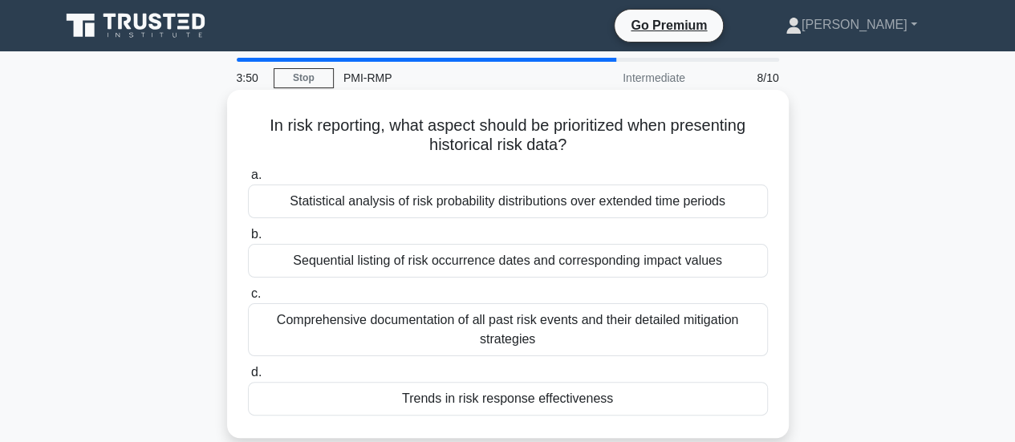
click at [492, 399] on div "Trends in risk response effectiveness" at bounding box center [508, 399] width 520 height 34
click at [248, 378] on input "d. Trends in risk response effectiveness" at bounding box center [248, 372] width 0 height 10
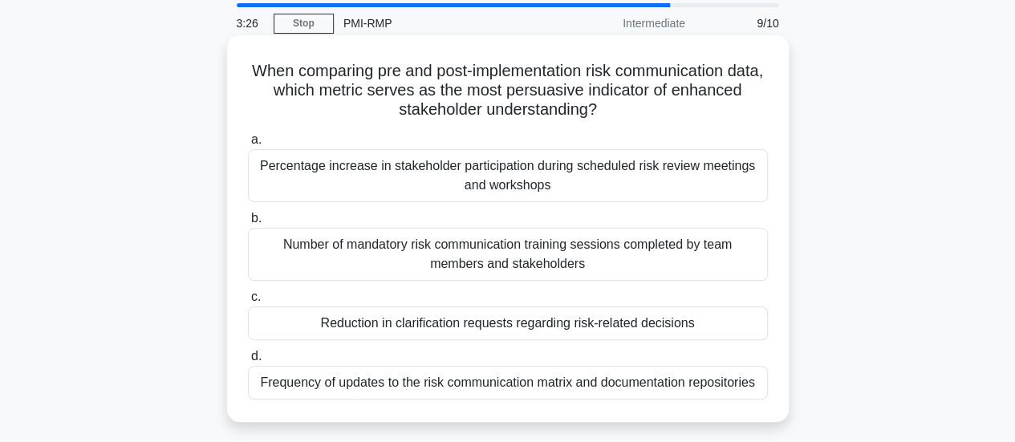
scroll to position [80, 0]
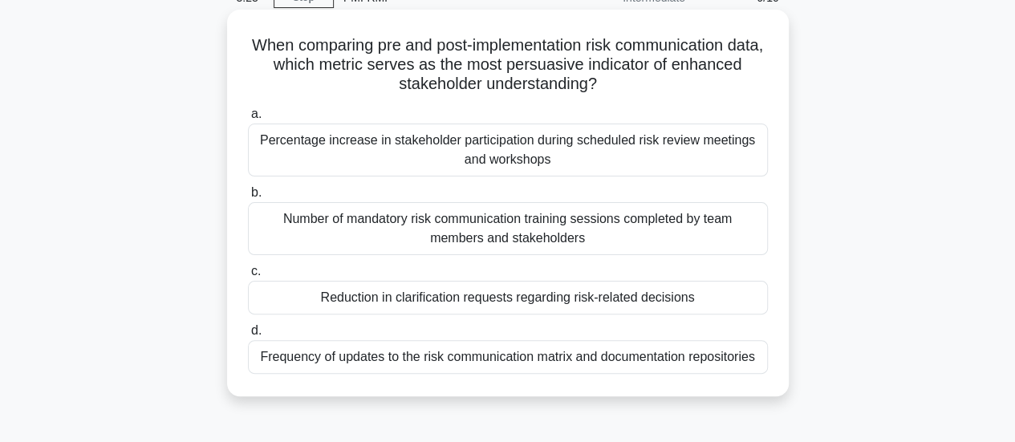
click at [401, 158] on div "Percentage increase in stakeholder participation during scheduled risk review m…" at bounding box center [508, 150] width 520 height 53
click at [248, 120] on input "a. Percentage increase in stakeholder participation during scheduled risk revie…" at bounding box center [248, 114] width 0 height 10
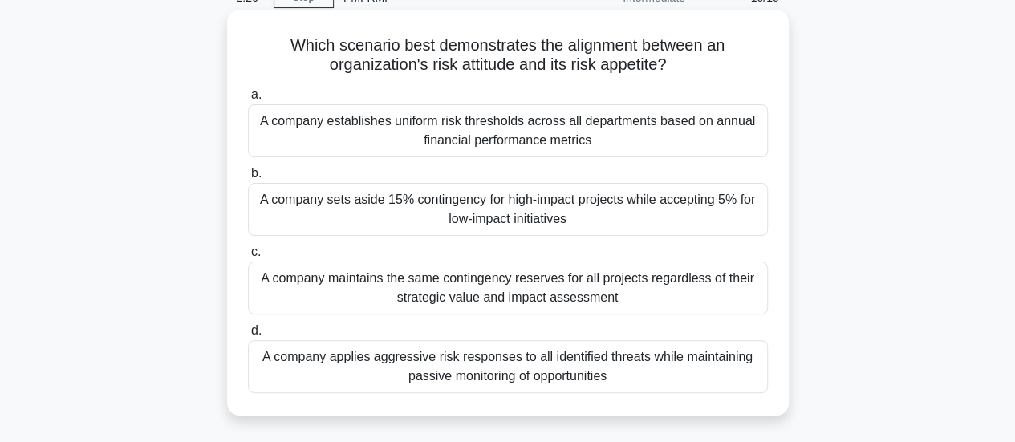
click at [488, 213] on div "A company sets aside 15% contingency for high-impact projects while accepting 5…" at bounding box center [508, 209] width 520 height 53
click at [248, 179] on input "b. A company sets aside 15% contingency for high-impact projects while acceptin…" at bounding box center [248, 173] width 0 height 10
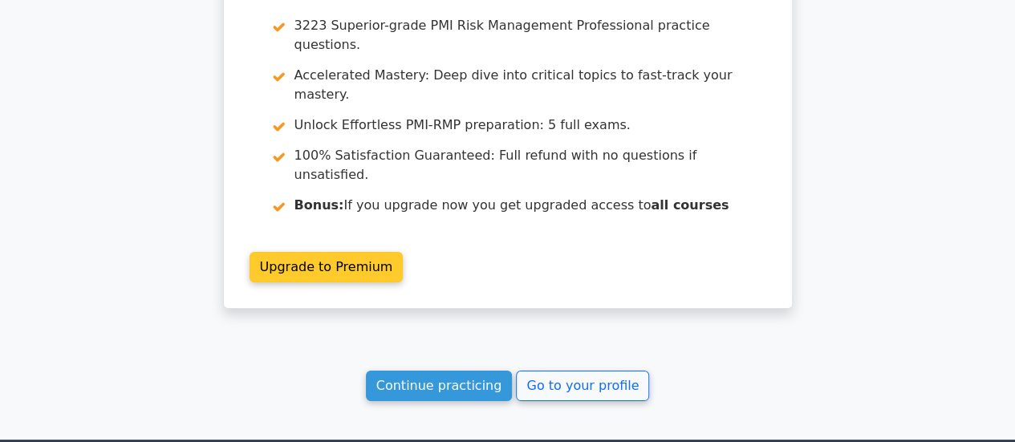
scroll to position [2318, 0]
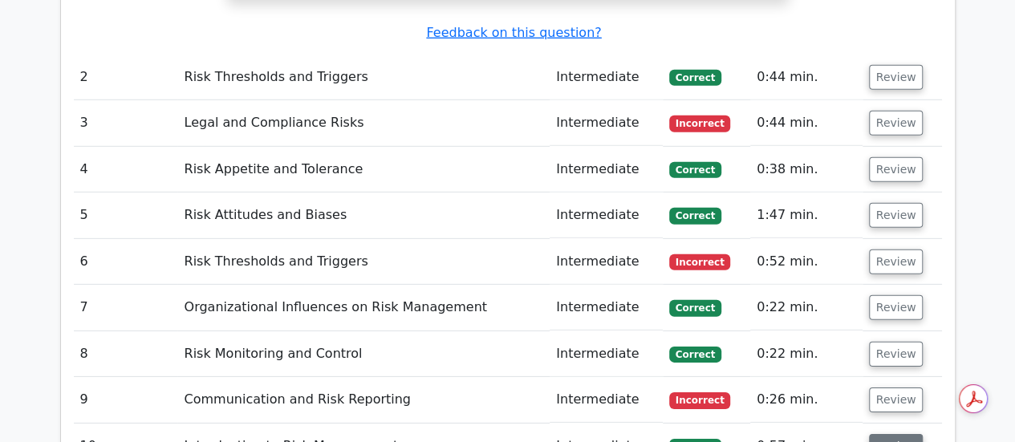
click at [896, 434] on button "Review" at bounding box center [896, 446] width 55 height 25
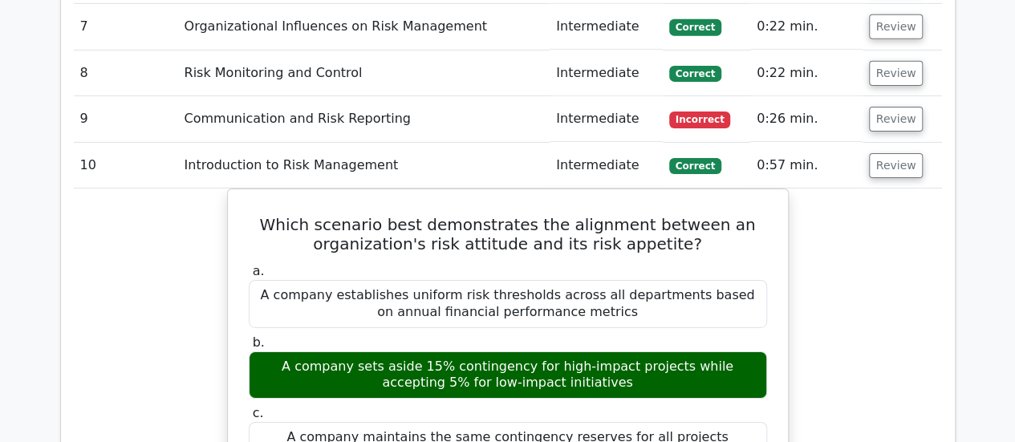
scroll to position [2478, 0]
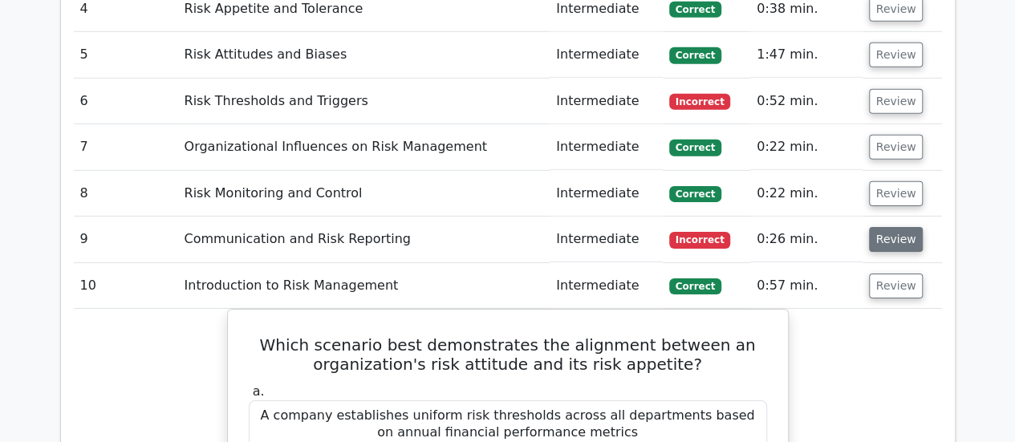
click at [882, 227] on button "Review" at bounding box center [896, 239] width 55 height 25
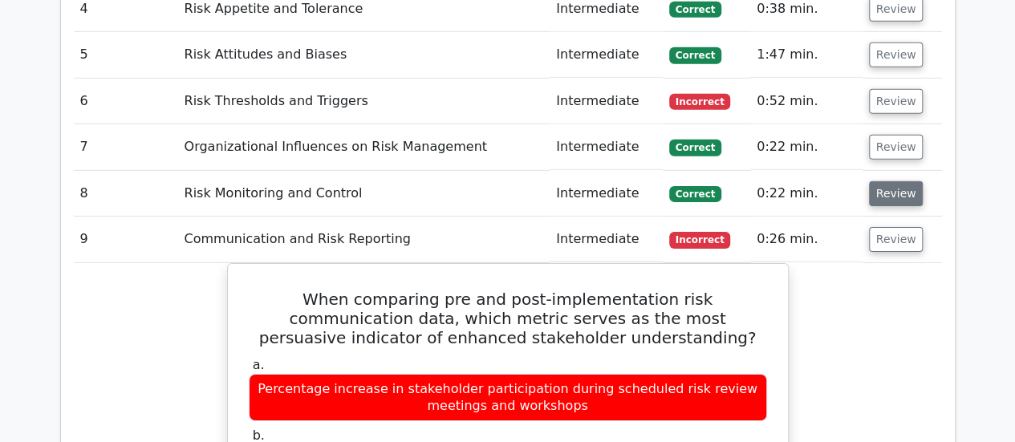
click at [899, 181] on button "Review" at bounding box center [896, 193] width 55 height 25
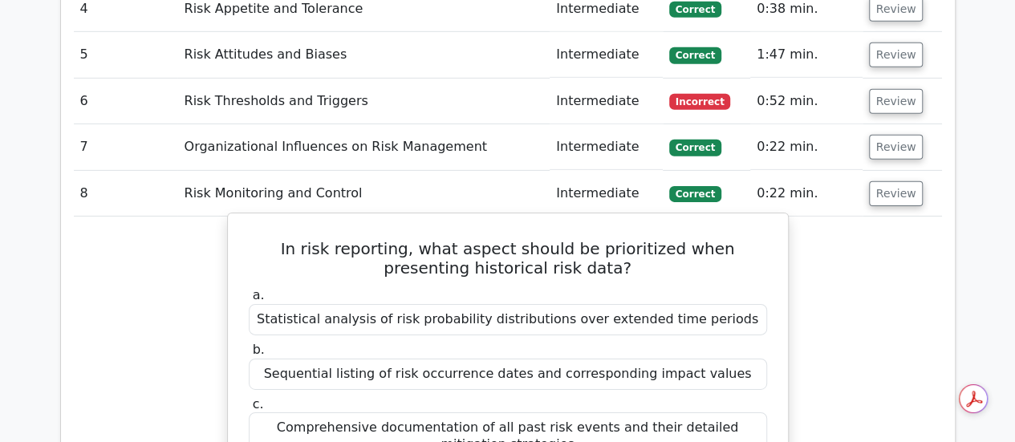
scroll to position [2318, 0]
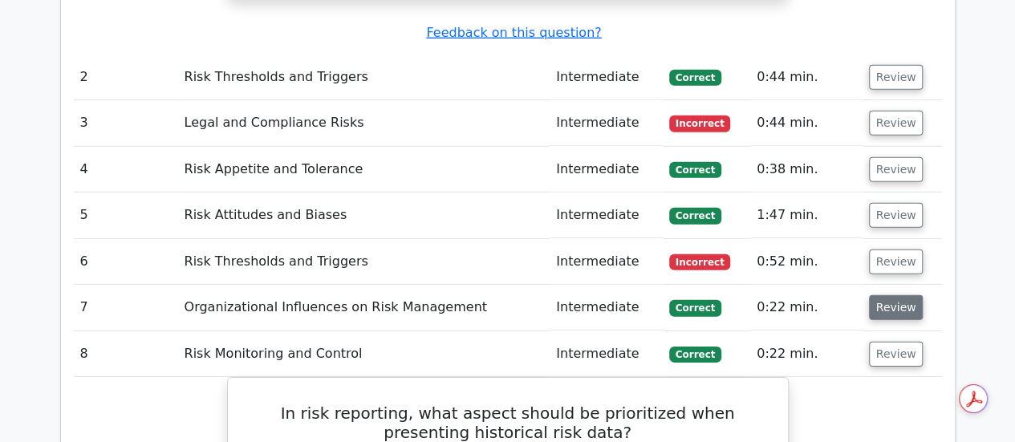
click at [880, 295] on button "Review" at bounding box center [896, 307] width 55 height 25
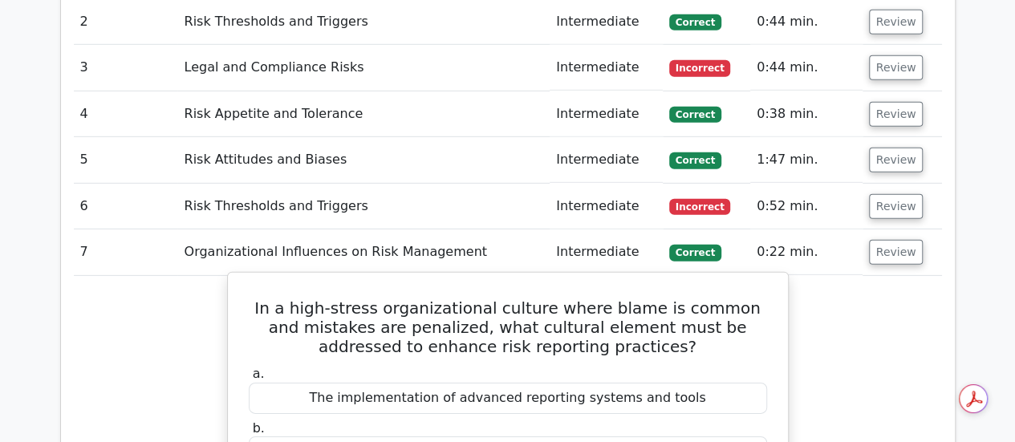
scroll to position [2398, 0]
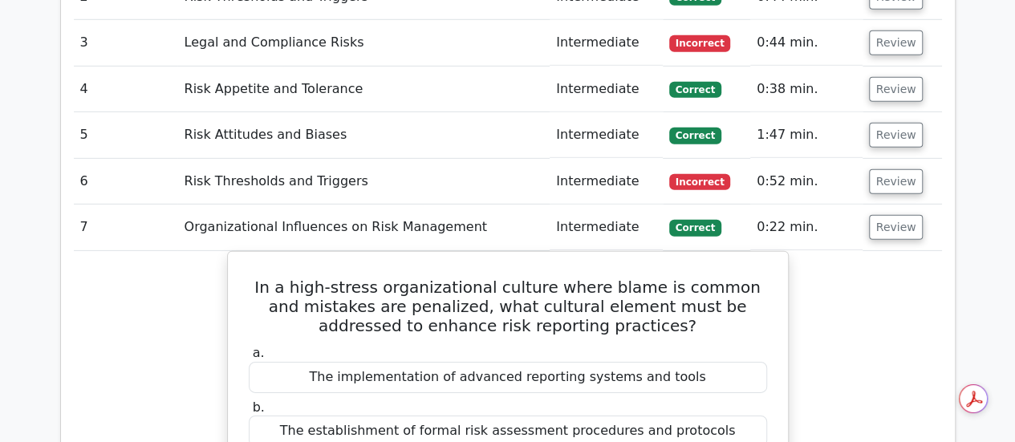
click at [914, 159] on td "Review" at bounding box center [901, 182] width 79 height 46
click at [893, 169] on button "Review" at bounding box center [896, 181] width 55 height 25
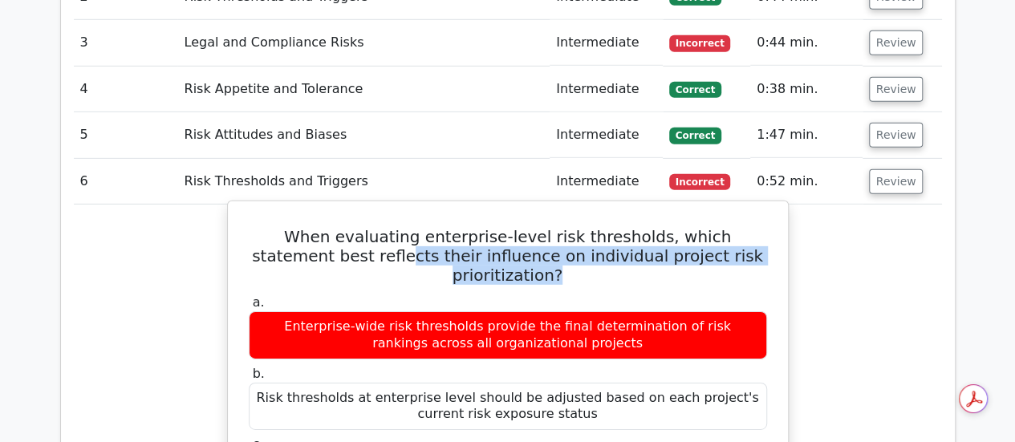
drag, startPoint x: 317, startPoint y: 134, endPoint x: 739, endPoint y: 128, distance: 422.7
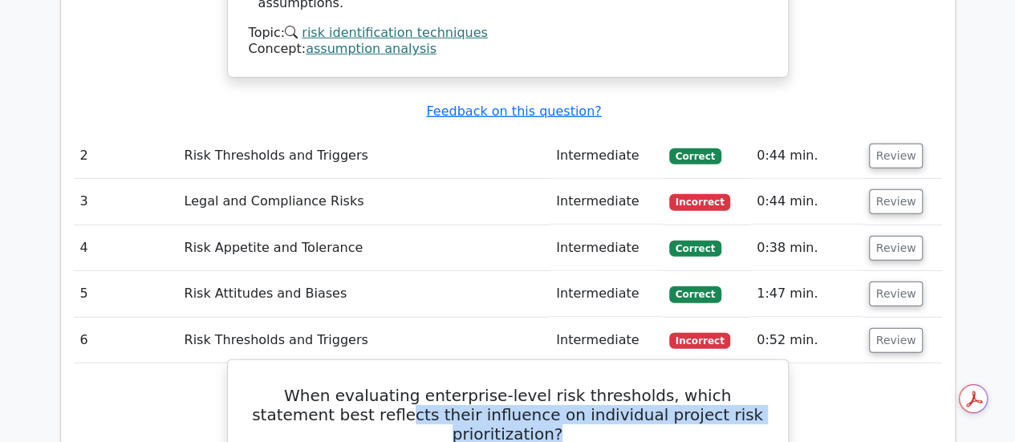
scroll to position [2238, 0]
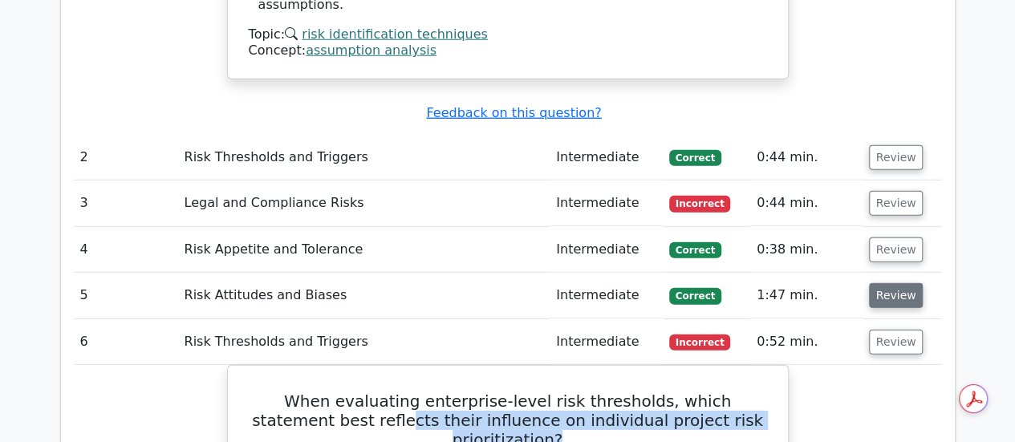
click at [873, 283] on button "Review" at bounding box center [896, 295] width 55 height 25
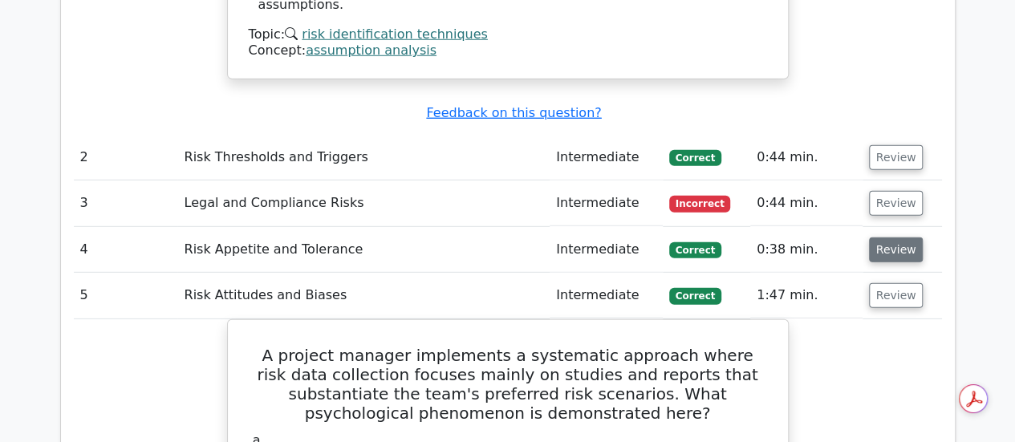
click at [893, 237] on button "Review" at bounding box center [896, 249] width 55 height 25
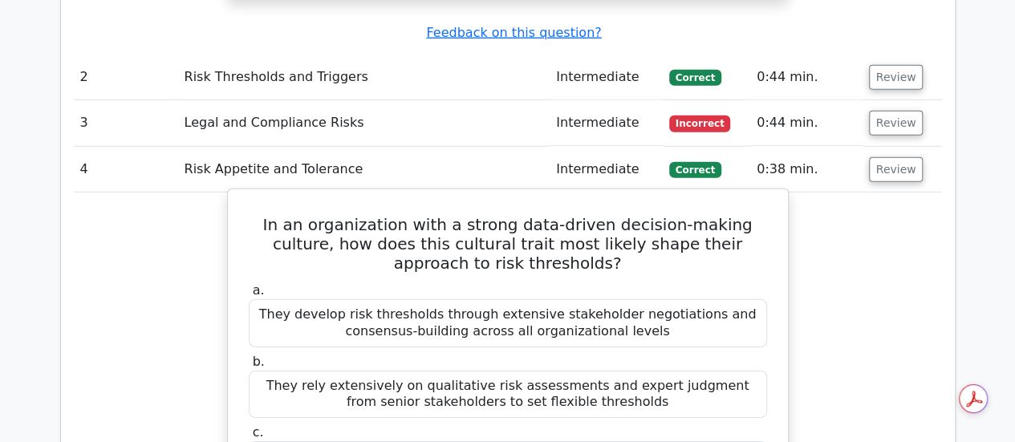
scroll to position [2158, 0]
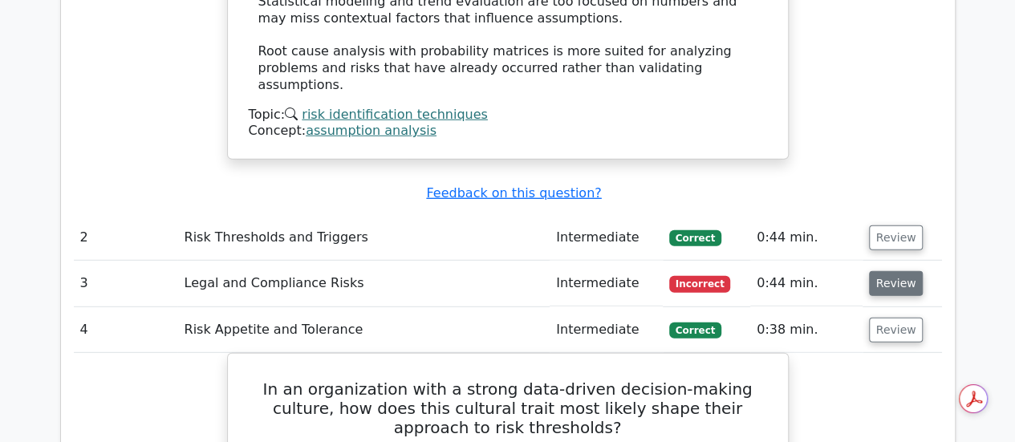
click at [880, 271] on button "Review" at bounding box center [896, 283] width 55 height 25
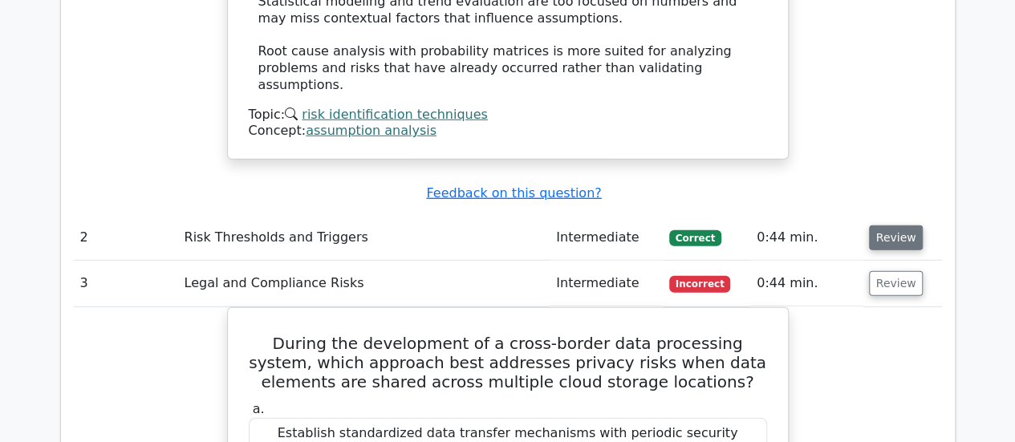
click at [869, 225] on button "Review" at bounding box center [896, 237] width 55 height 25
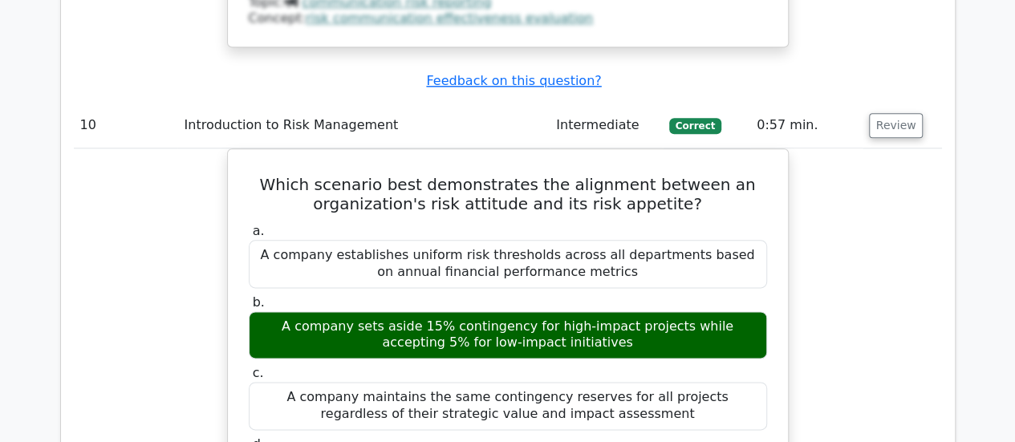
scroll to position [10760, 0]
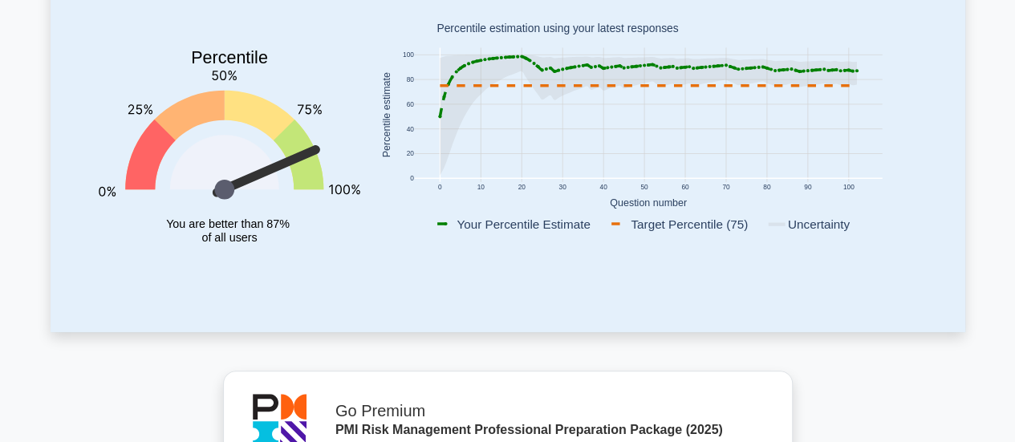
scroll to position [160, 0]
